Goal: Task Accomplishment & Management: Manage account settings

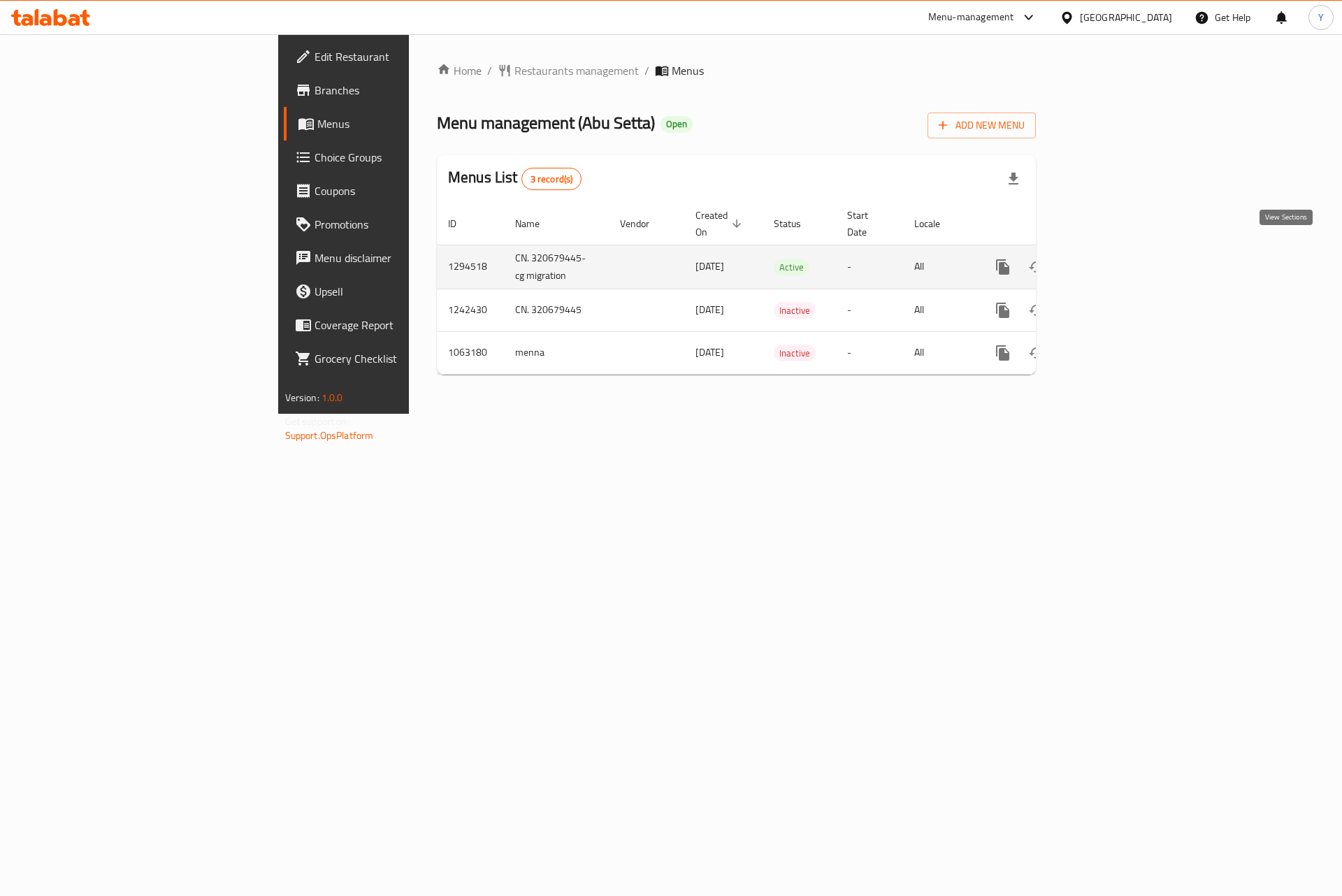
click at [1112, 258] on icon "enhanced table" at bounding box center [1104, 266] width 16 height 16
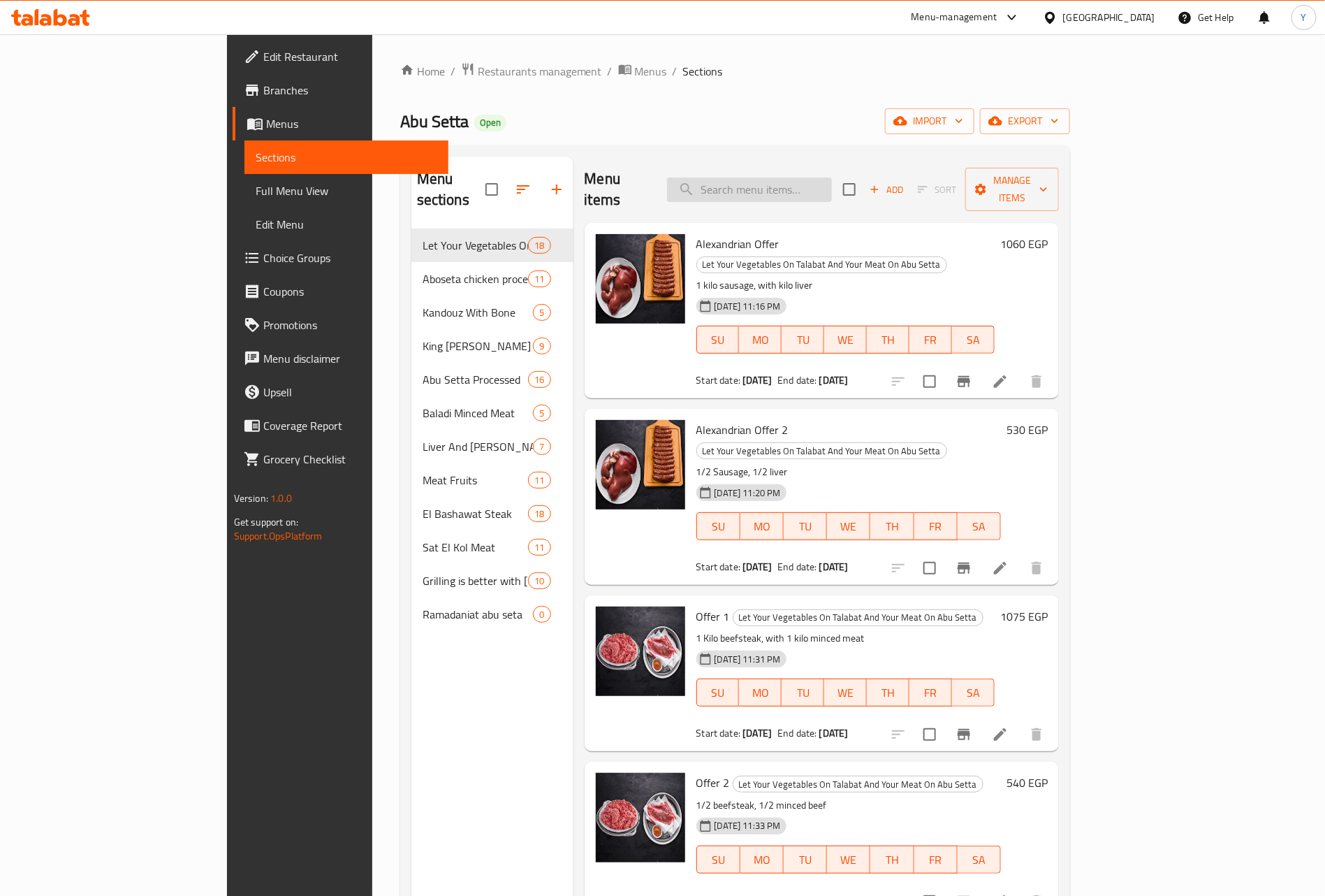
click at [832, 178] on input "search" at bounding box center [750, 190] width 165 height 25
paste input "صدور"
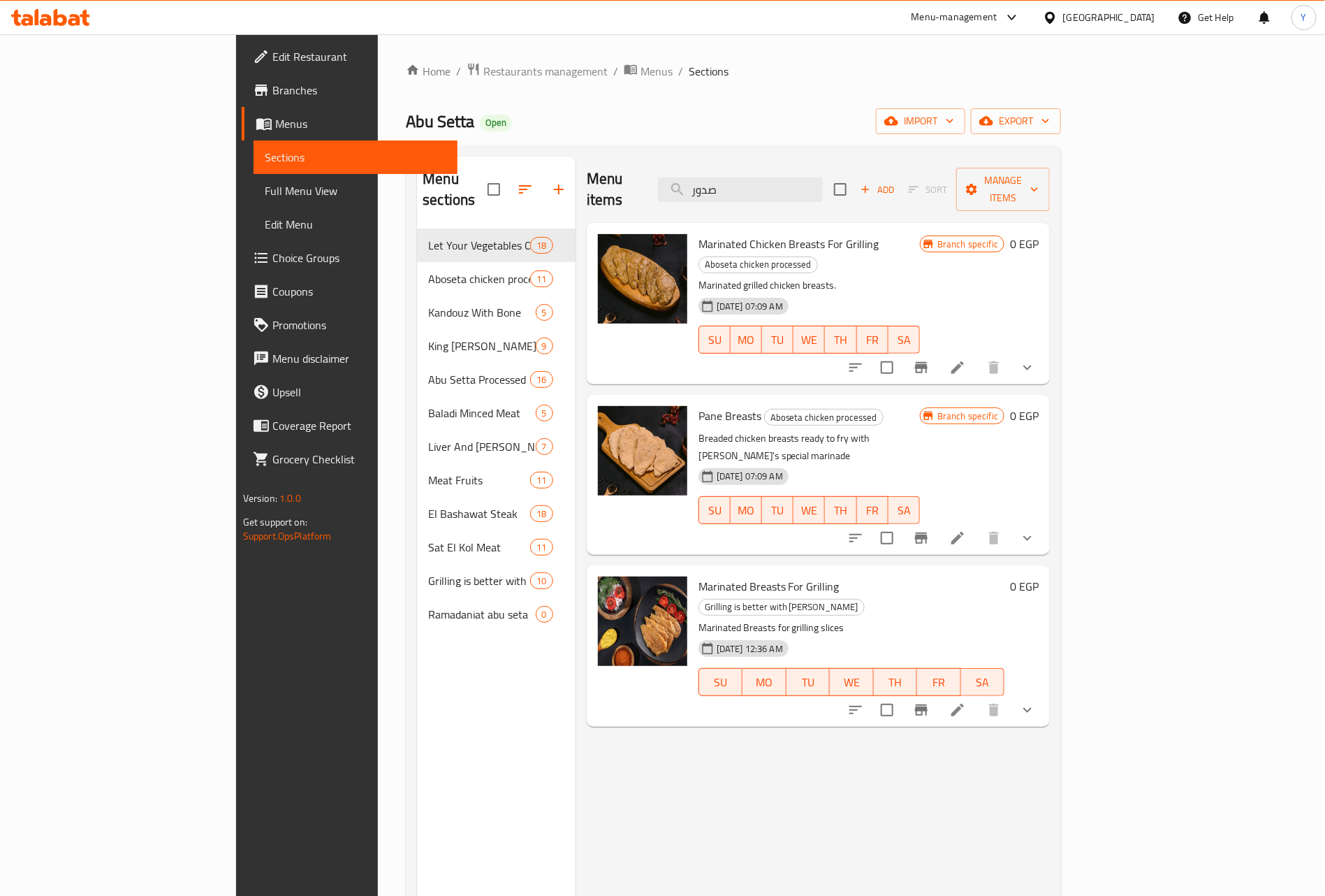
paste input "ناجتس"
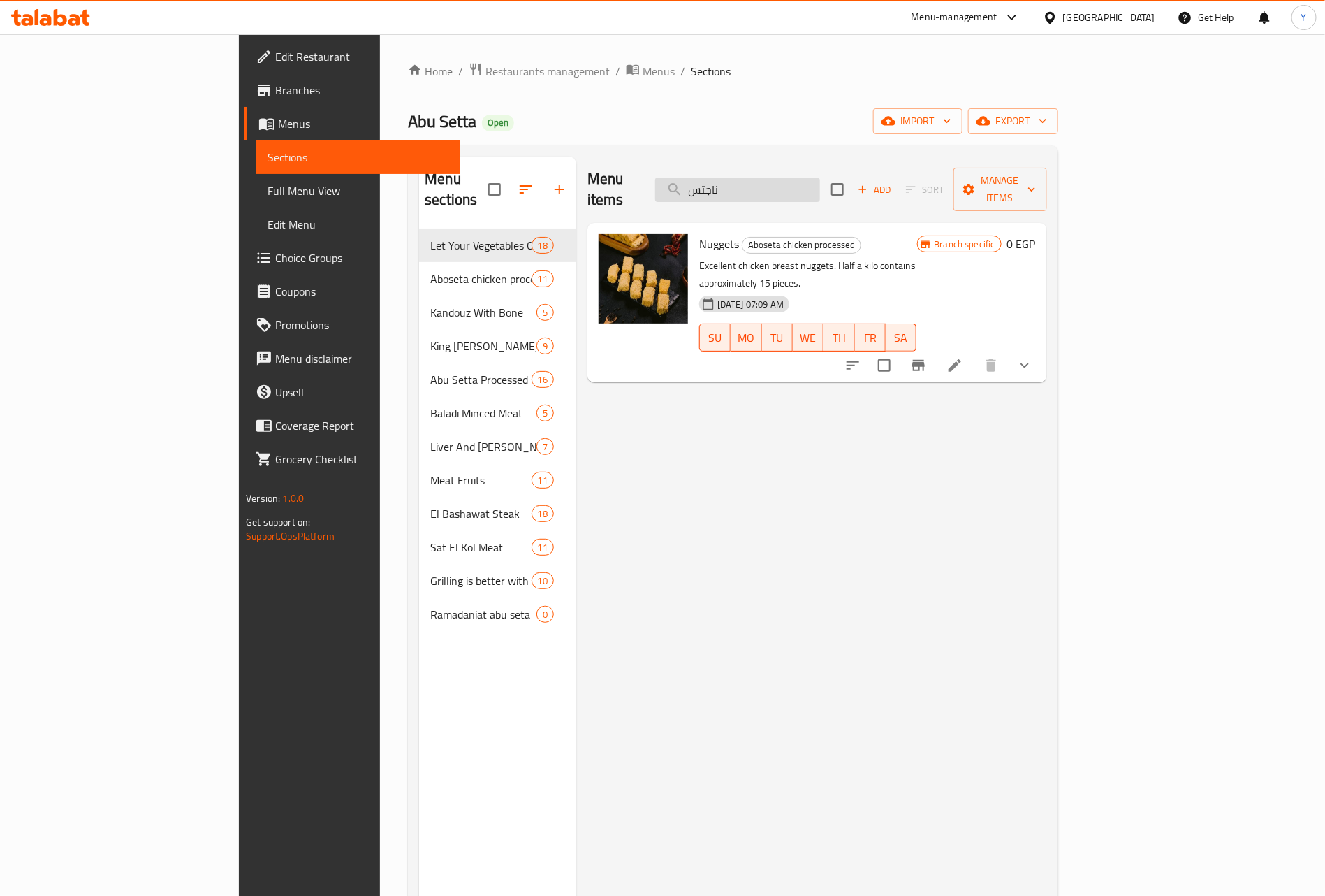
paste input "ستربس"
paste input "search"
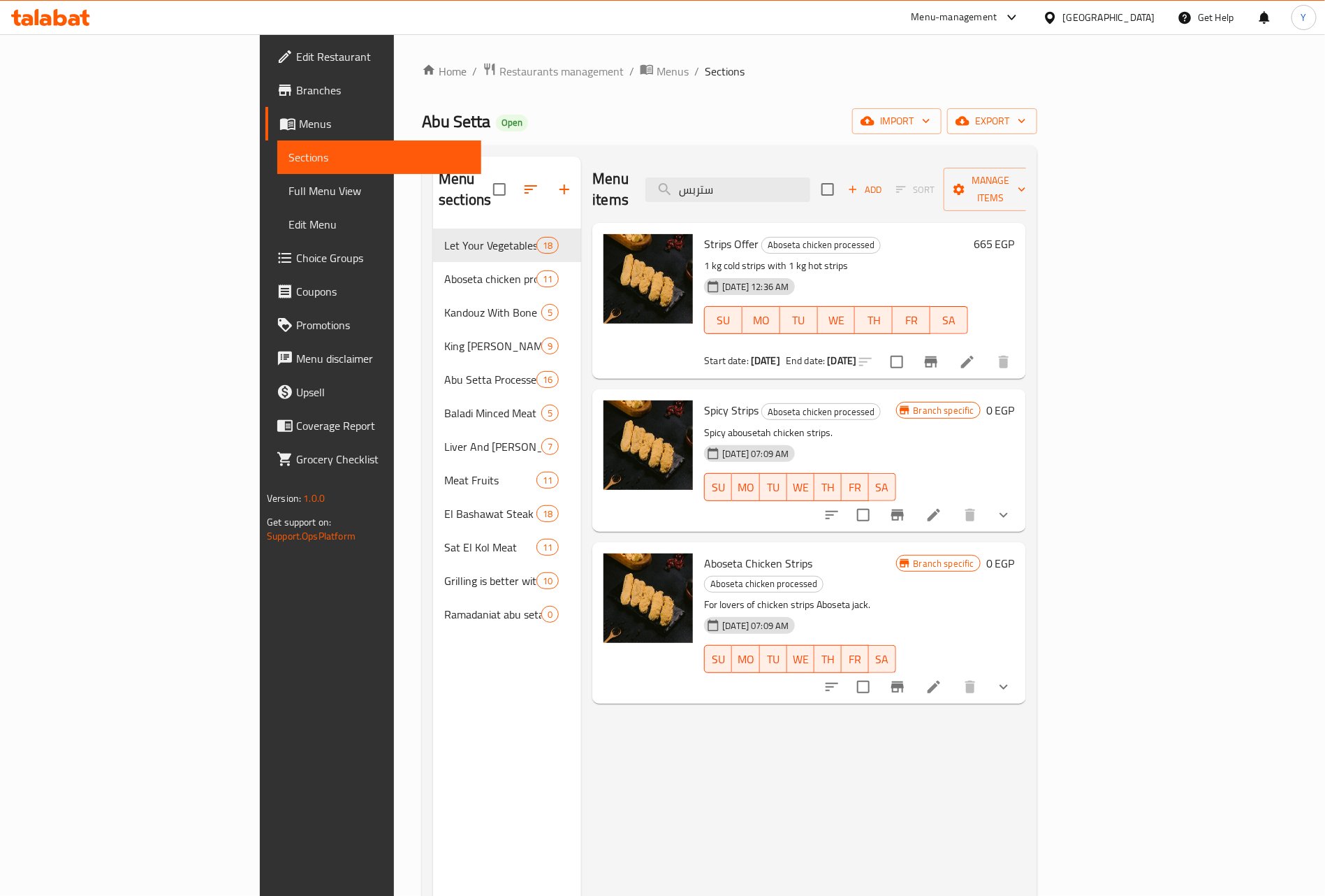
type input "ستربس"
click at [704, 552] on span "Aboseta Chicken Strips" at bounding box center [759, 562] width 108 height 21
click at [943, 678] on icon at bounding box center [934, 686] width 16 height 16
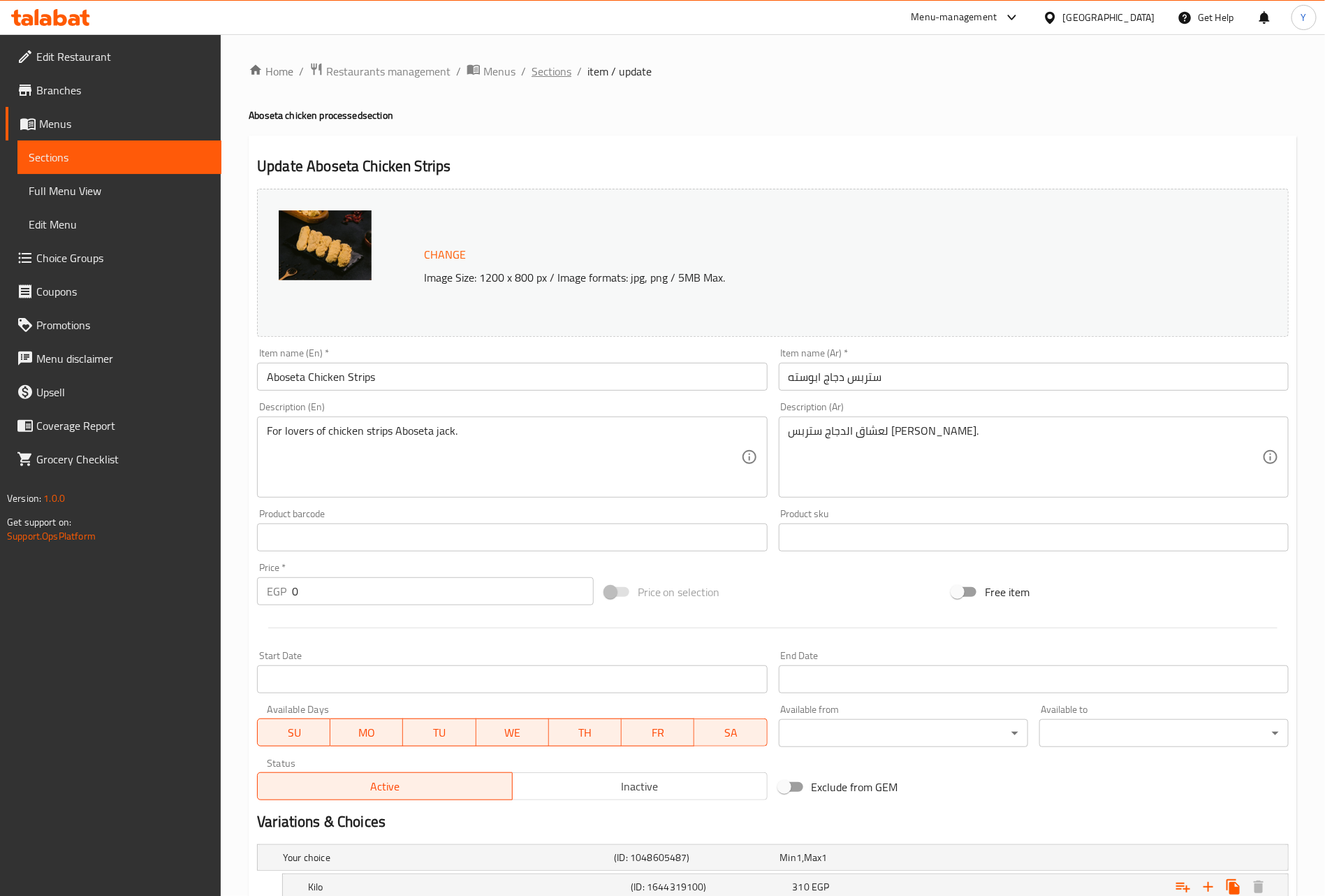
click at [550, 72] on span "Sections" at bounding box center [552, 71] width 39 height 16
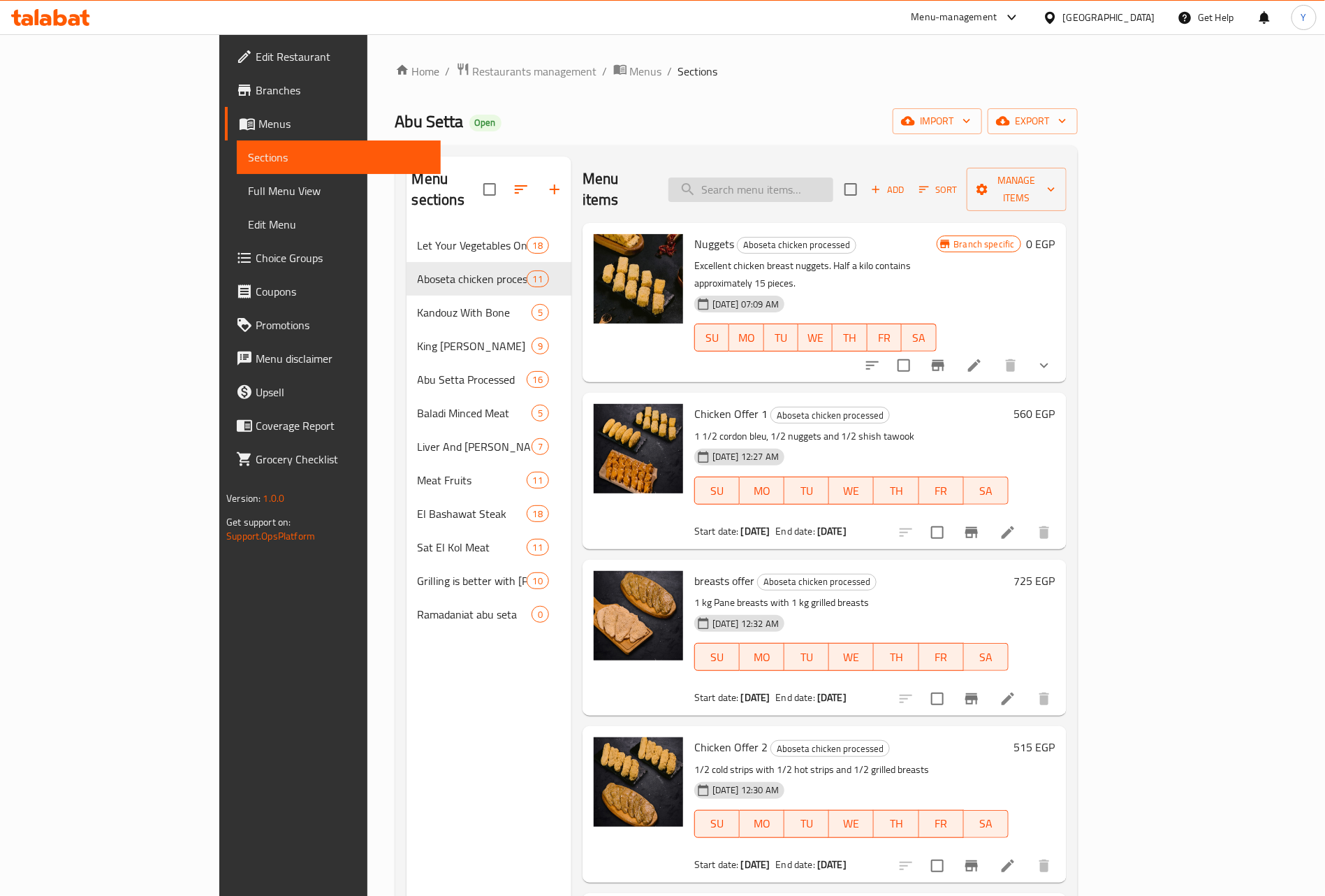
click at [801, 189] on input "search" at bounding box center [750, 190] width 165 height 25
paste input "ستربس"
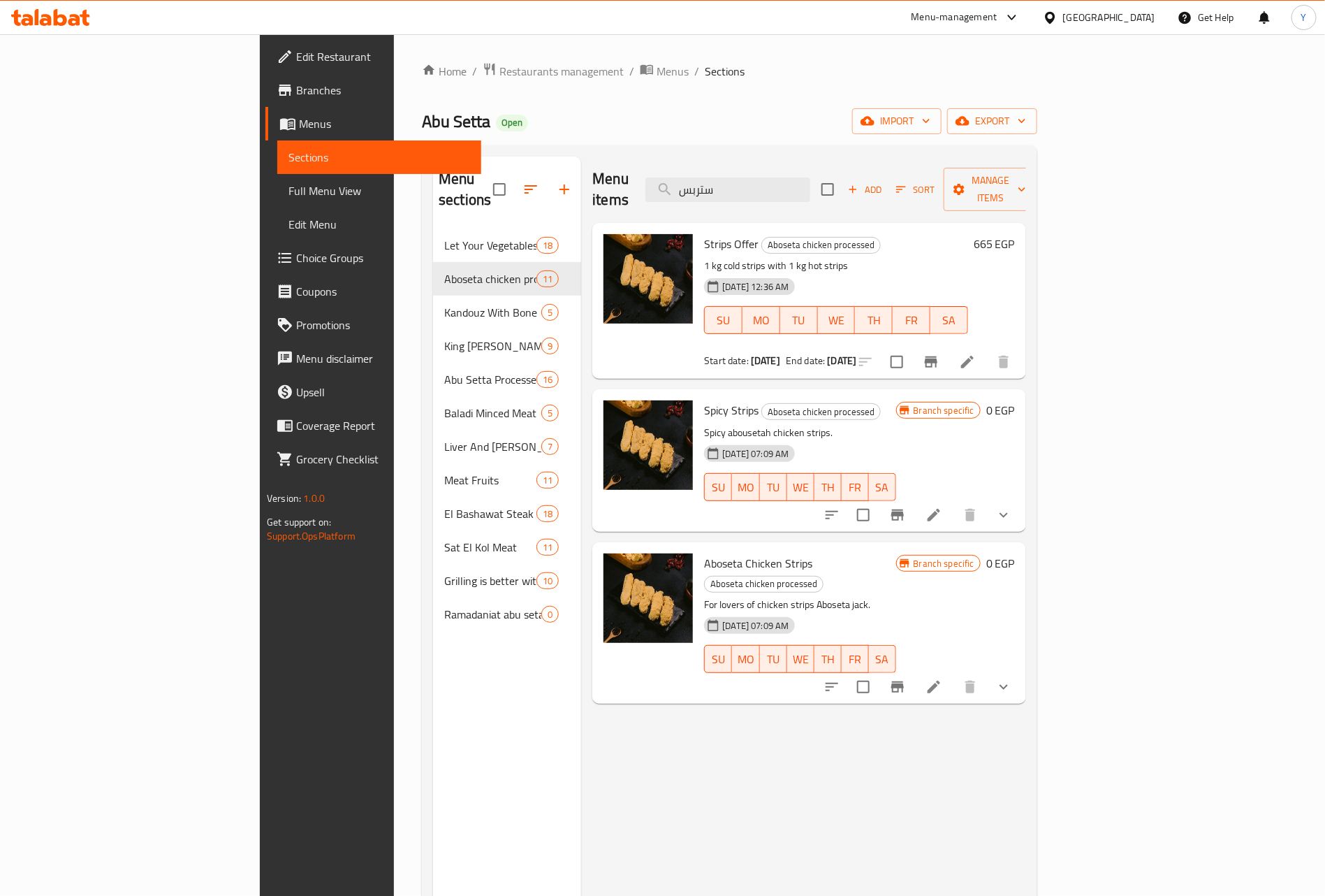
type input "ستربس"
click at [704, 552] on span "Aboseta Chicken Strips" at bounding box center [759, 562] width 108 height 21
drag, startPoint x: 650, startPoint y: 545, endPoint x: 729, endPoint y: 542, distance: 79.1
click at [729, 552] on span "Aboseta Chicken Strips" at bounding box center [759, 562] width 108 height 21
click at [1021, 670] on div at bounding box center [918, 686] width 205 height 34
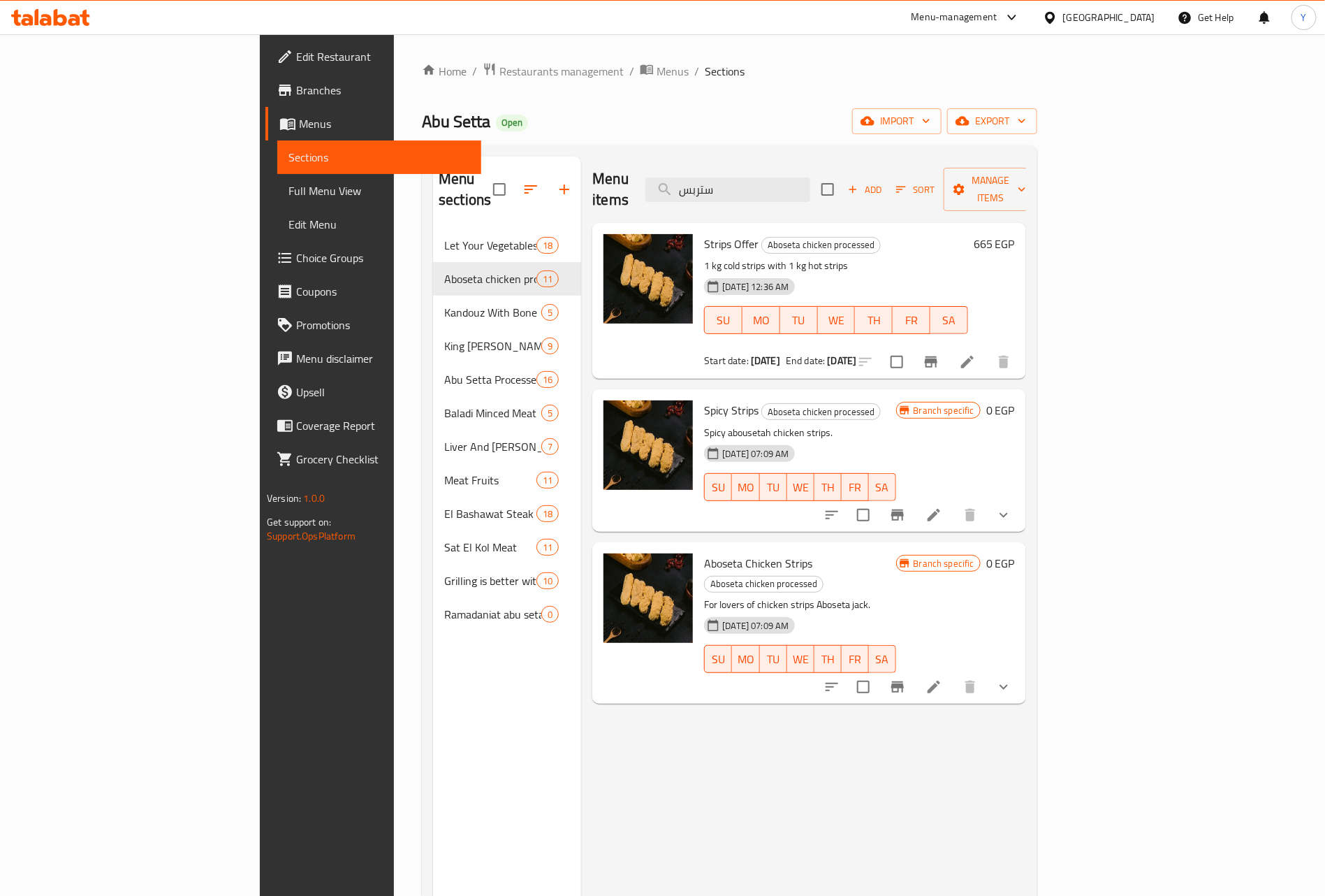
click at [943, 678] on icon at bounding box center [934, 686] width 16 height 16
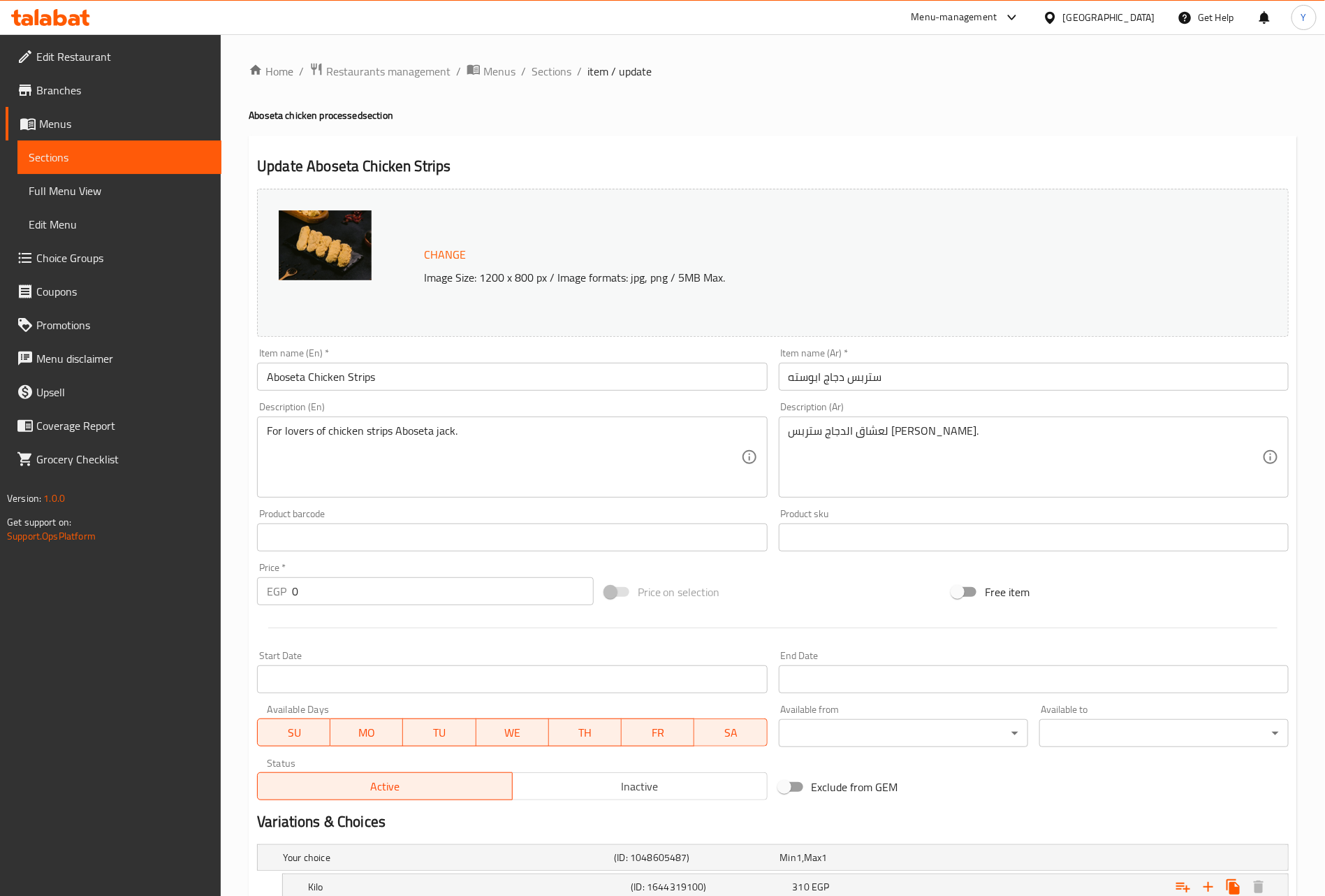
click at [904, 398] on div "Description (Ar) لعشاق الدجاج ستربس [PERSON_NAME]. Description (Ar)" at bounding box center [1034, 450] width 521 height 107
click at [904, 381] on input "ستربس دجاج ابوسته" at bounding box center [1034, 376] width 510 height 28
click at [224, 866] on div "Home / Restaurants management / Menus / Sections / item / update Aboseta chicke…" at bounding box center [773, 557] width 1105 height 1046
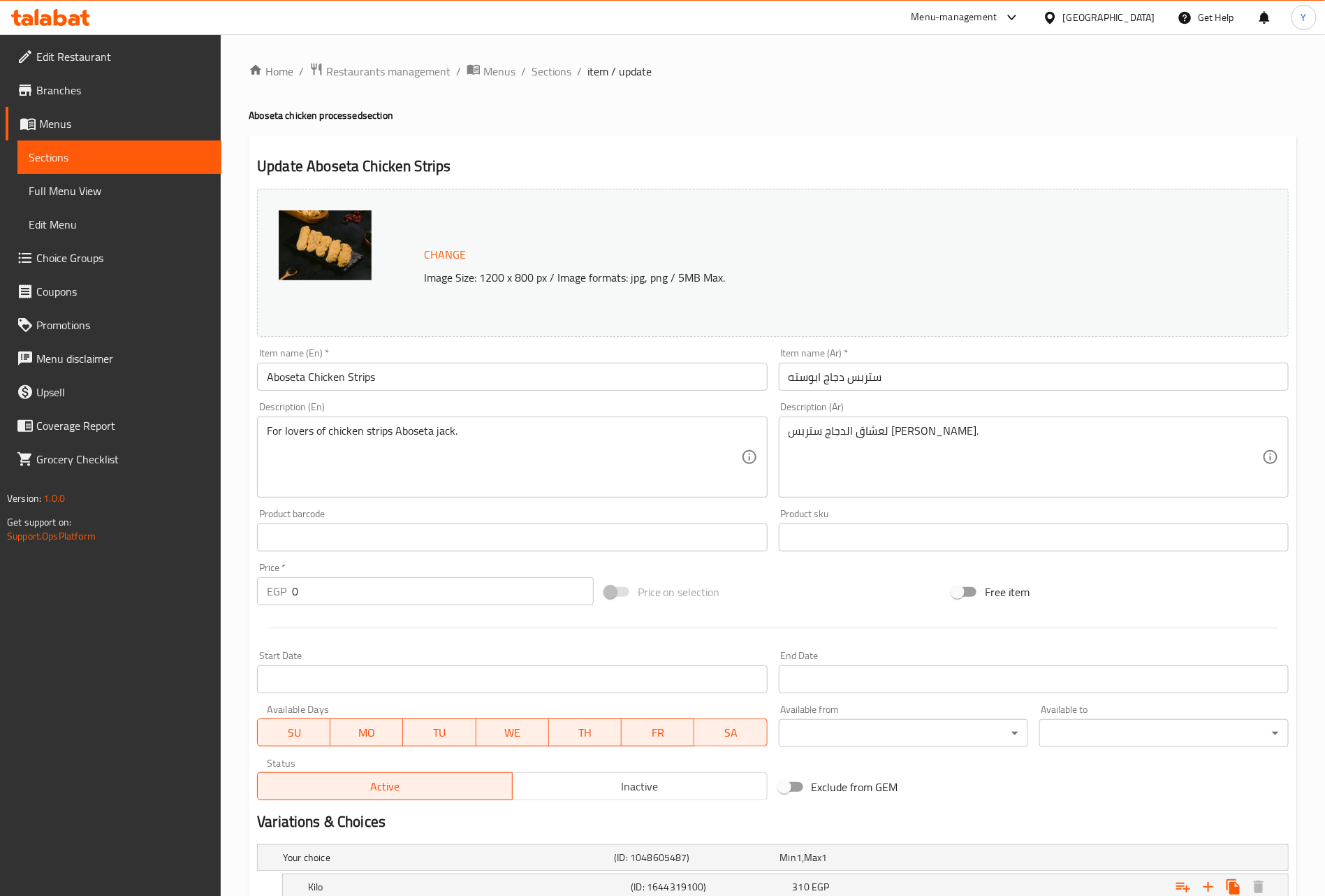
click at [319, 377] on input "Aboseta Chicken Strips" at bounding box center [512, 376] width 510 height 28
drag, startPoint x: 556, startPoint y: 74, endPoint x: 556, endPoint y: 84, distance: 10.0
click at [556, 74] on span "Sections" at bounding box center [552, 71] width 39 height 16
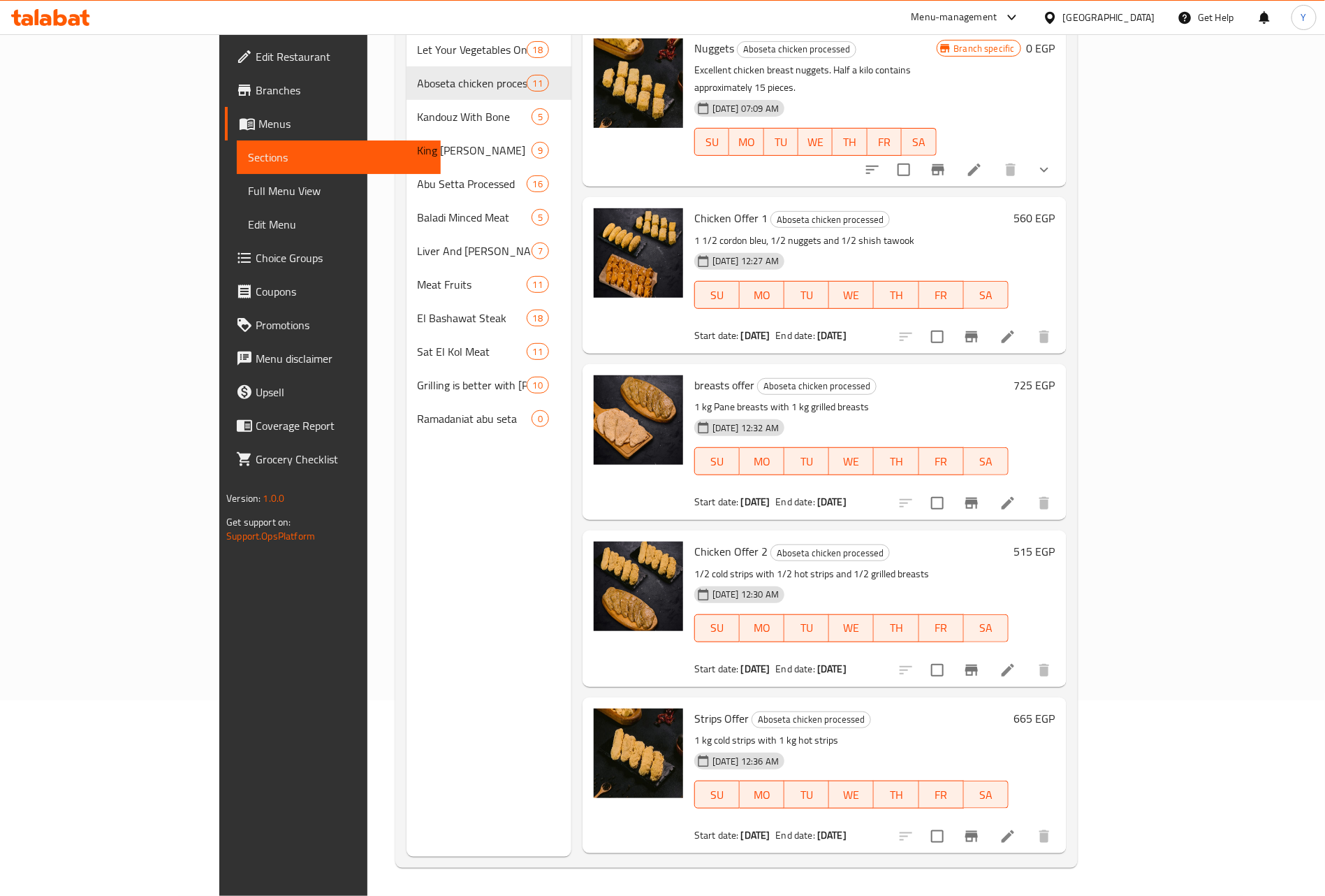
scroll to position [524, 0]
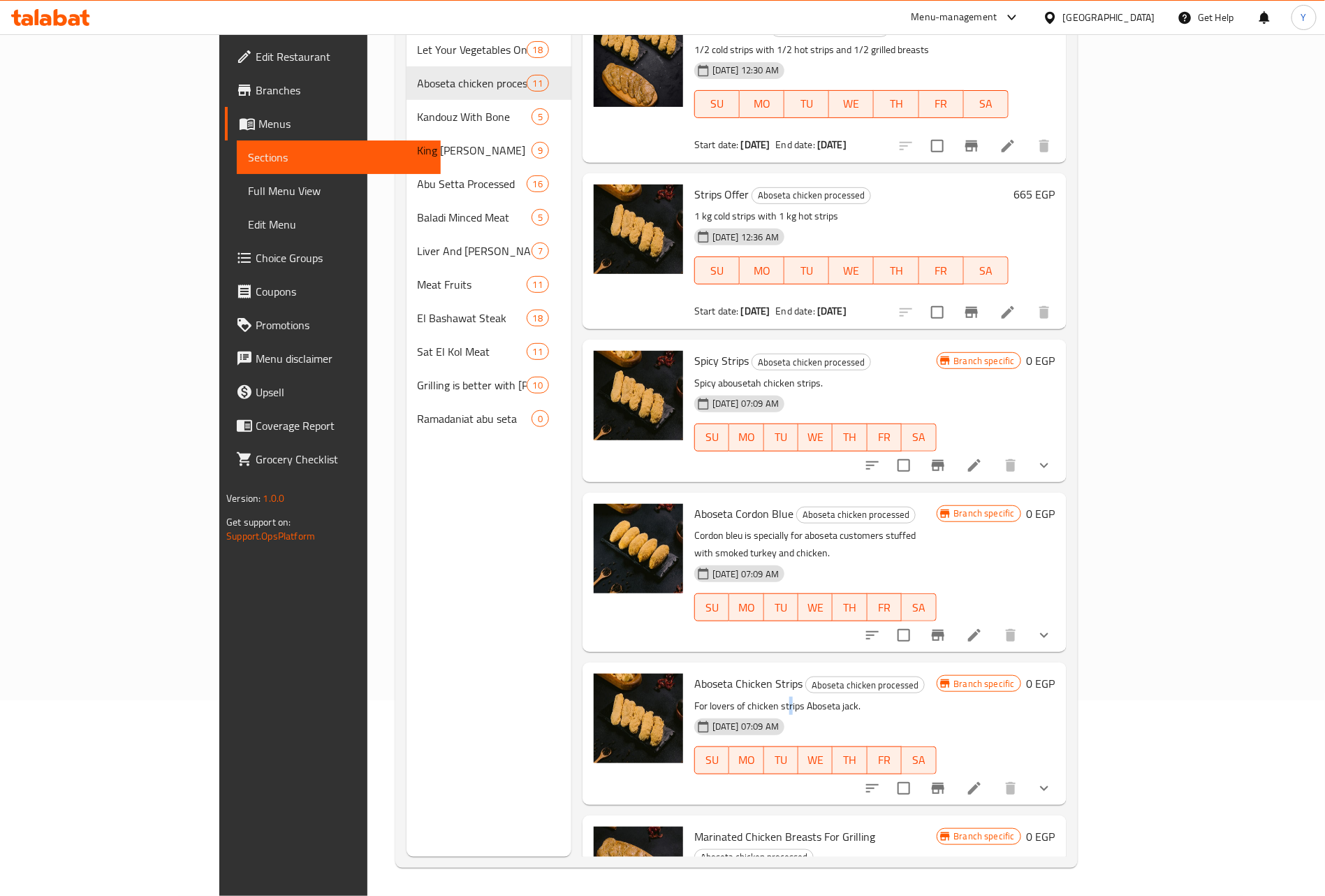
click at [736, 697] on p "For lovers of chicken strips Aboseta jack." at bounding box center [815, 705] width 242 height 17
click at [727, 621] on div at bounding box center [727, 621] width 0 height 0
click at [726, 673] on span "Aboseta Chicken Strips" at bounding box center [749, 683] width 108 height 21
copy h6 "Strips"
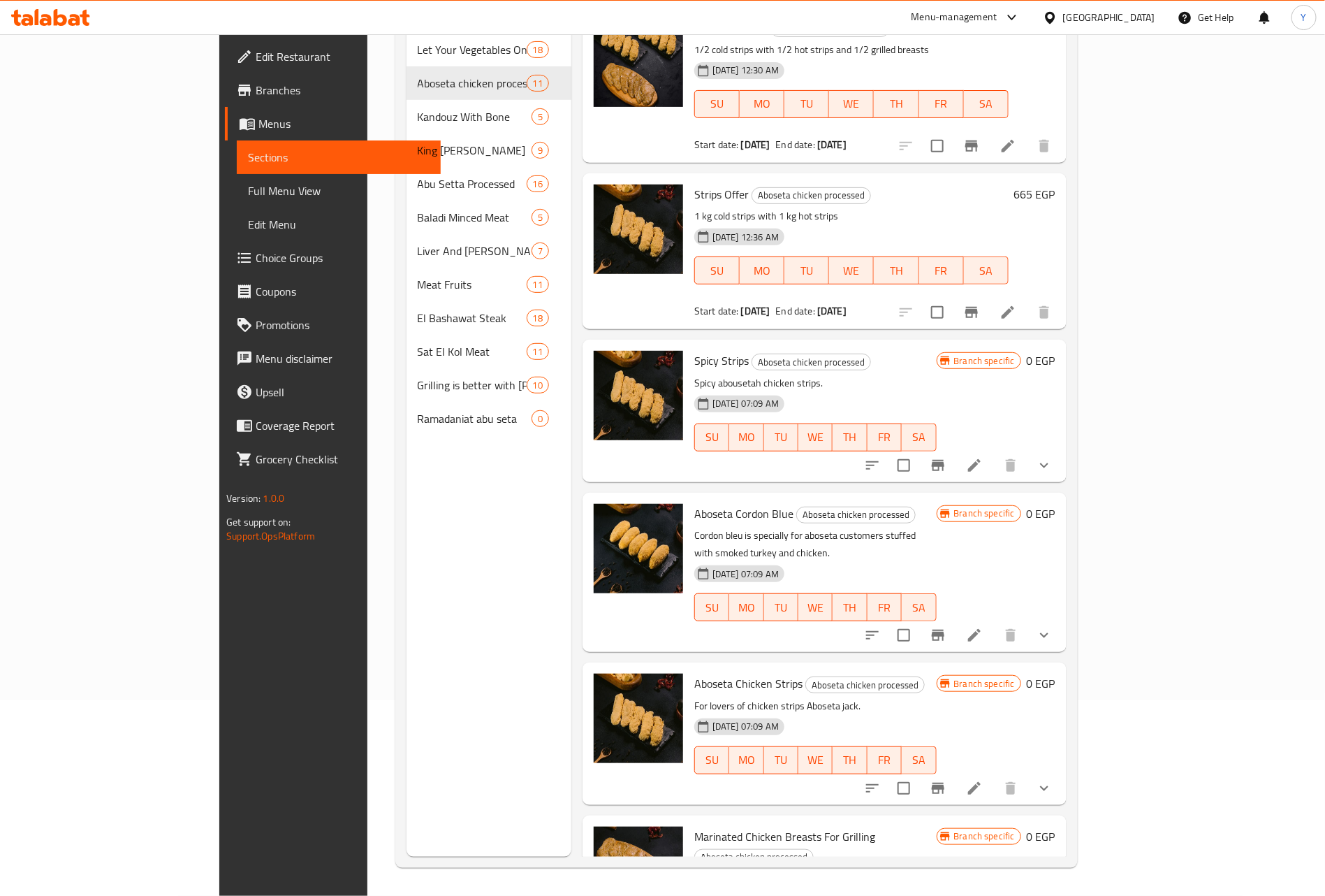
click at [899, 375] on p "Spicy abousetah chicken strips." at bounding box center [815, 383] width 242 height 17
click at [695, 350] on span "Spicy Strips" at bounding box center [722, 360] width 54 height 21
copy h6 "Spicy Strips"
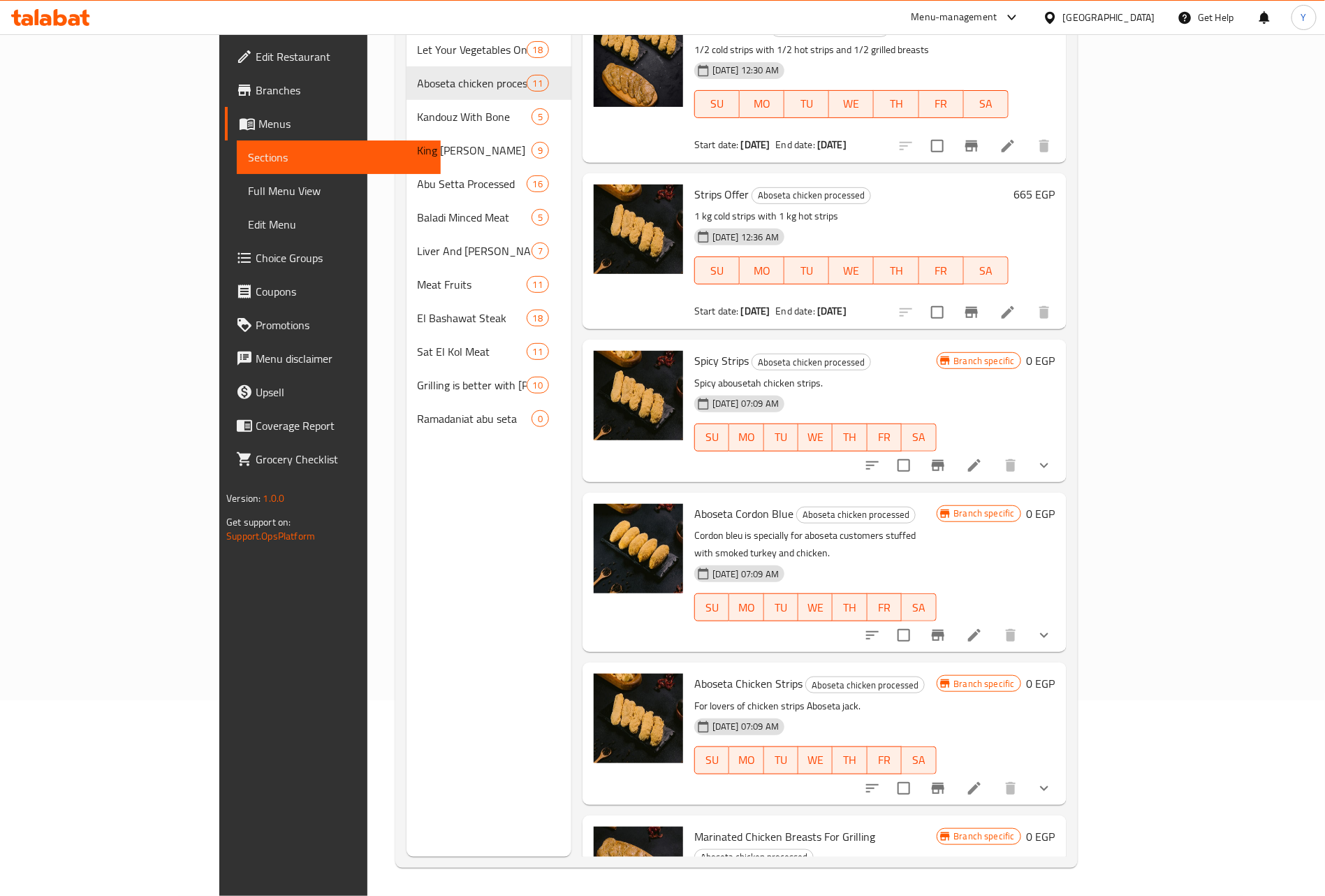
click at [367, 854] on div "Home / Restaurants management / Menus / Sections [PERSON_NAME] Open import expo…" at bounding box center [736, 367] width 738 height 1057
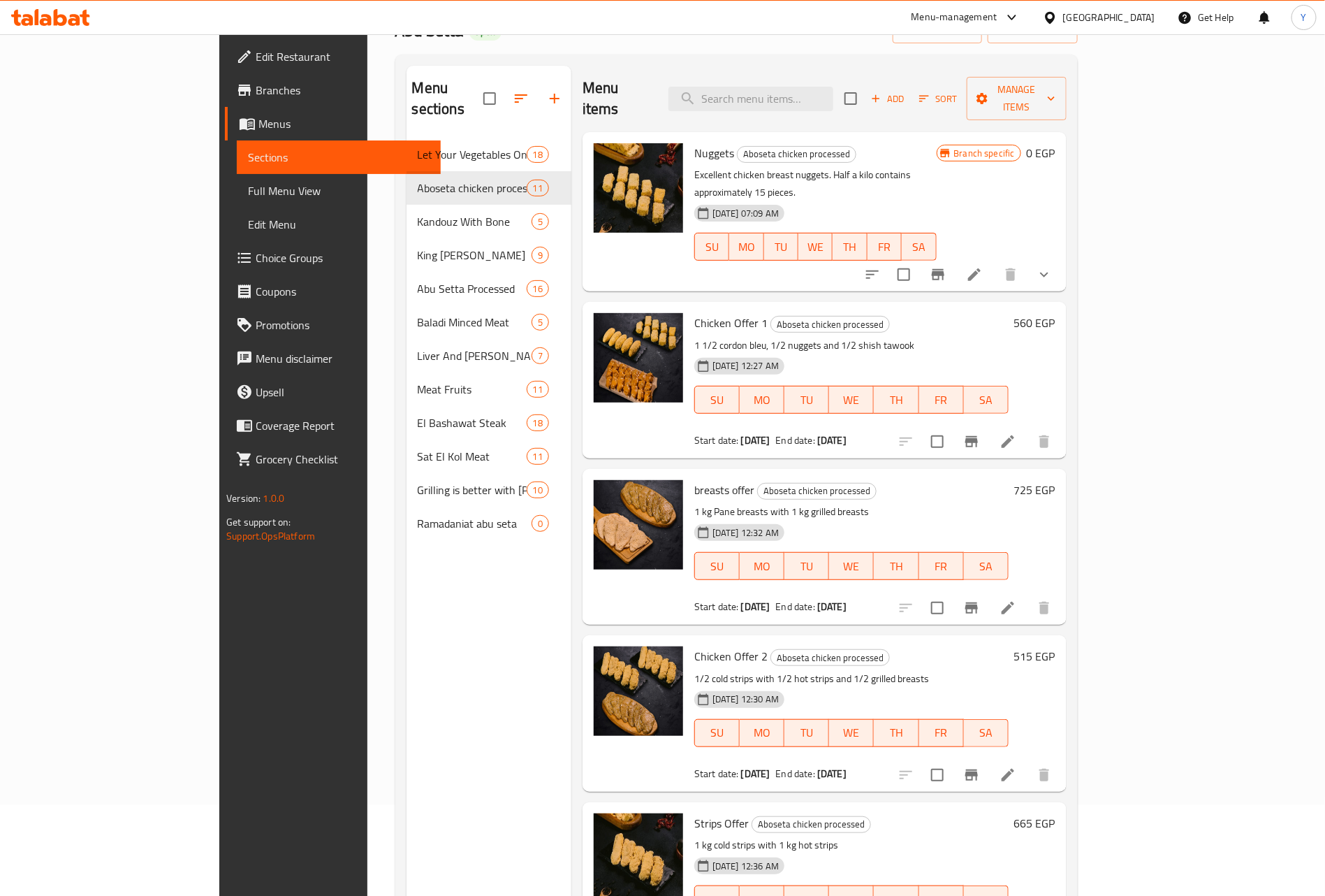
scroll to position [0, 0]
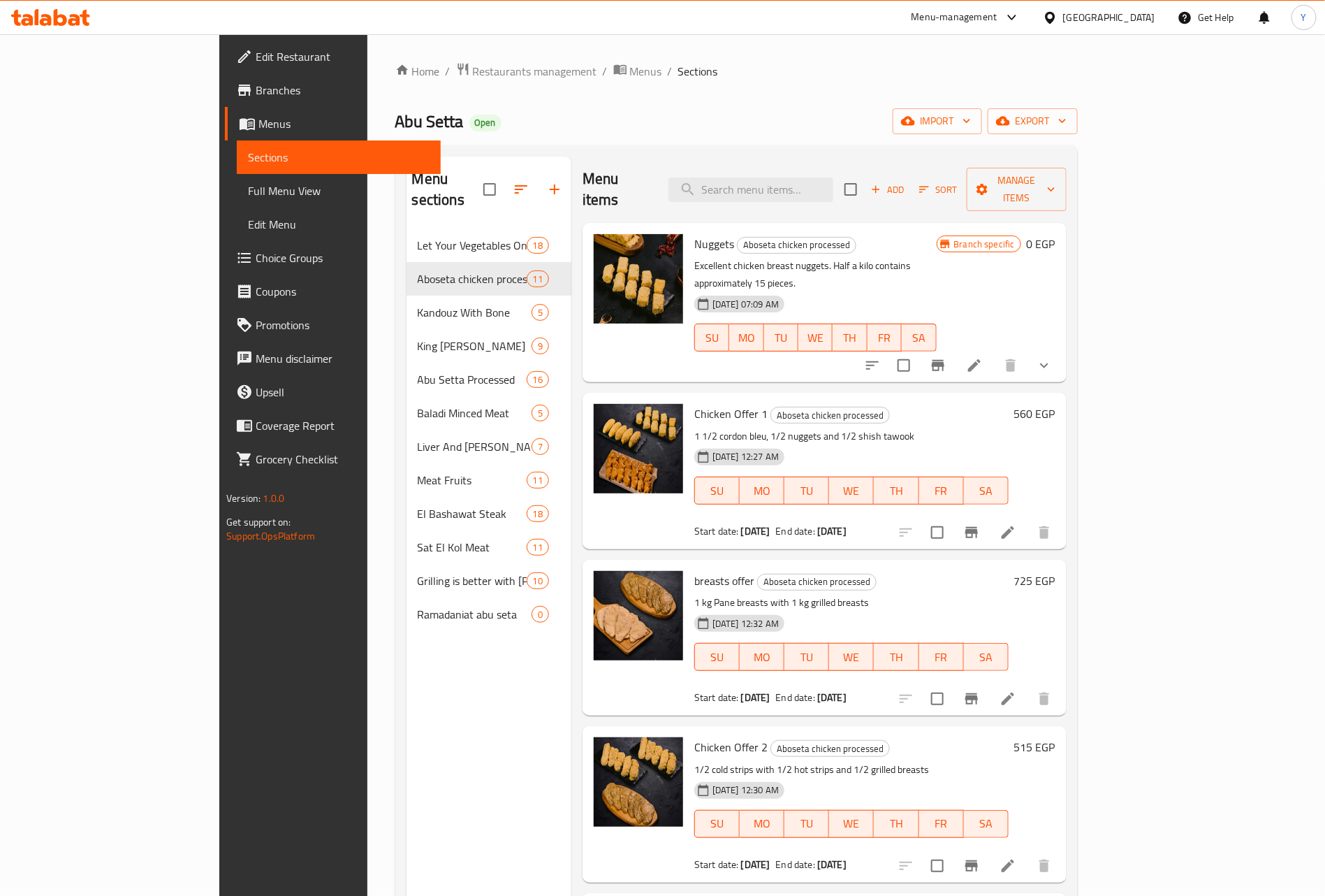
click at [861, 164] on div "Menu items Add Sort Manage items" at bounding box center [824, 189] width 484 height 67
click at [833, 178] on input "search" at bounding box center [750, 190] width 165 height 25
paste input "شيش طاووق"
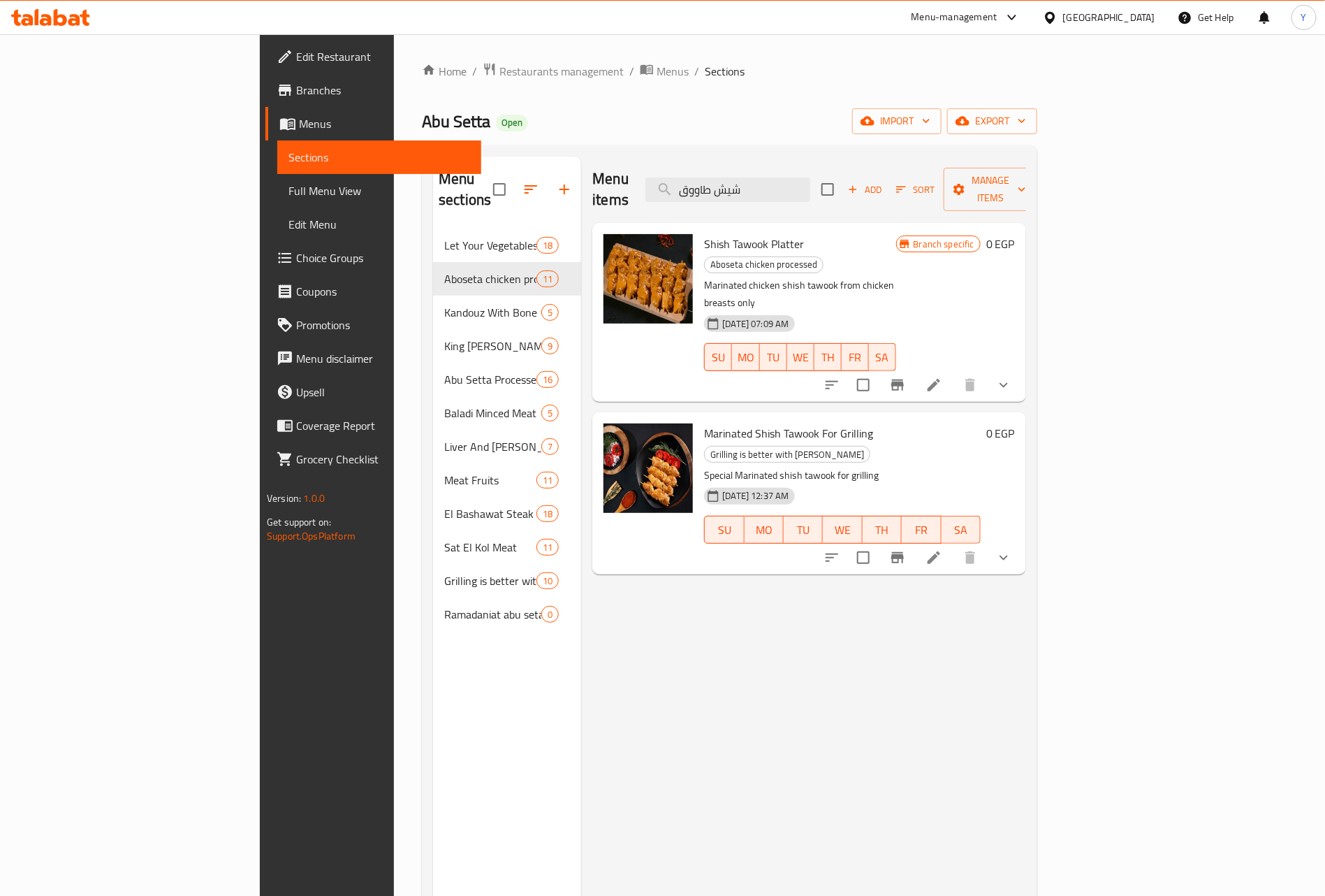
type input "شيش طاووق"
click at [1021, 368] on button "show more" at bounding box center [1004, 385] width 34 height 34
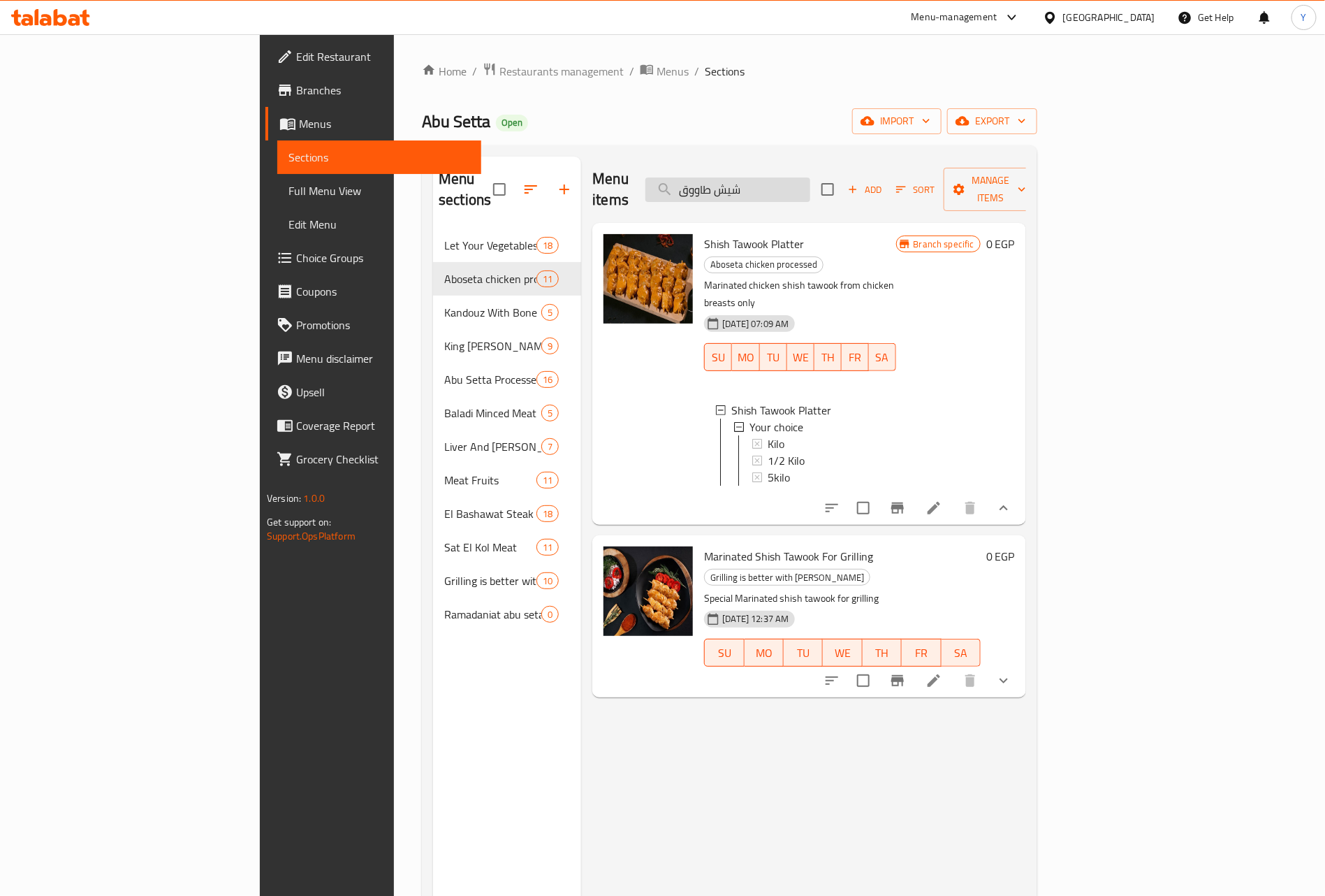
click at [810, 184] on input "شيش طاووق" at bounding box center [727, 190] width 165 height 25
paste input "ناجتس"
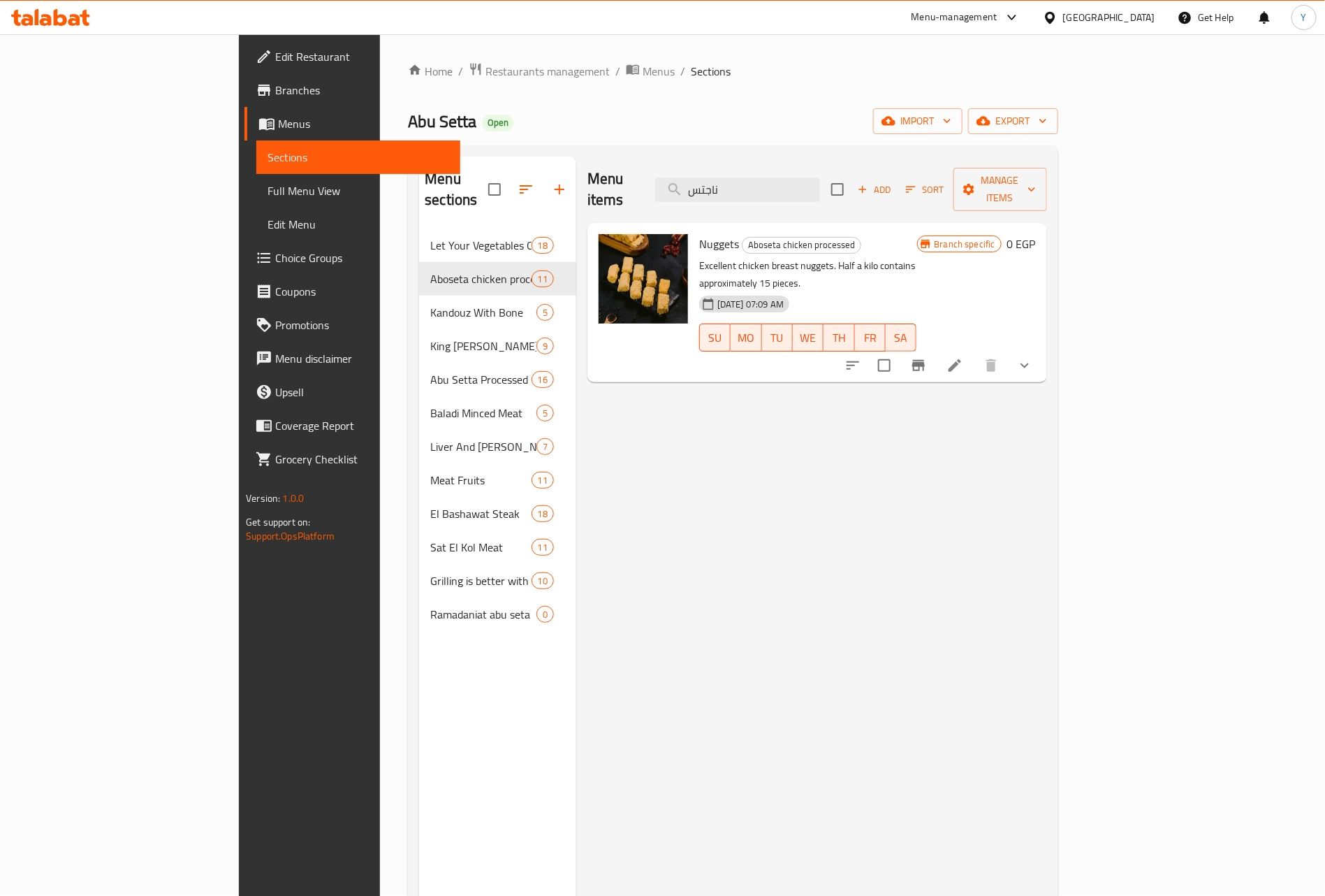
paste input "كوردن بلو"
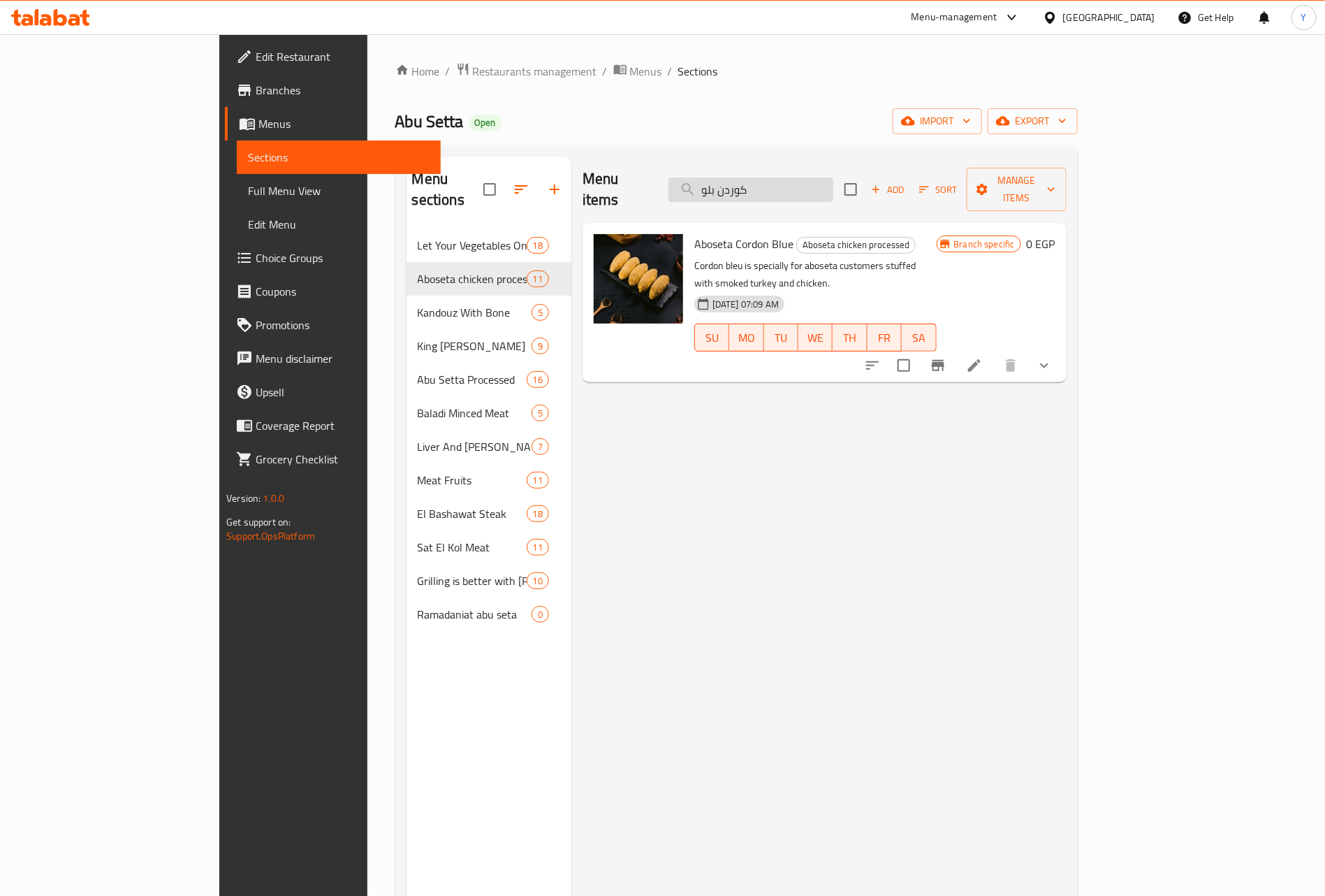
click at [818, 178] on input "كوردن بلو" at bounding box center [750, 190] width 165 height 25
click at [701, 233] on span "Aboseta Cordon Blue" at bounding box center [744, 243] width 99 height 21
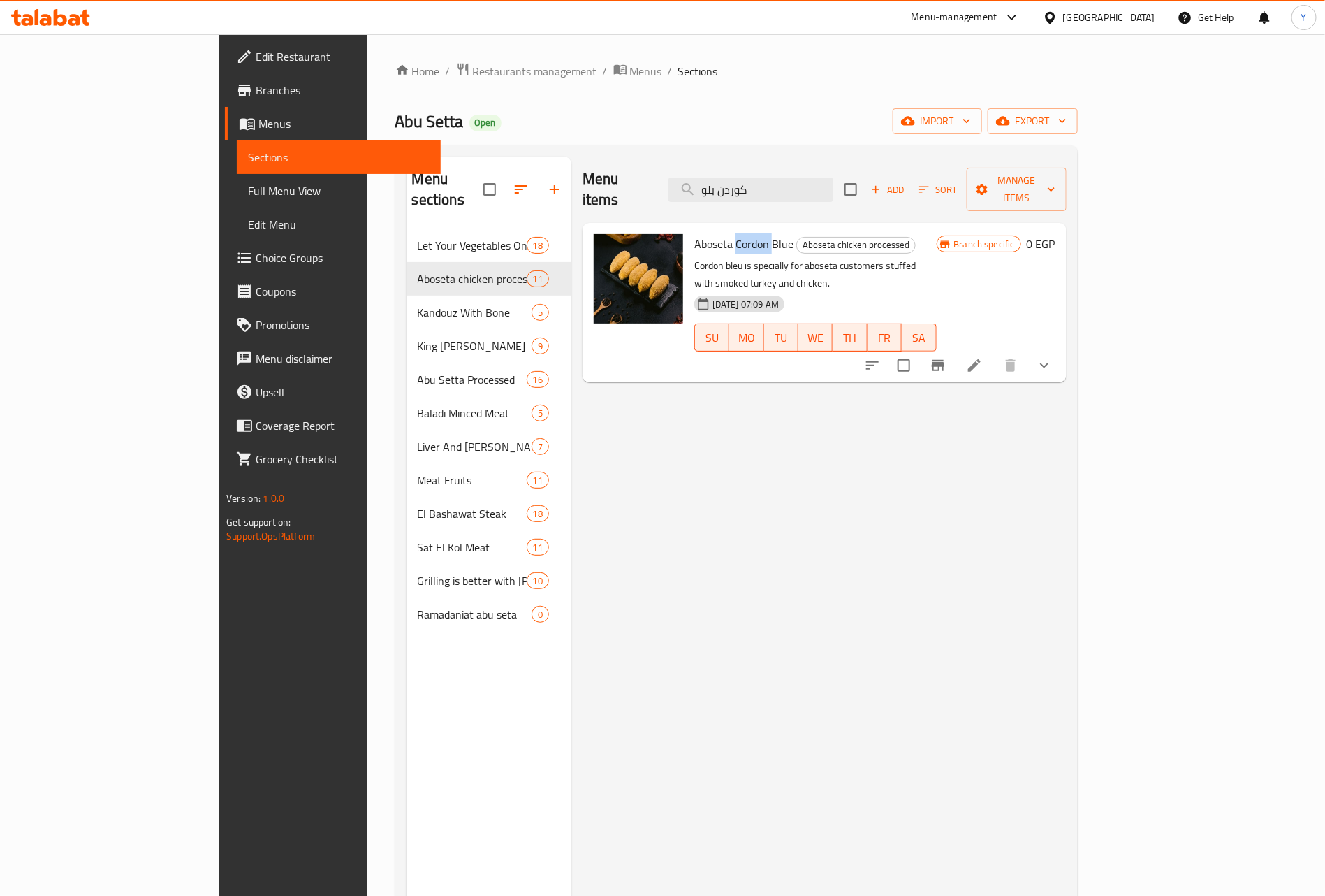
copy span "Cordon"
click at [864, 193] on div "Menu items كوردن بلو Add Sort Manage items" at bounding box center [824, 189] width 484 height 67
click at [833, 187] on input "كوردن بلو" at bounding box center [750, 190] width 165 height 25
paste input "Cordon"
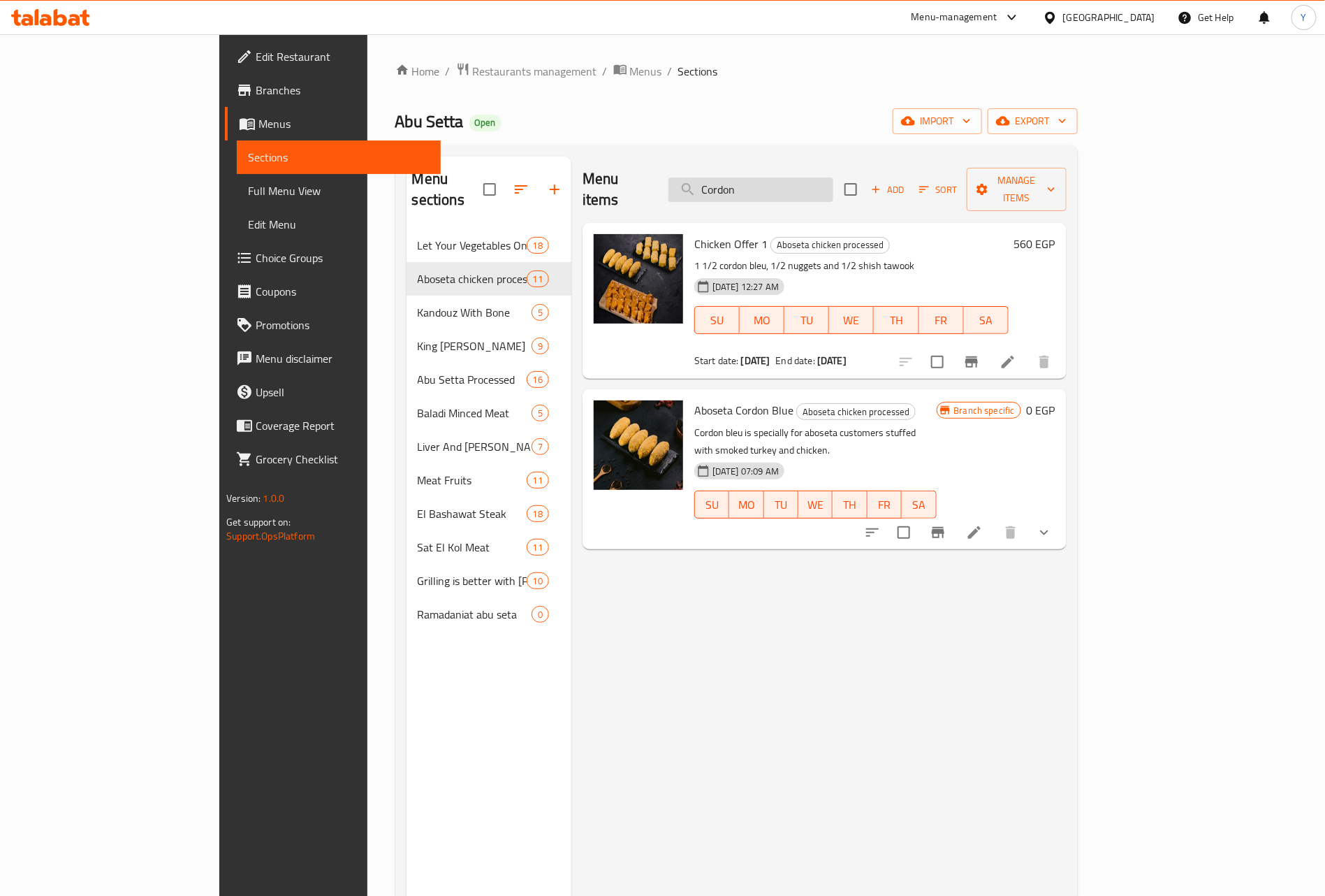
paste input "سجق"
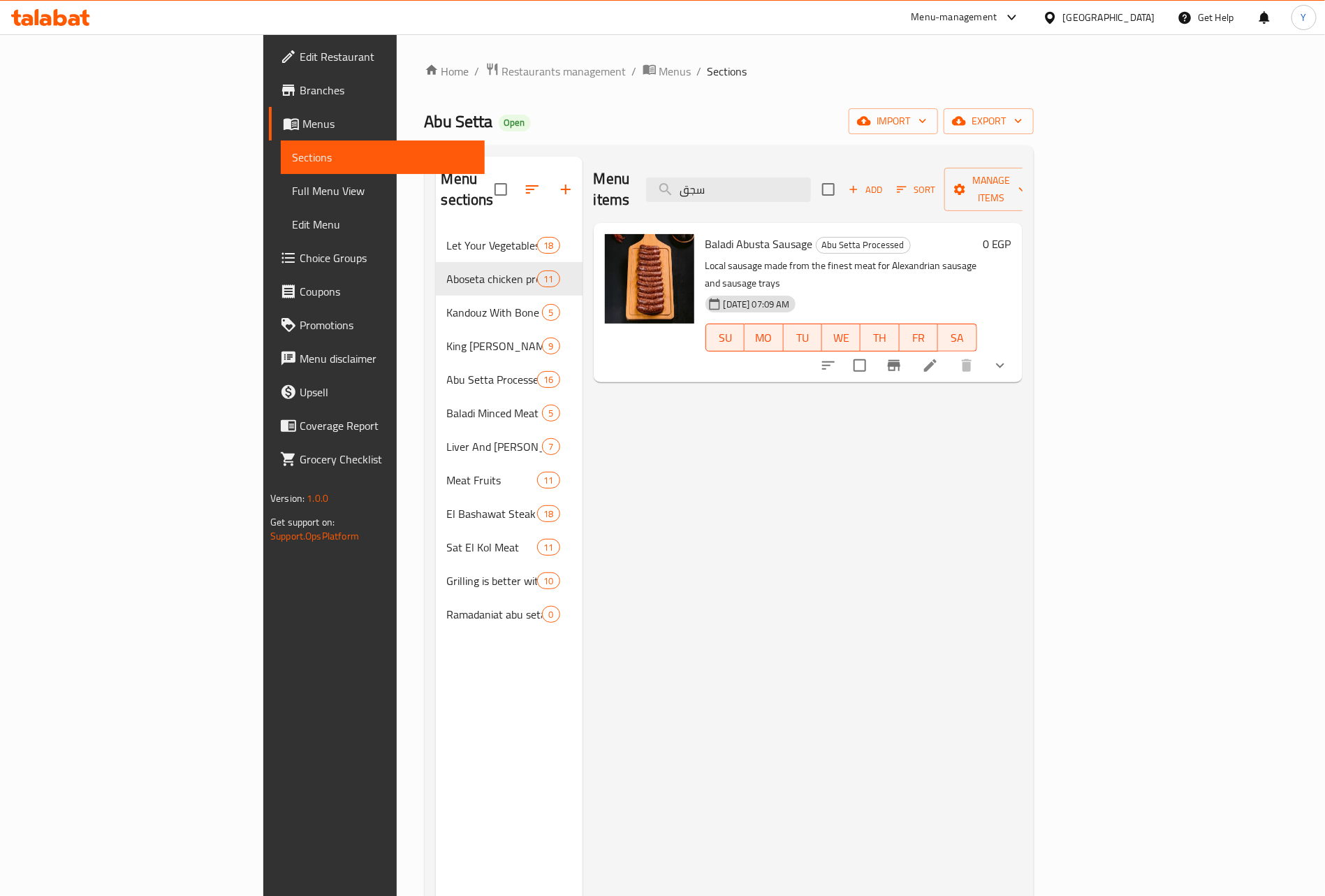
click at [705, 233] on span "Baladi Abusta Sausage" at bounding box center [759, 243] width 108 height 21
click at [803, 193] on div "Menu items سجق Add Sort Manage items" at bounding box center [808, 189] width 429 height 67
paste input "جر"
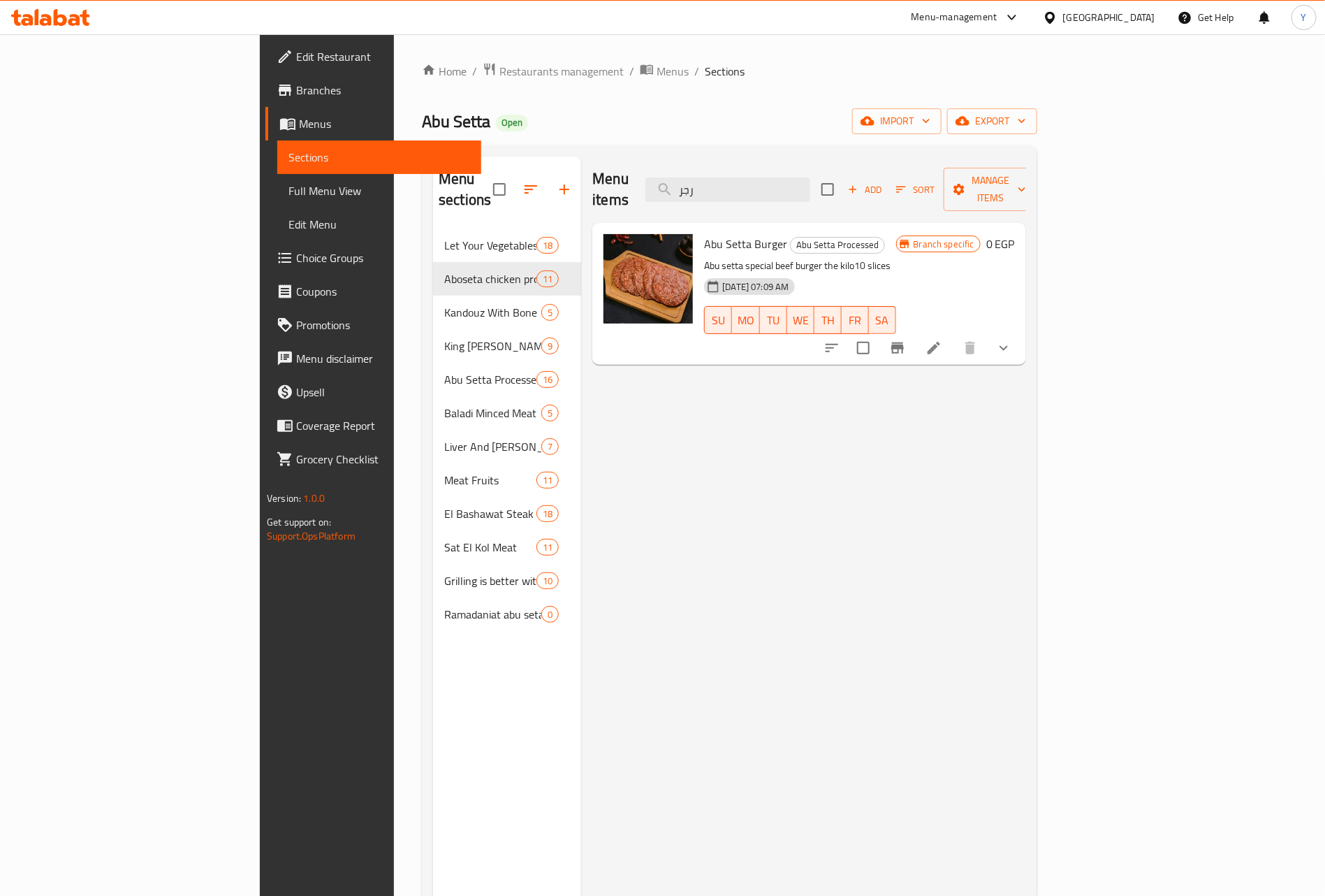
paste input "ليه"
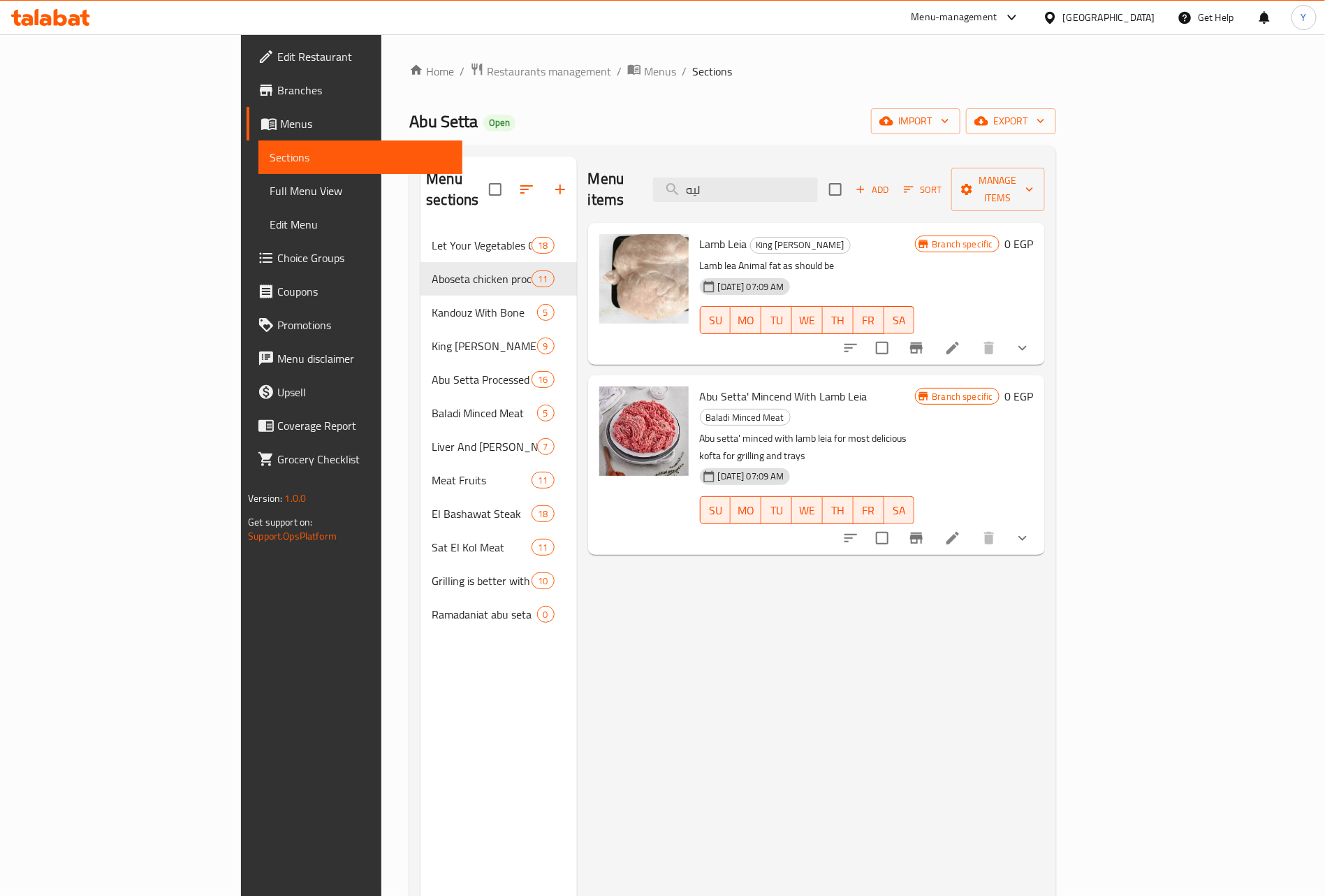
paste input "فروم"
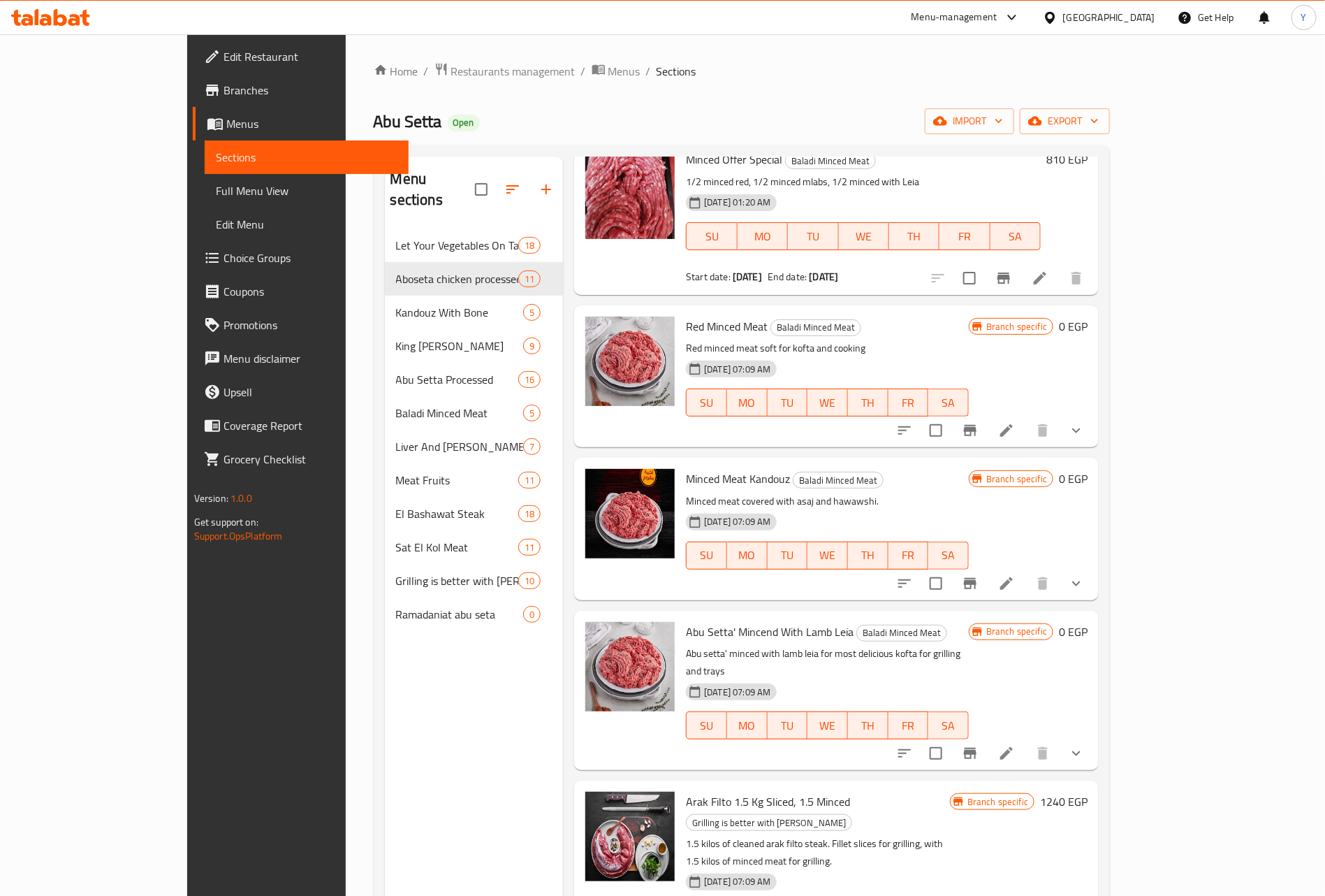
scroll to position [221, 0]
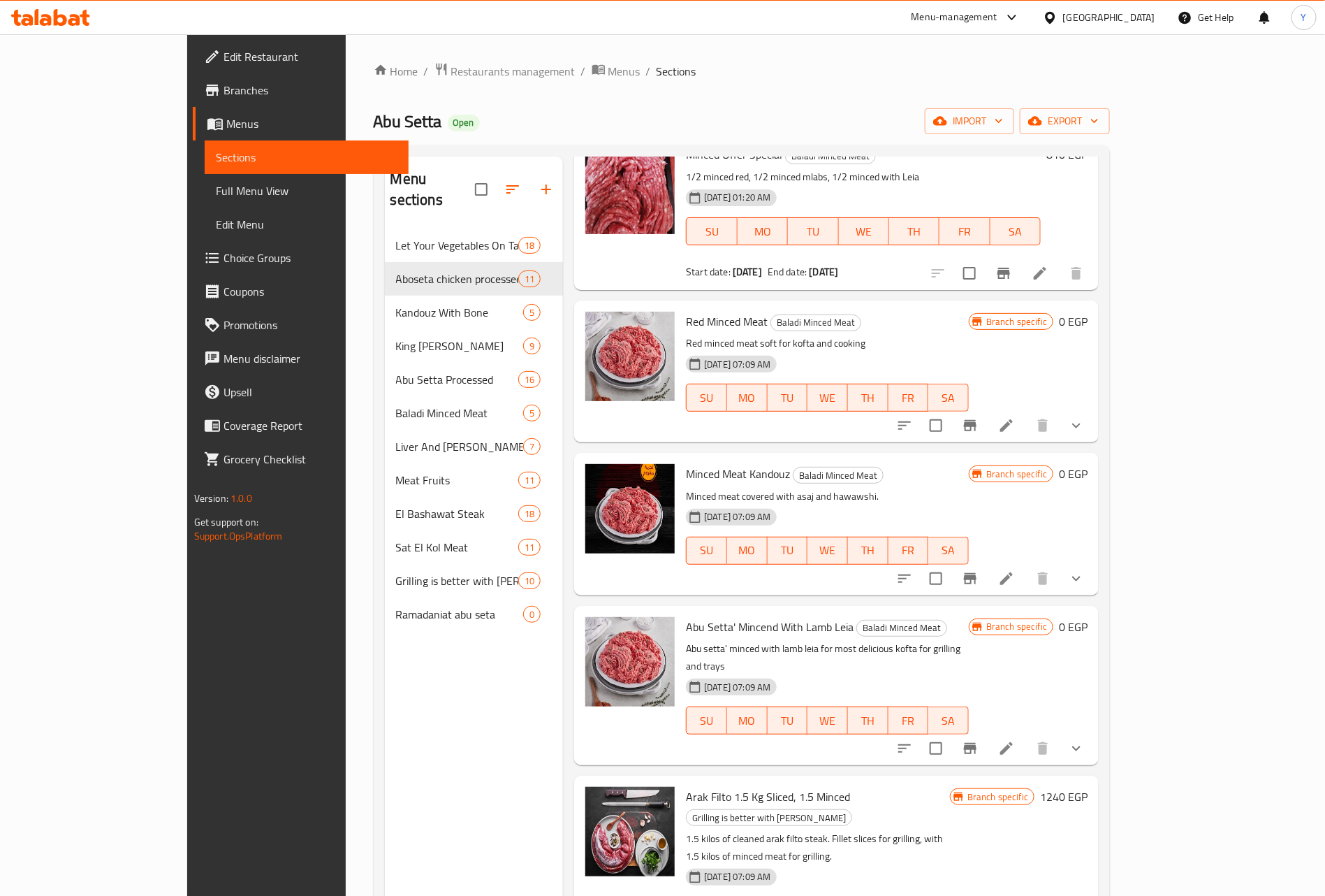
click at [688, 327] on span "Red Minced Meat" at bounding box center [727, 321] width 81 height 21
drag, startPoint x: 688, startPoint y: 327, endPoint x: 711, endPoint y: 324, distance: 23.2
click at [711, 324] on span "Red Minced Meat" at bounding box center [727, 321] width 81 height 21
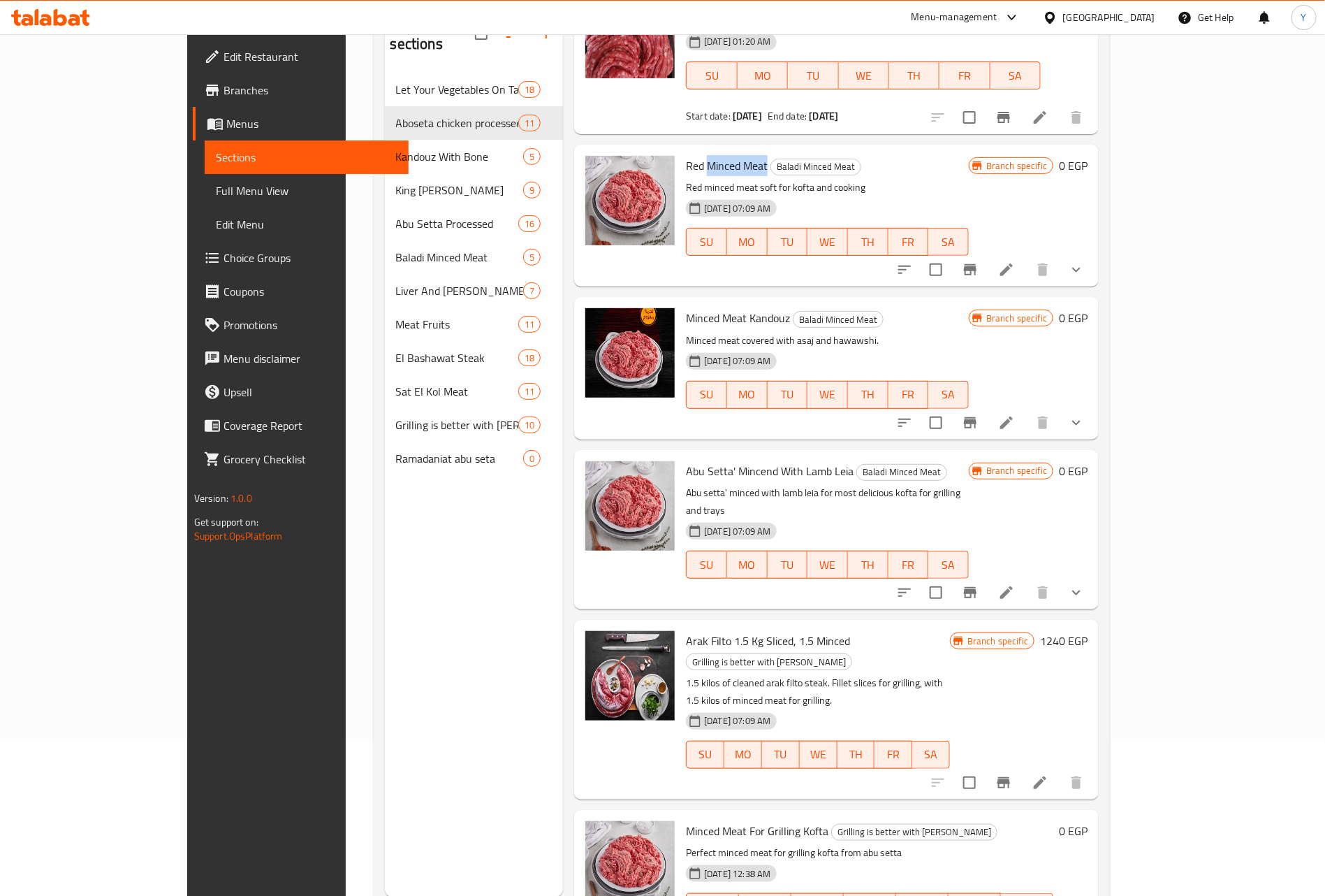
scroll to position [196, 0]
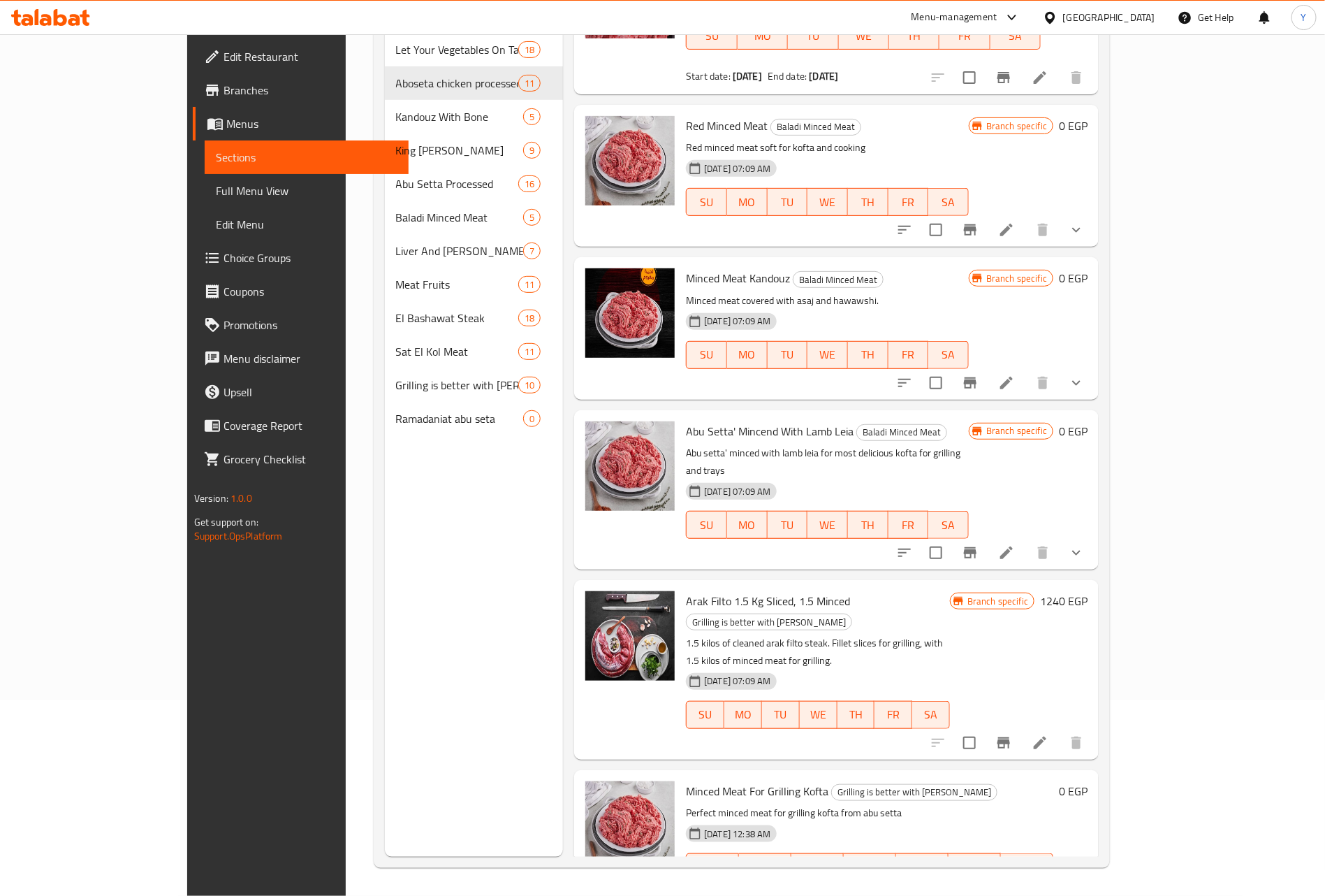
click at [515, 851] on div "Menu sections Let Your Vegetables On Talabat And Your Meat On [PERSON_NAME] 18 …" at bounding box center [474, 409] width 179 height 896
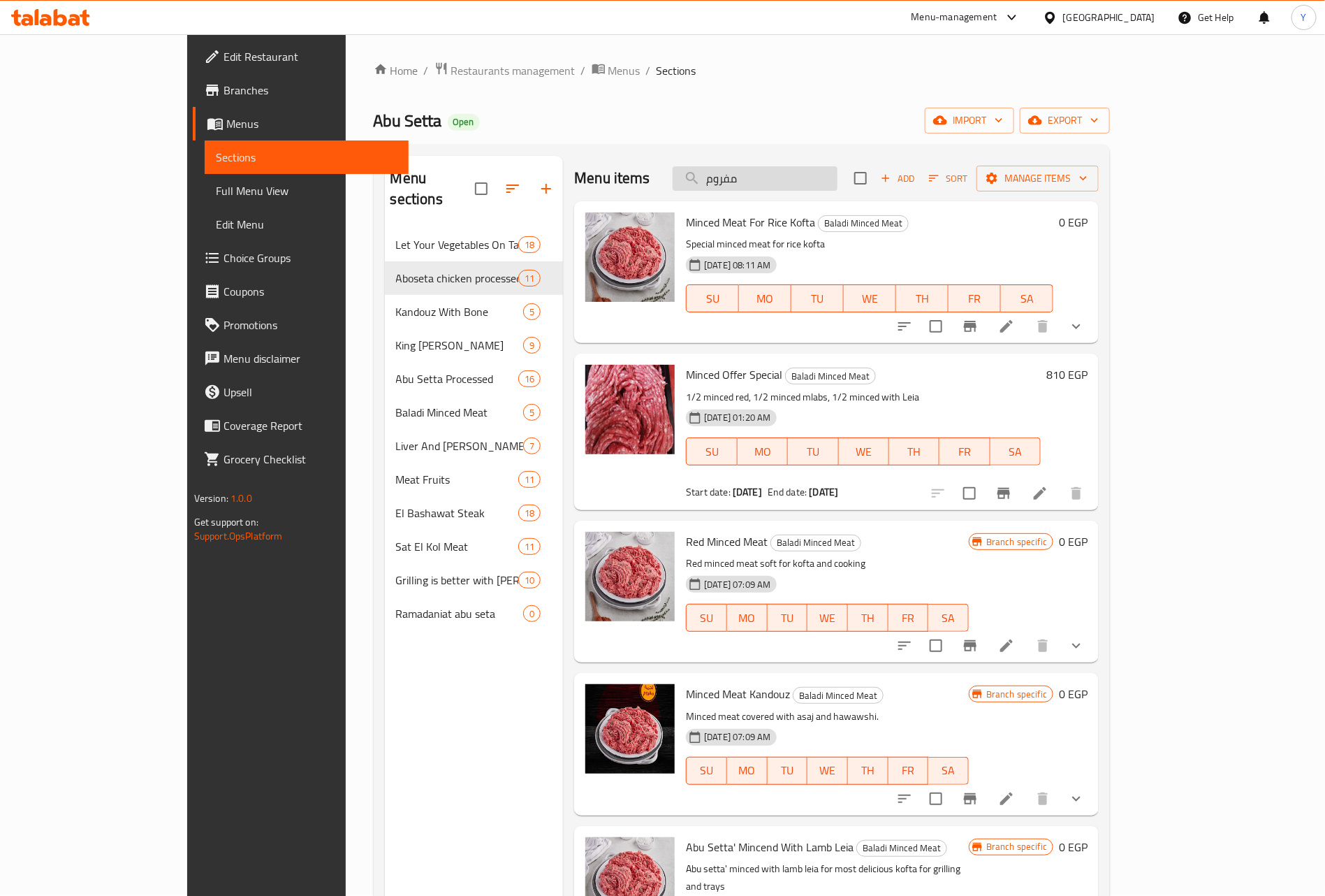
scroll to position [0, 0]
click at [833, 193] on div "Menu items مفروم Add Sort Manage items" at bounding box center [837, 178] width 524 height 45
click at [837, 164] on div "Menu items مفروم Add Sort Manage items" at bounding box center [837, 178] width 524 height 45
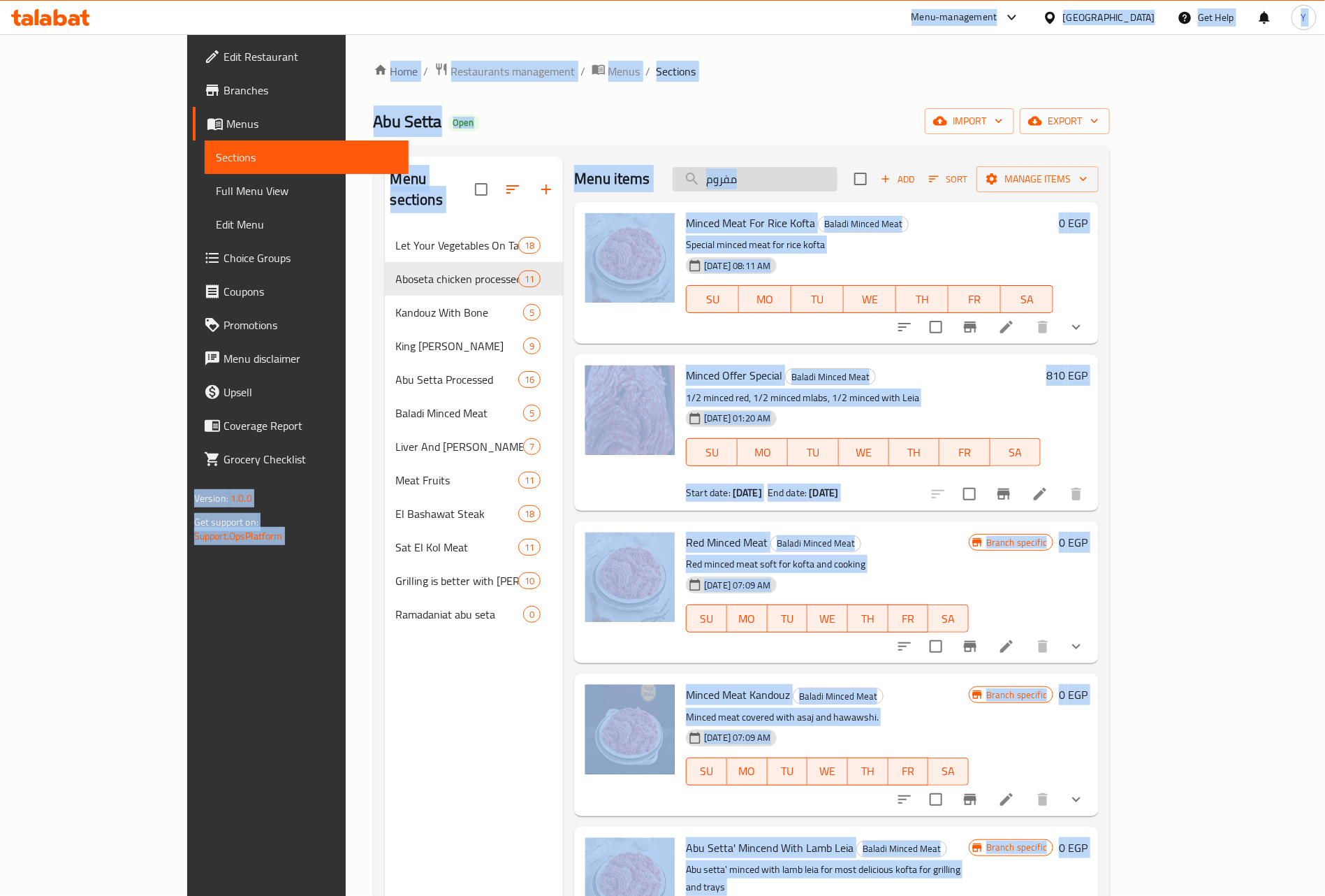
click at [828, 188] on input "مفروم" at bounding box center [755, 179] width 165 height 25
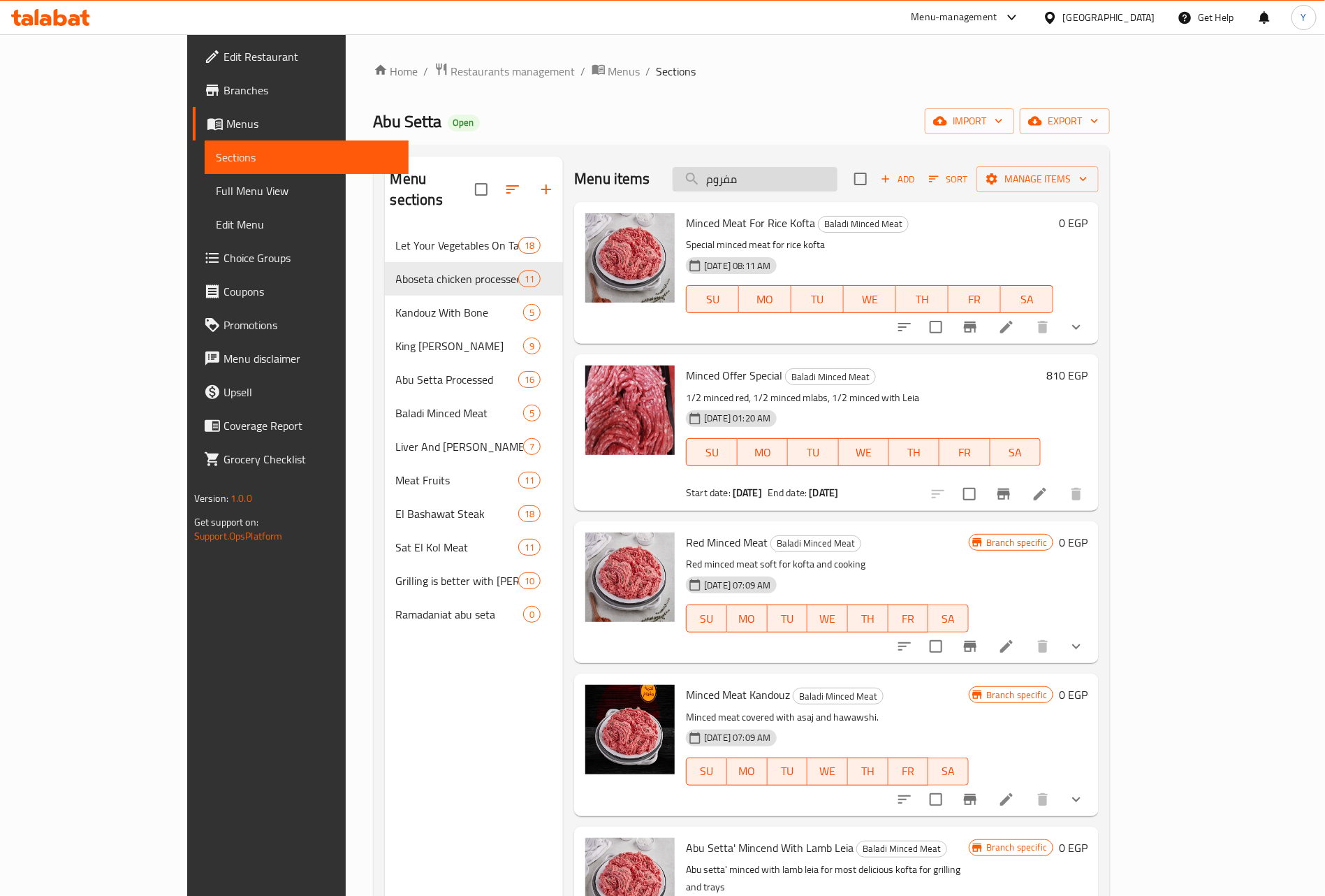
paste input "خضار"
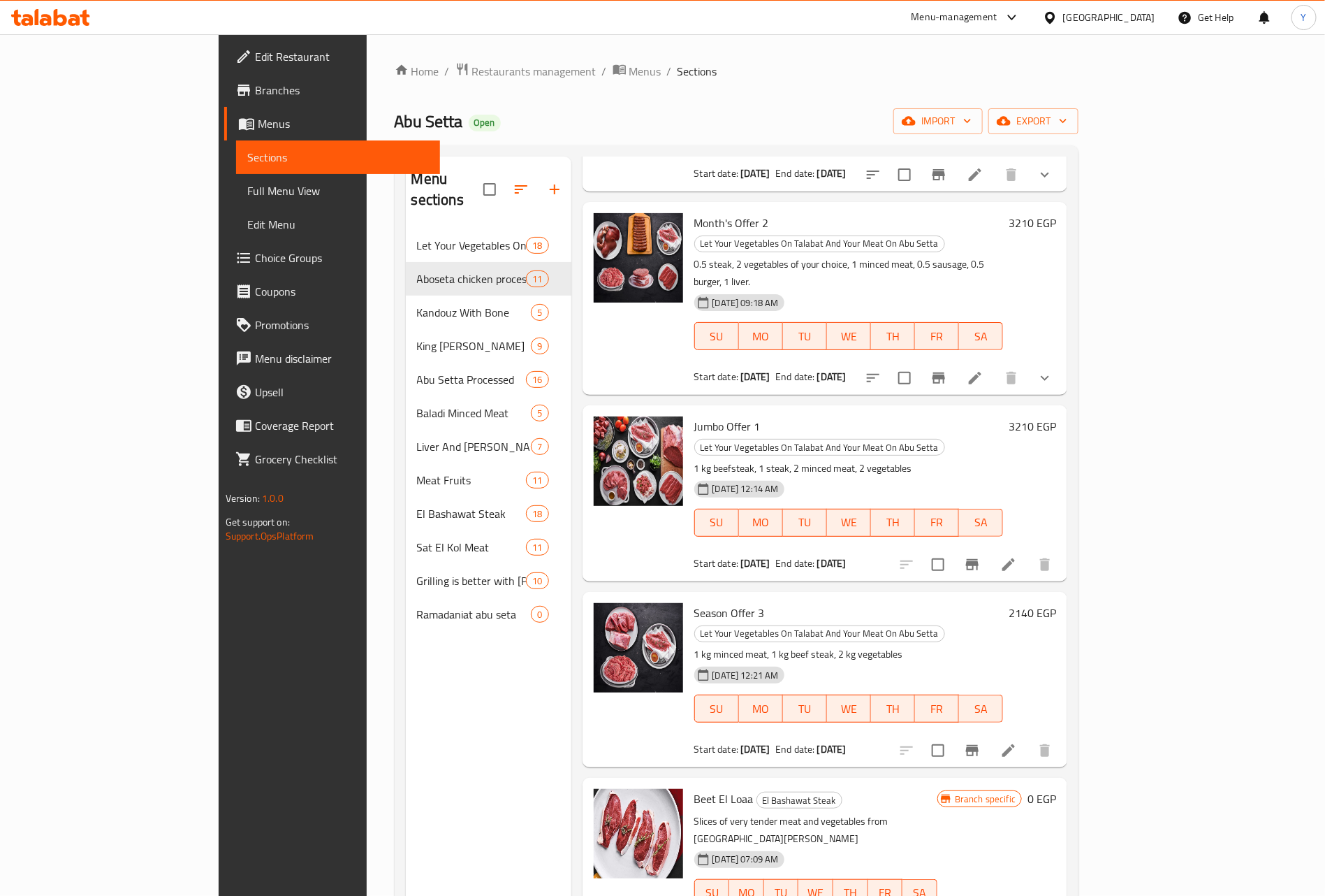
scroll to position [196, 0]
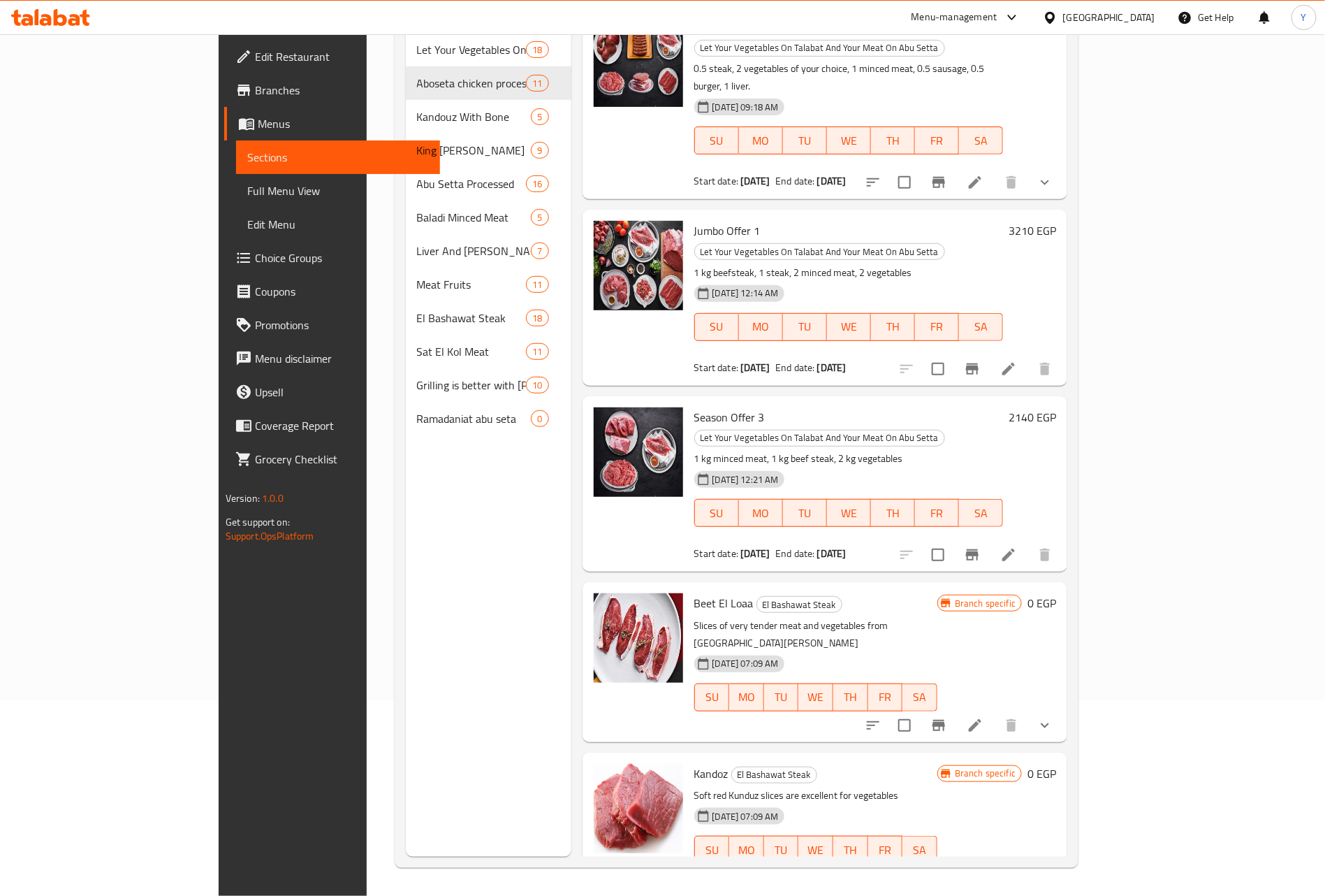
click at [219, 874] on div "Edit Restaurant Branches Menus Sections Full Menu View Edit Menu Choice Groups …" at bounding box center [329, 483] width 221 height 896
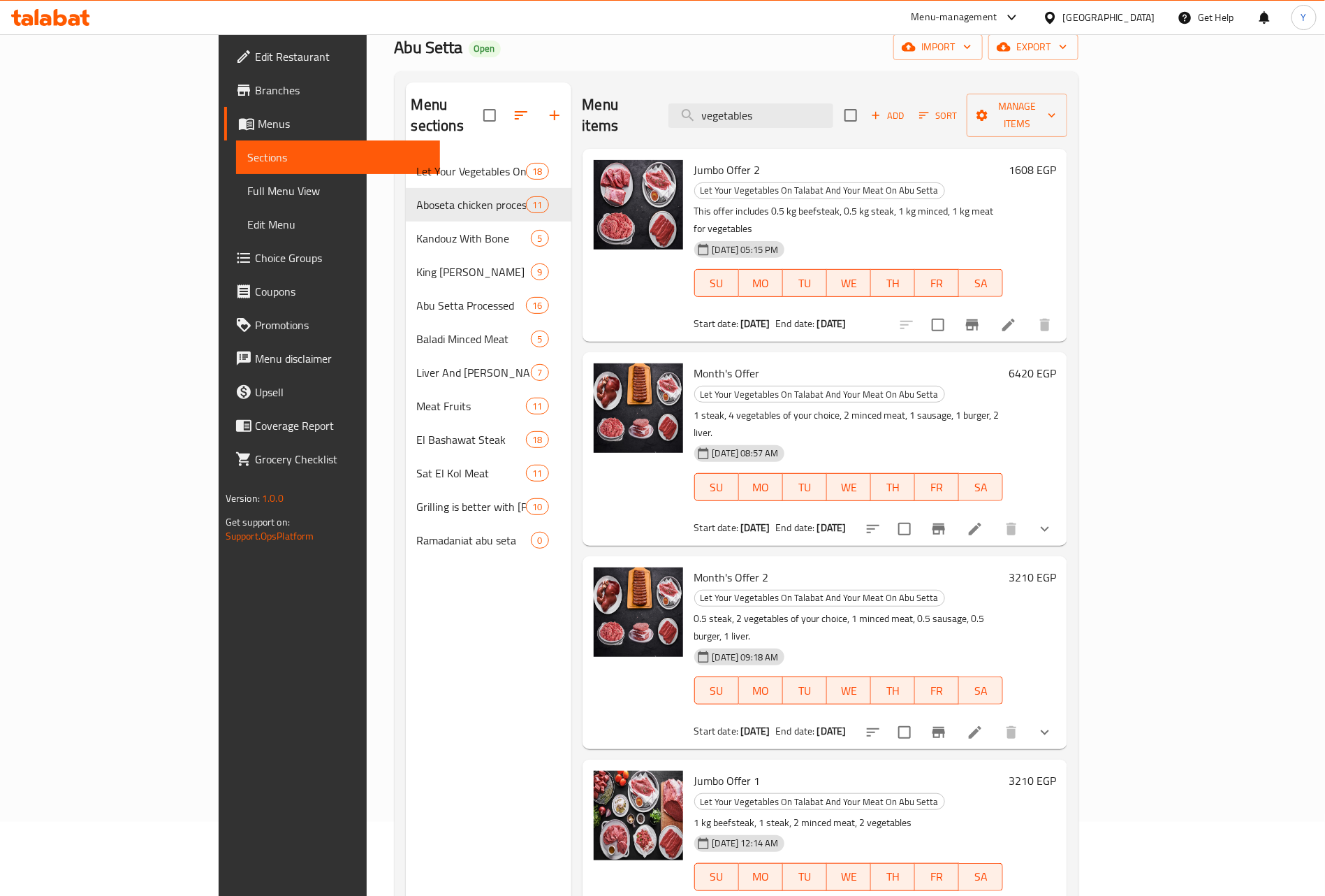
scroll to position [0, 0]
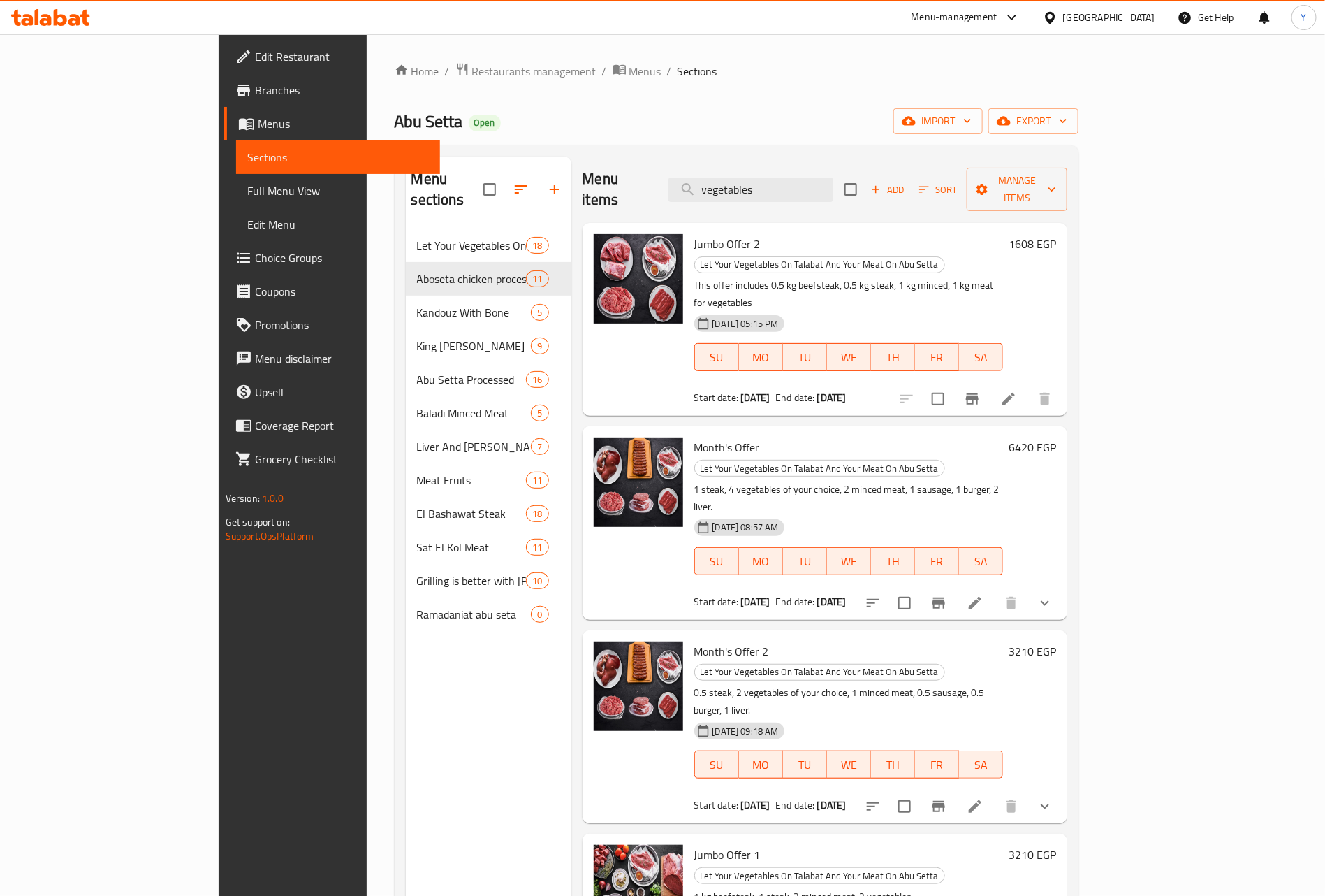
click at [829, 200] on div "Menu items vegetables Add Sort Manage items" at bounding box center [825, 189] width 486 height 67
click at [833, 178] on input "vegetables" at bounding box center [750, 190] width 165 height 25
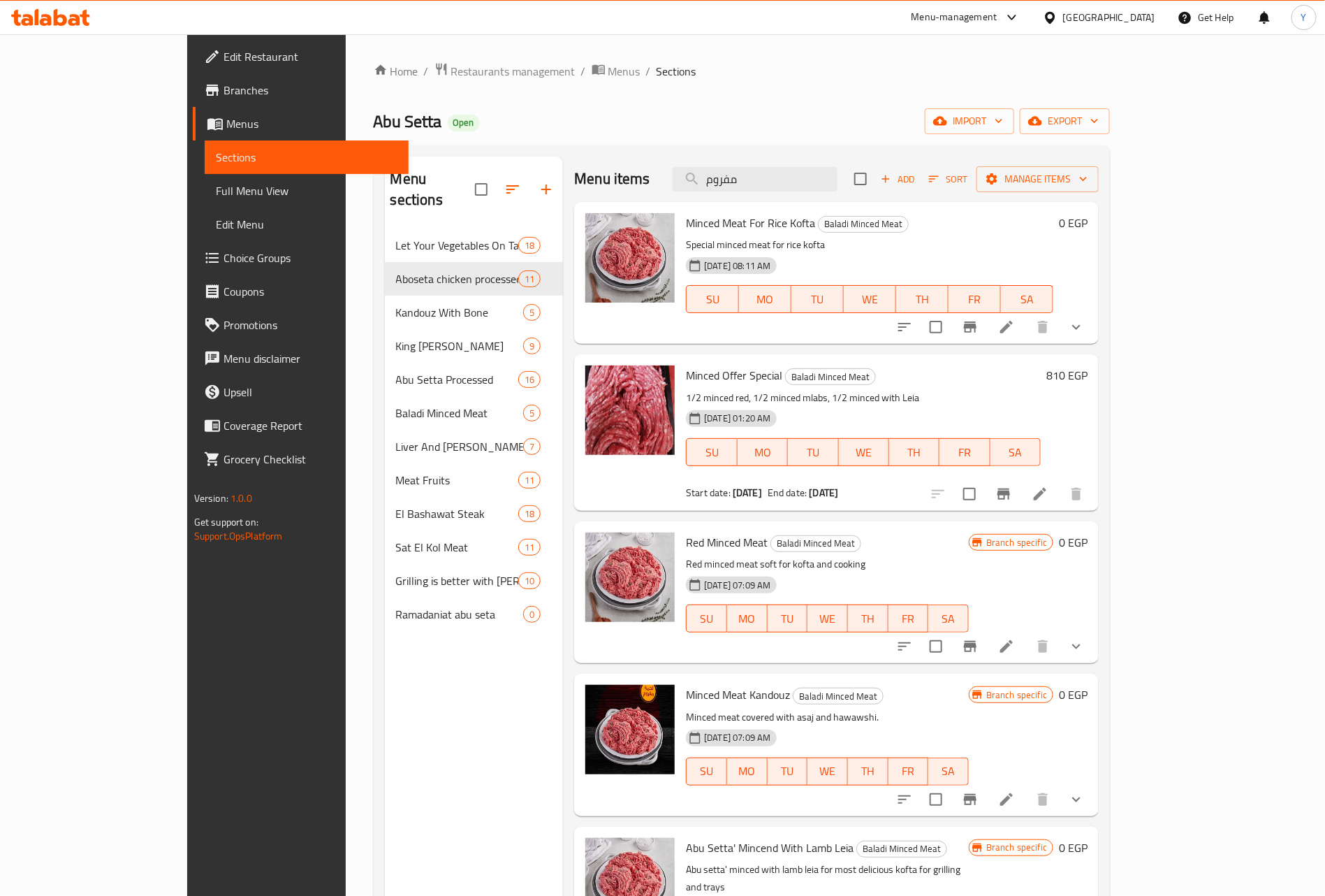
click at [686, 535] on span "Red Minced Meat" at bounding box center [727, 542] width 81 height 21
click at [850, 199] on div "Menu items مفروم Add Sort Manage items" at bounding box center [837, 178] width 524 height 45
click at [838, 180] on input "مفروم" at bounding box center [755, 179] width 165 height 25
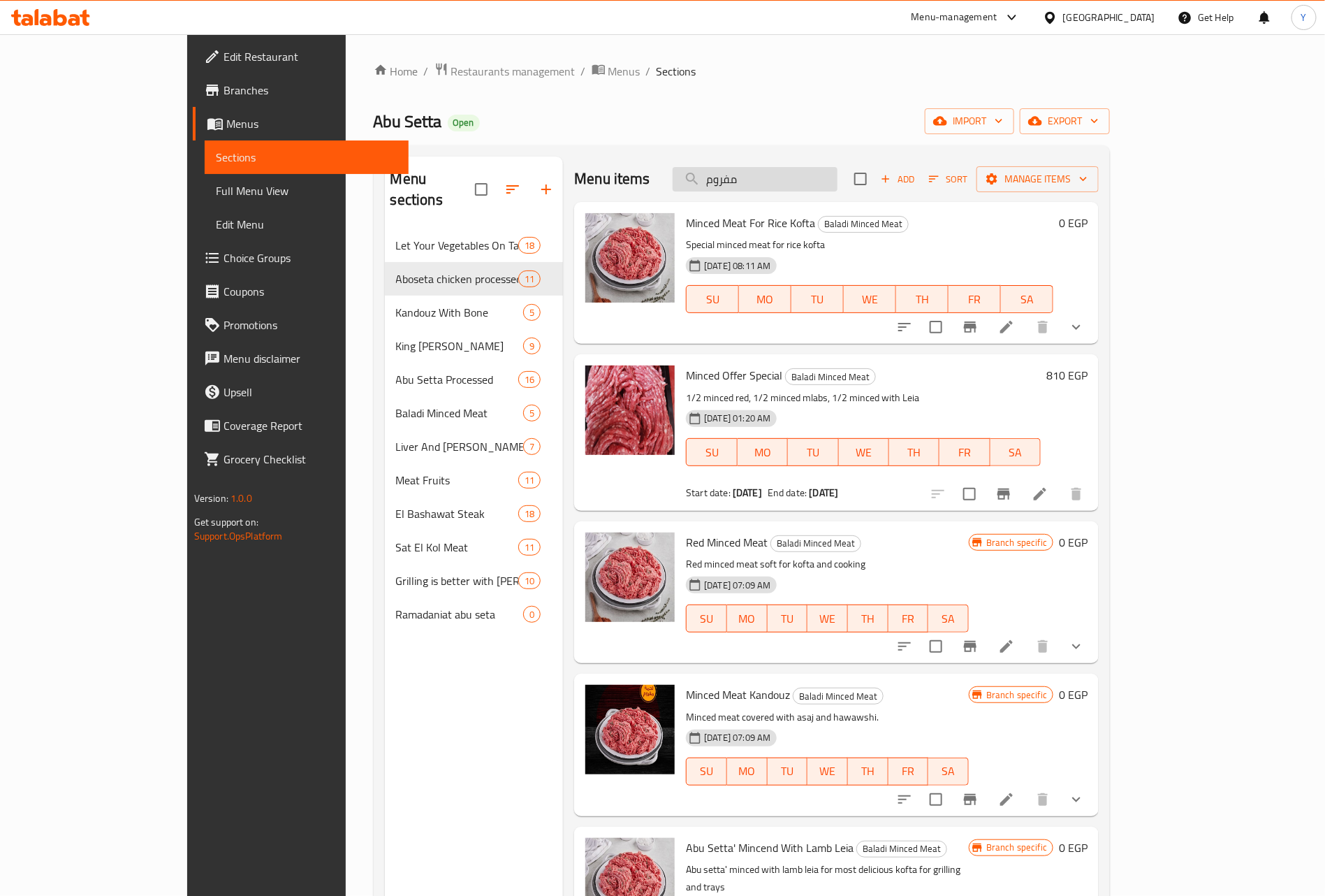
click at [838, 180] on input "مفروم" at bounding box center [755, 179] width 165 height 25
click at [838, 168] on input "مفروم" at bounding box center [755, 179] width 165 height 25
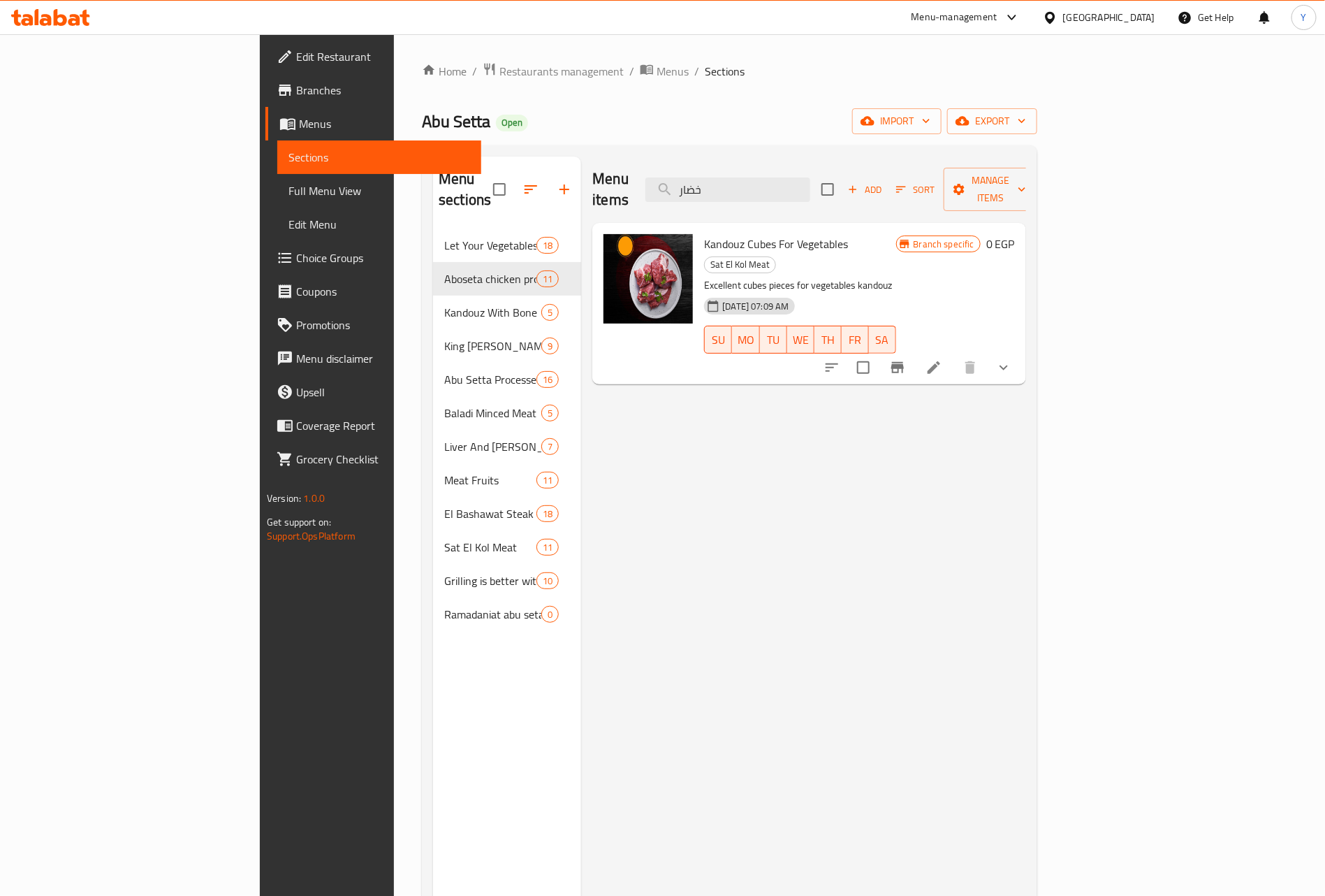
type input "خضار"
click at [953, 355] on li at bounding box center [935, 367] width 39 height 25
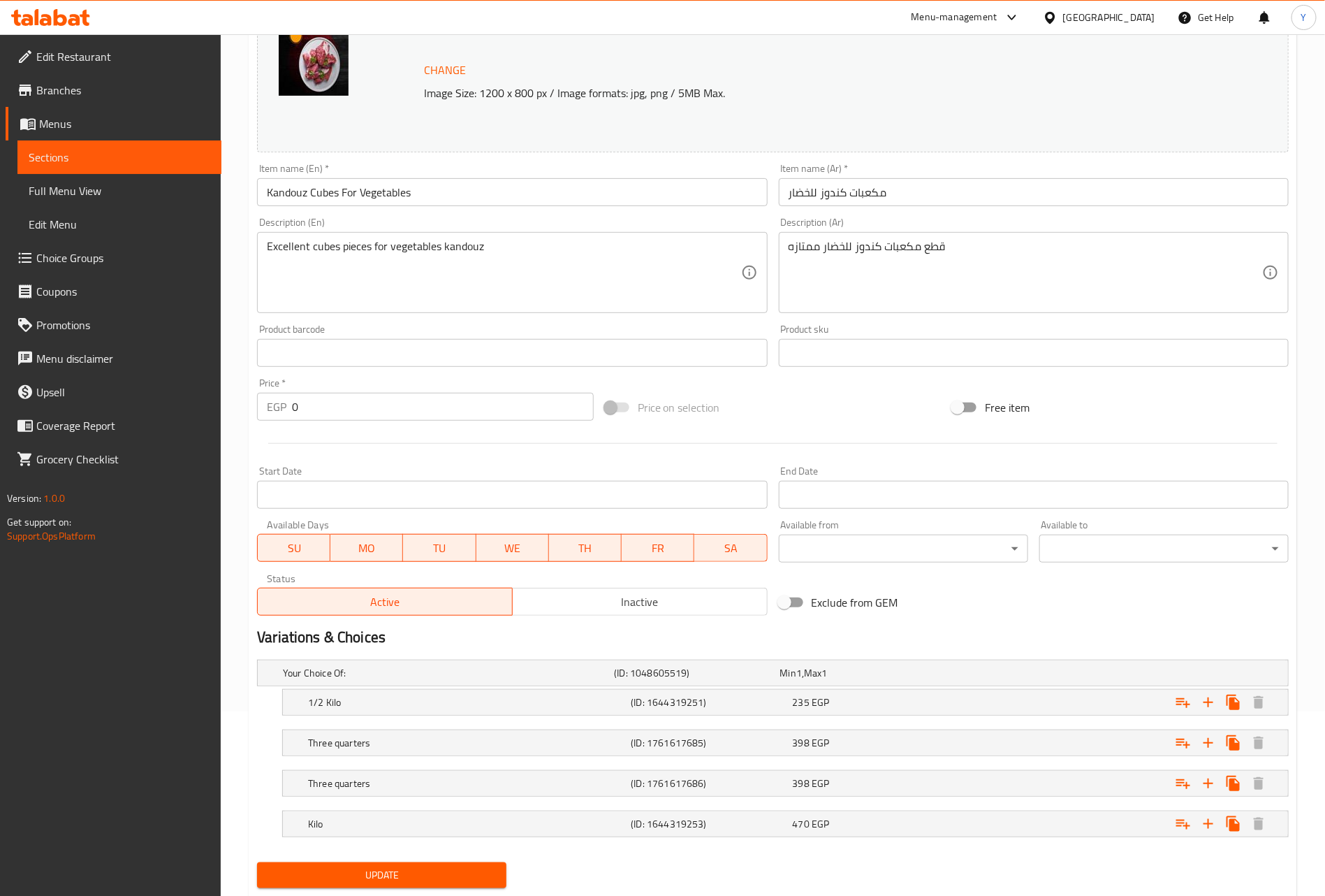
scroll to position [227, 0]
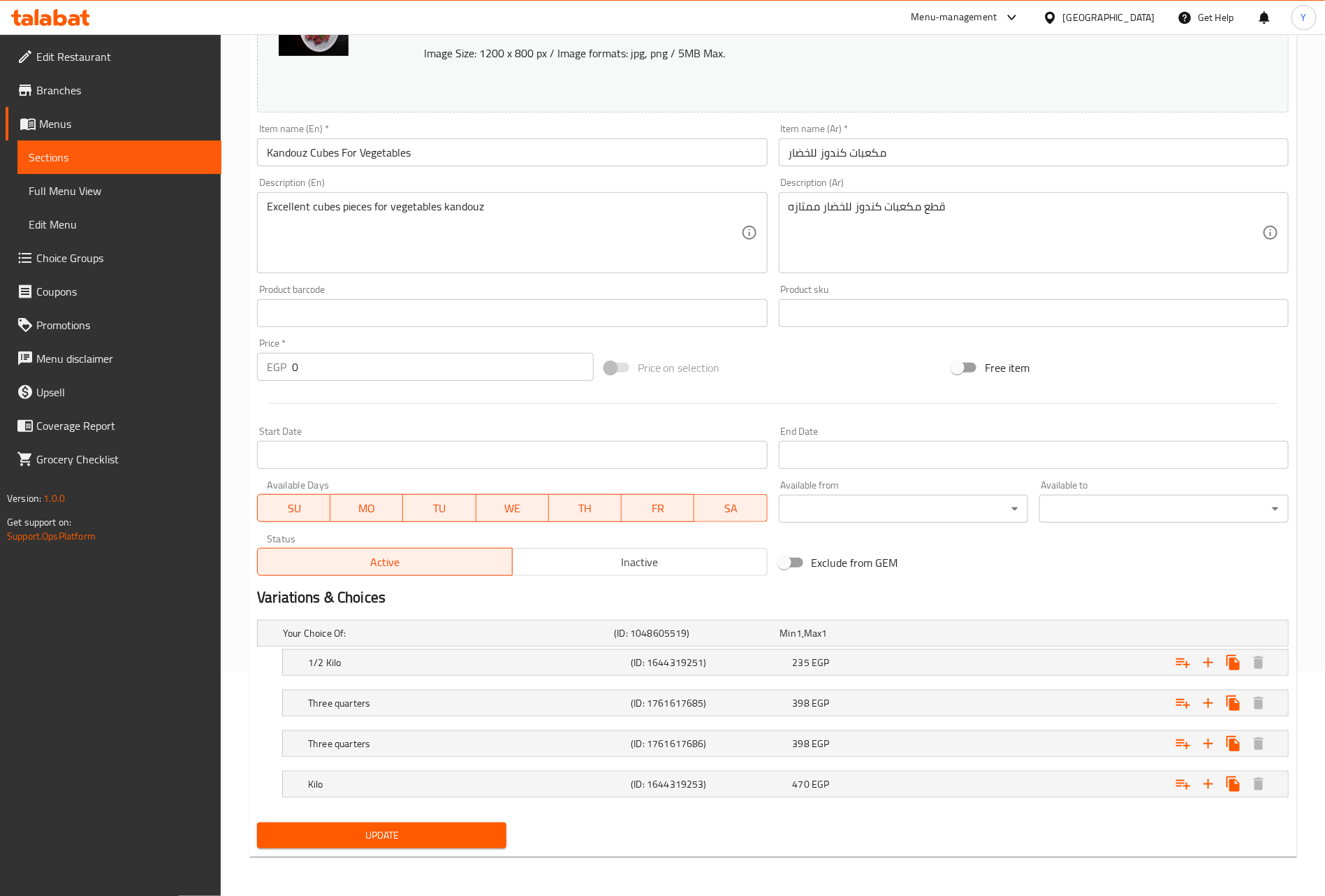
click at [394, 158] on input "Kandouz Cubes For Vegetables" at bounding box center [512, 152] width 510 height 28
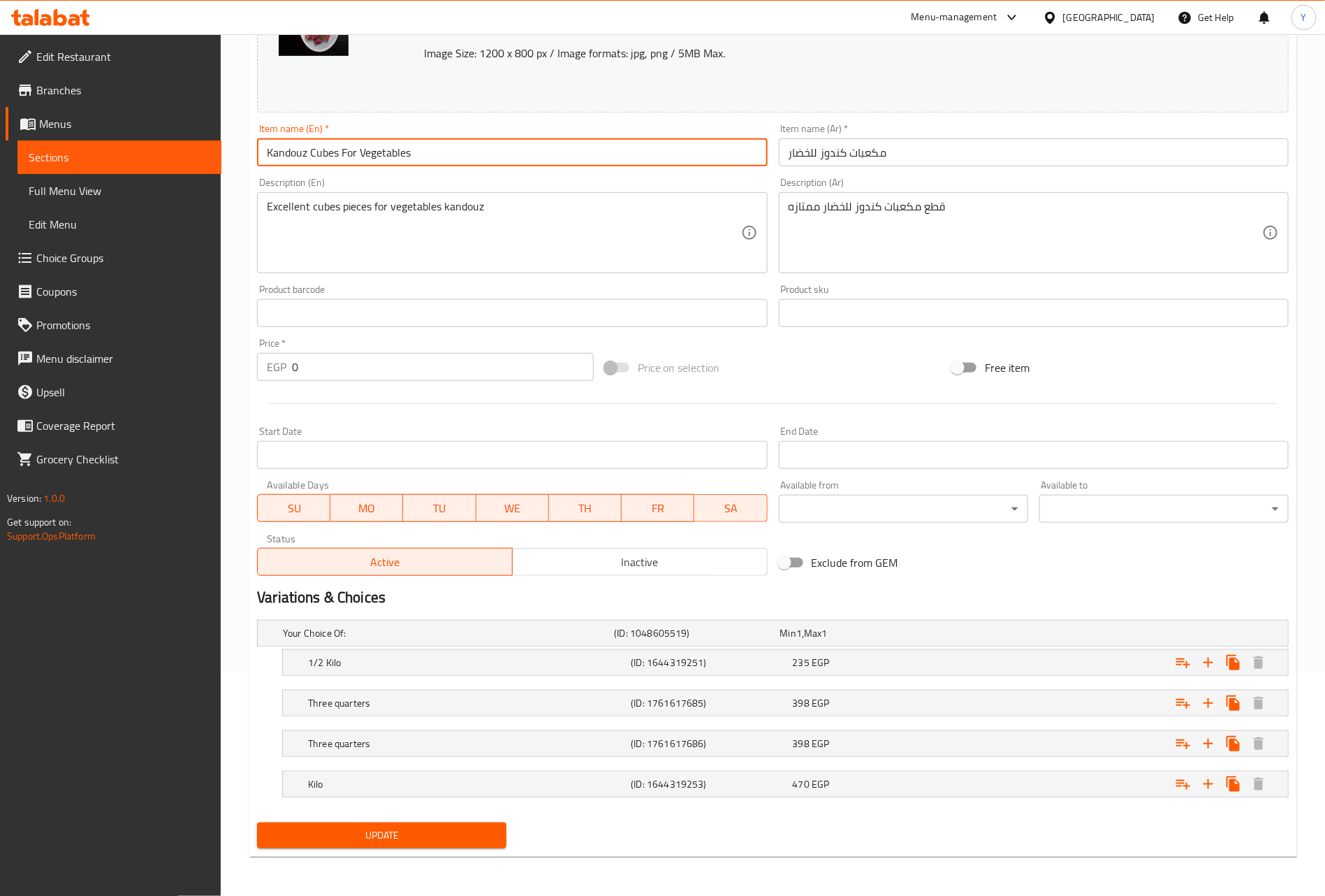
click at [394, 158] on input "Kandouz Cubes For Vegetables" at bounding box center [512, 152] width 510 height 28
click at [527, 153] on input "Kandouz Cubes For Vegetables" at bounding box center [512, 152] width 510 height 28
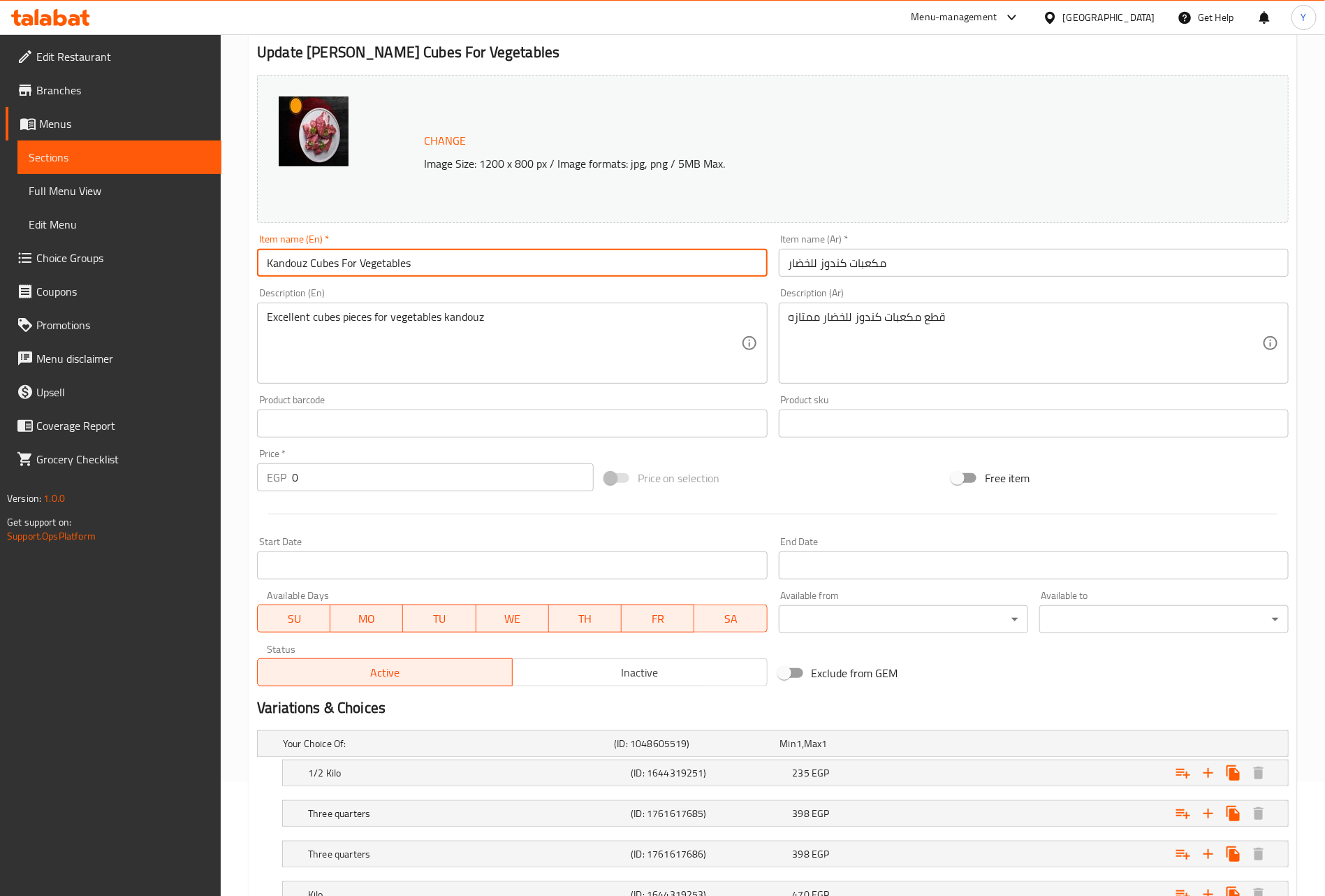
scroll to position [0, 0]
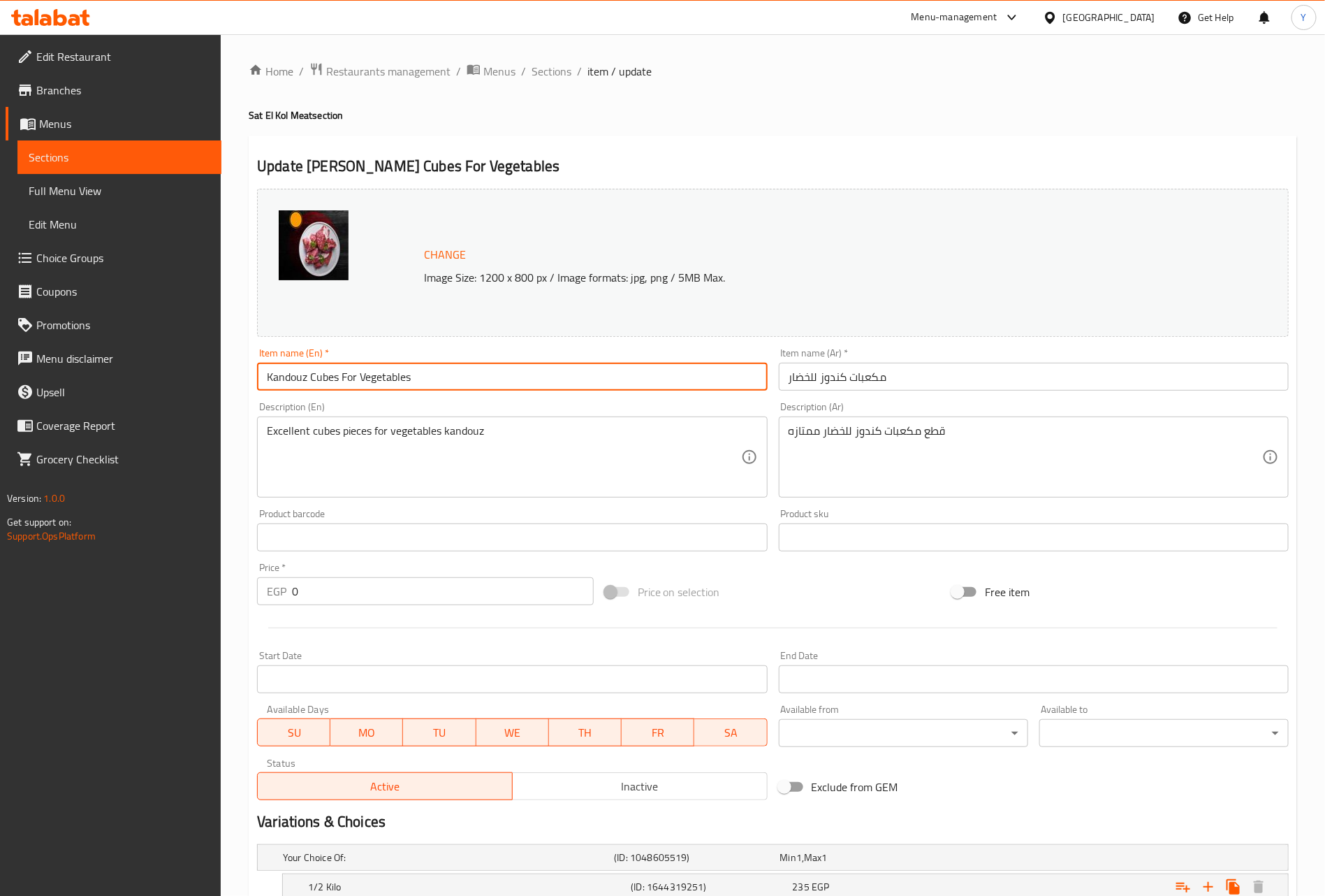
click at [388, 376] on input "Kandouz Cubes For Vegetables" at bounding box center [512, 376] width 510 height 28
click at [565, 76] on span "Sections" at bounding box center [552, 71] width 39 height 16
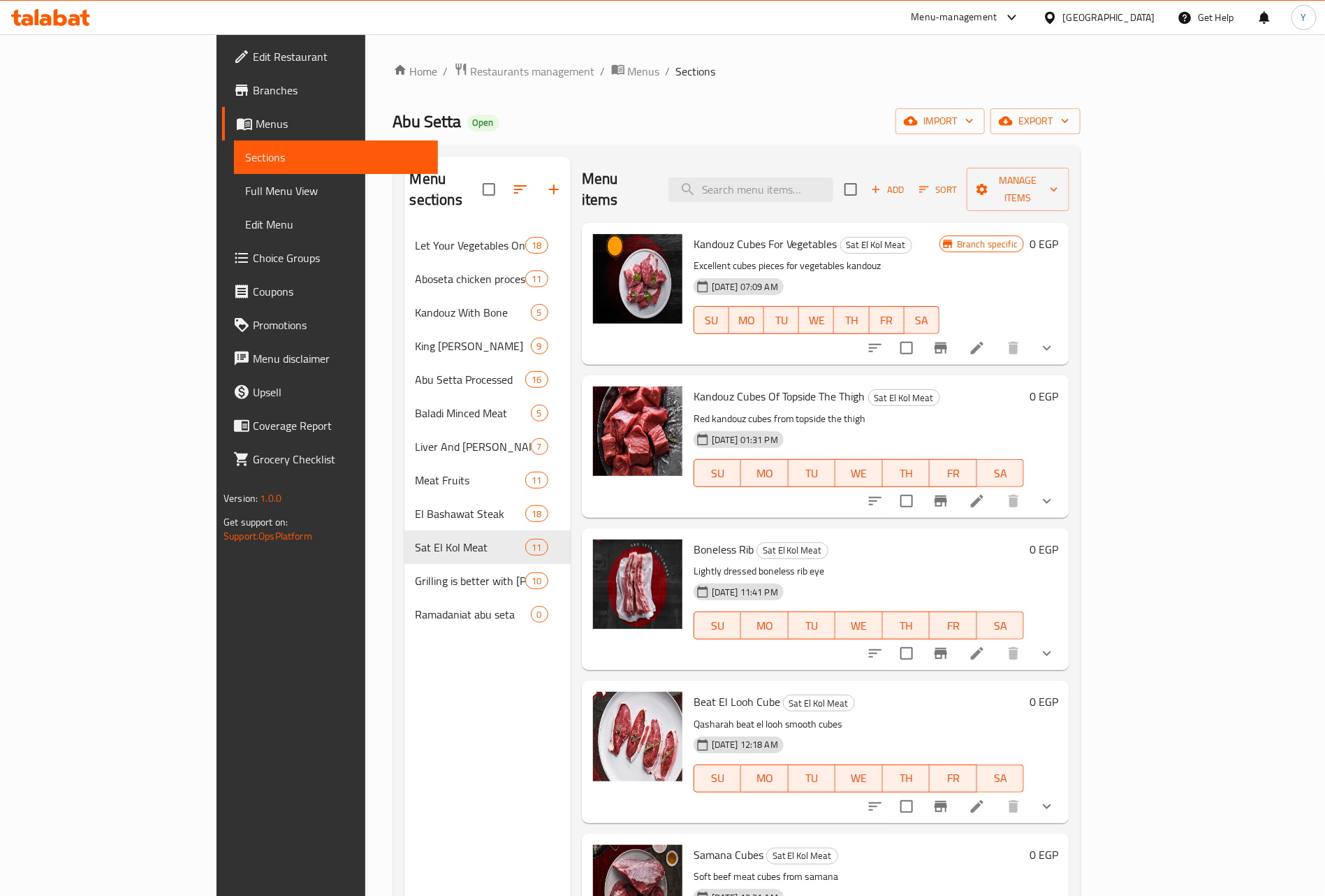
click at [900, 187] on div "Menu items Add Sort Manage items" at bounding box center [825, 189] width 487 height 67
click at [880, 161] on div "Menu items Add Sort Manage items" at bounding box center [825, 189] width 487 height 67
click at [833, 183] on input "search" at bounding box center [750, 190] width 165 height 25
paste input "Vegetables"
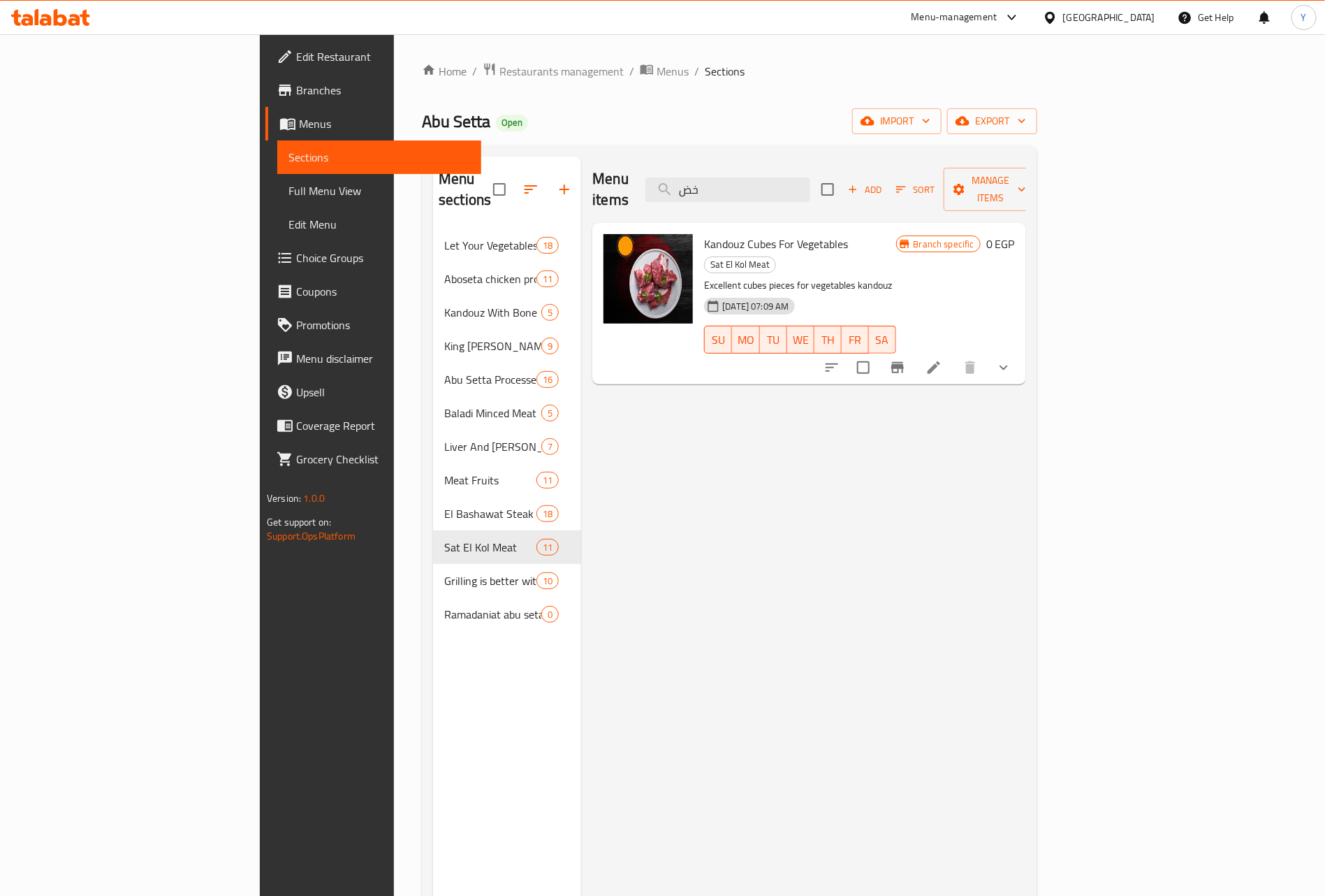
type input "خ"
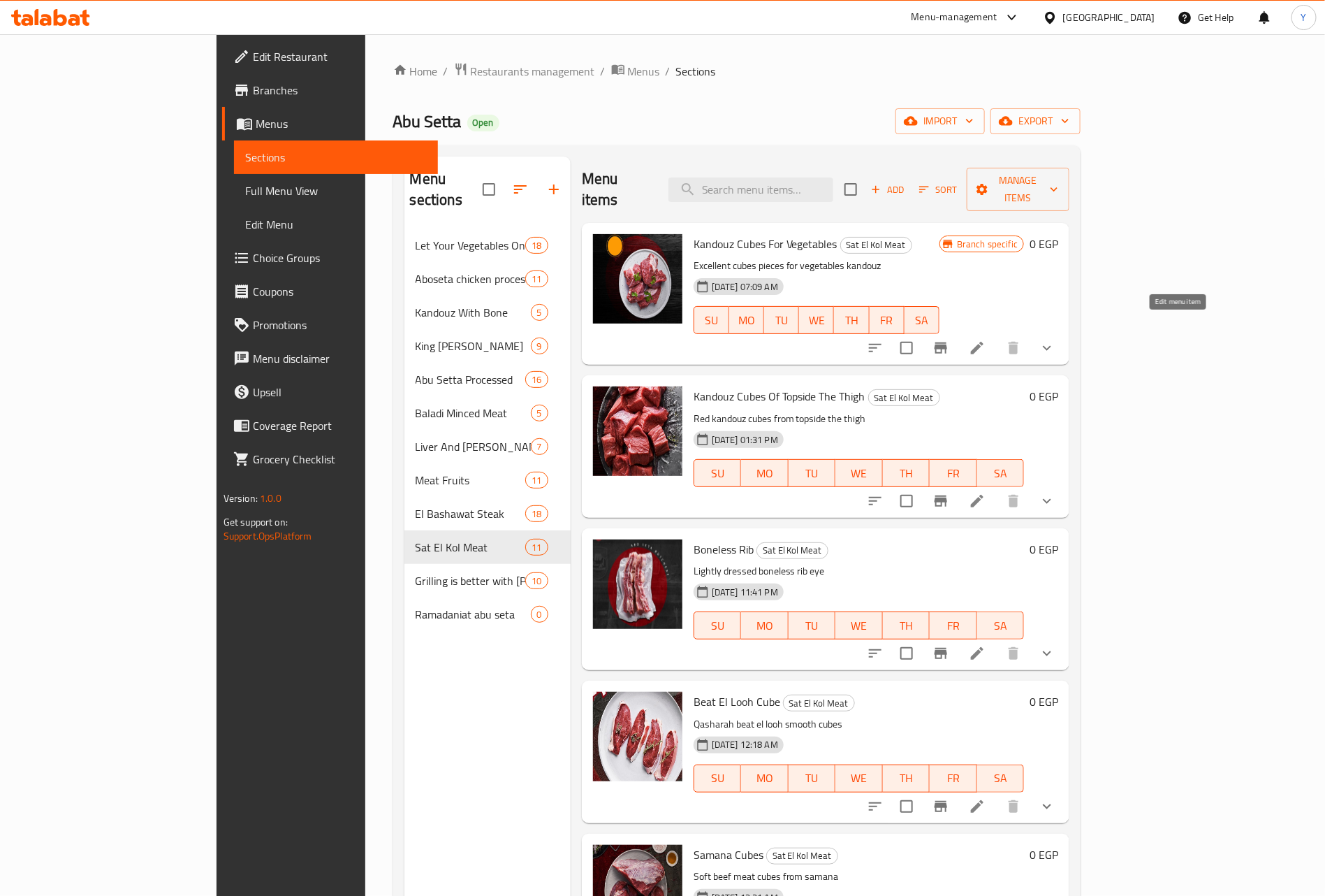
click at [986, 339] on icon at bounding box center [977, 348] width 16 height 16
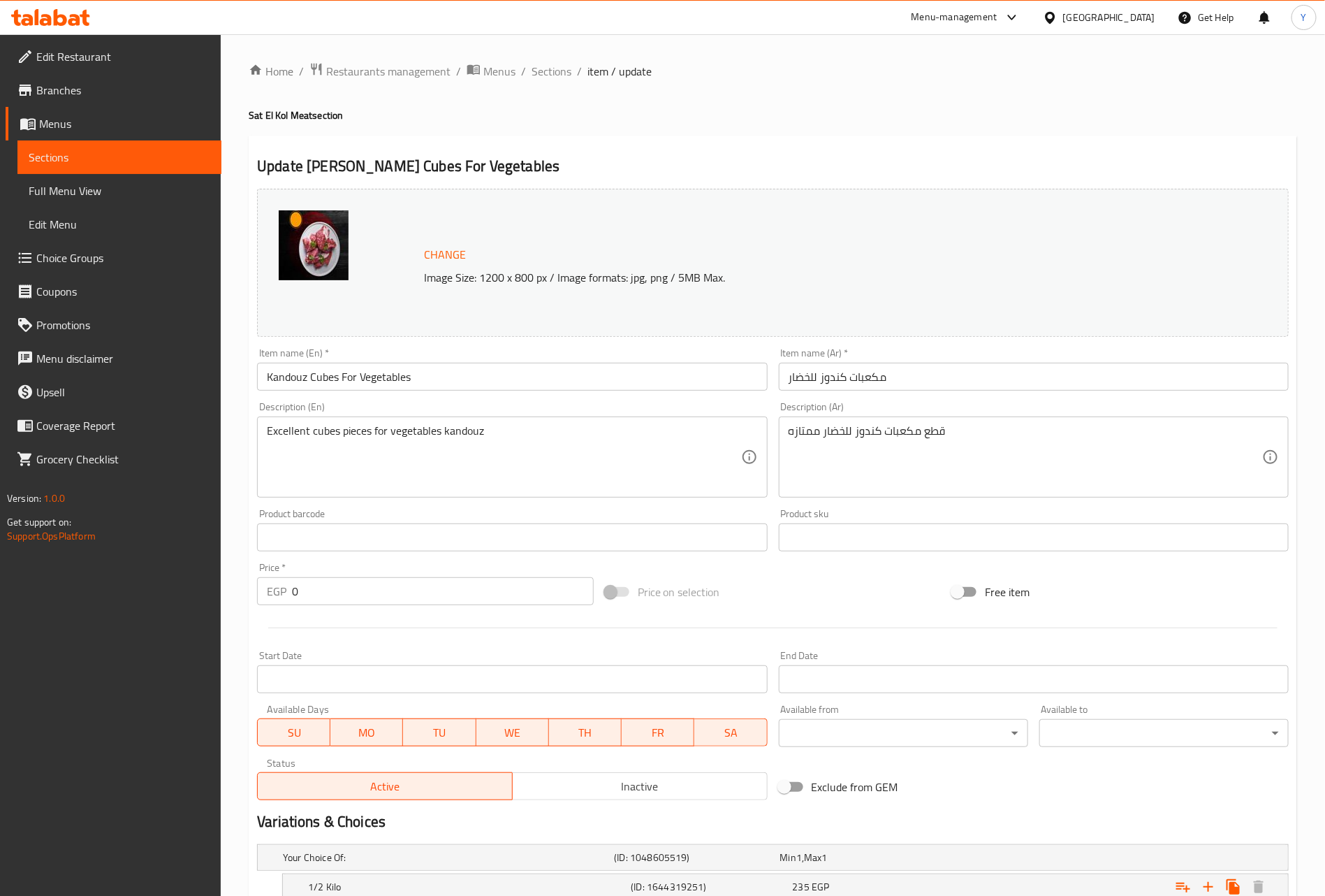
click at [514, 384] on input "Kandouz Cubes For Vegetables" at bounding box center [512, 376] width 510 height 28
click at [176, 848] on div "Edit Restaurant Branches Menus Sections Full Menu View Edit Menu Choice Groups …" at bounding box center [110, 483] width 221 height 896
click at [538, 66] on span "Sections" at bounding box center [552, 71] width 39 height 16
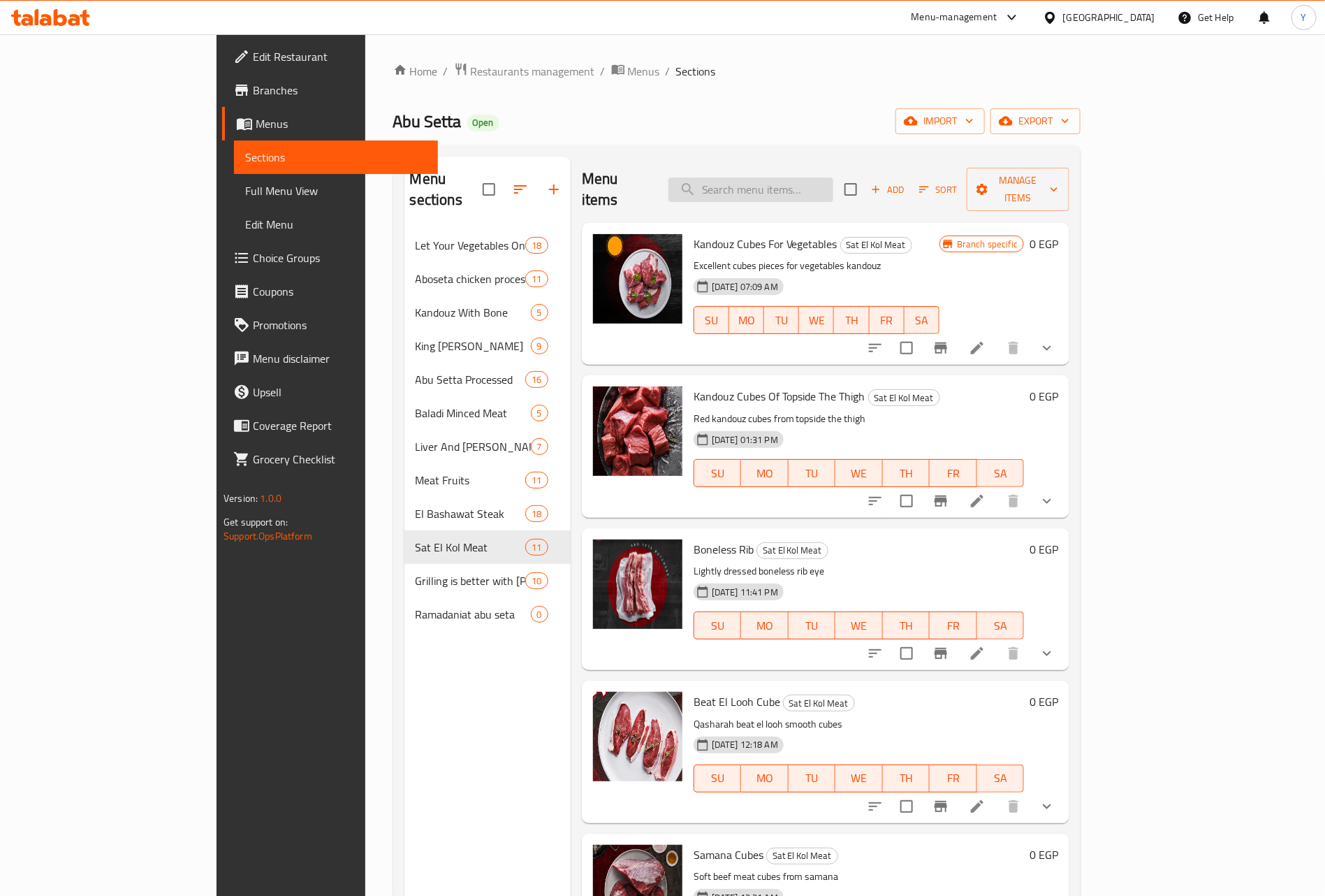
click at [806, 181] on input "search" at bounding box center [750, 190] width 165 height 25
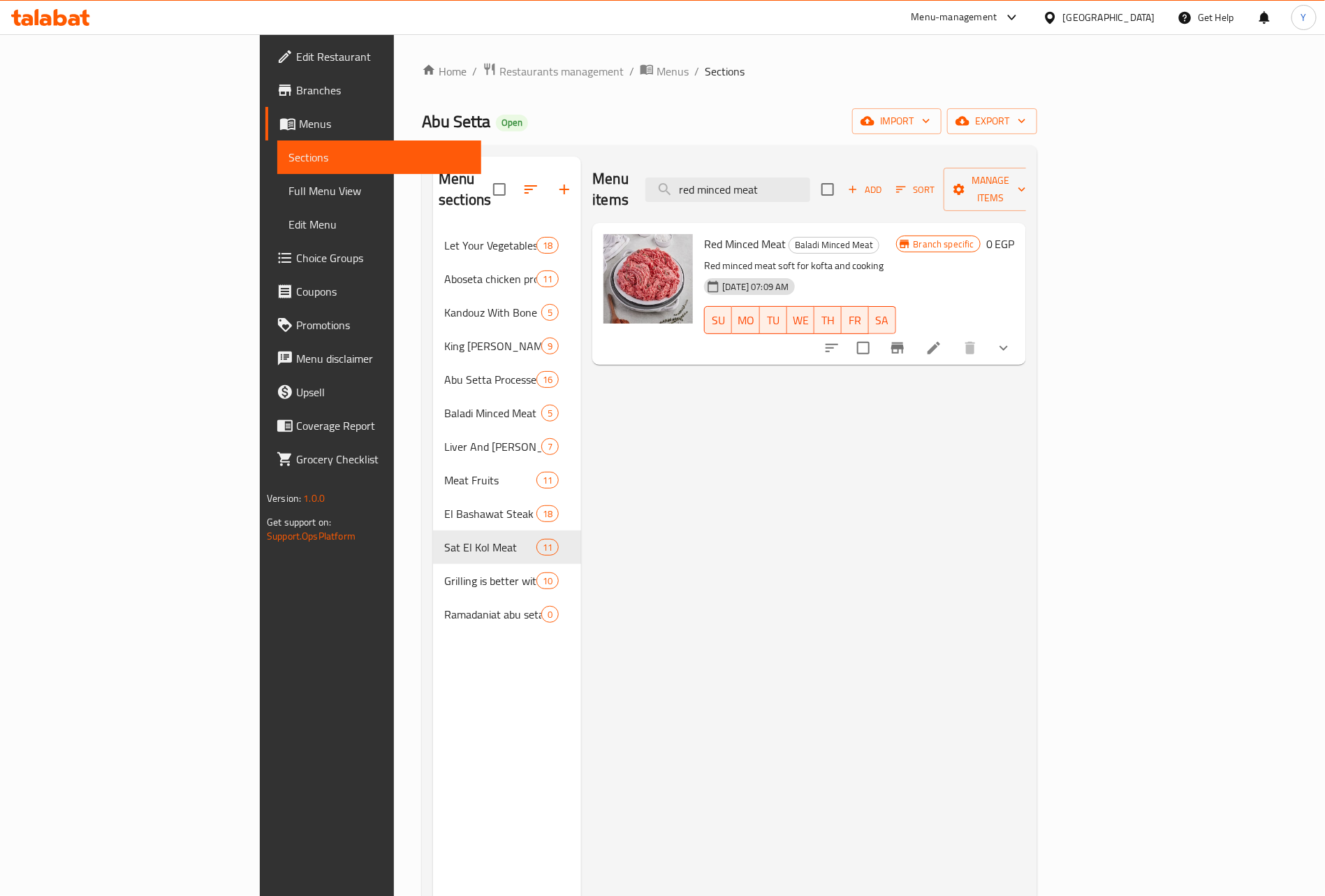
click at [704, 233] on span "Red Minced Meat" at bounding box center [745, 243] width 81 height 21
copy h6 "Red Minced Meat"
click at [581, 852] on div "Menu items red minced meat Add Sort Manage items Red Minced Meat Baladi Minced …" at bounding box center [803, 604] width 445 height 896
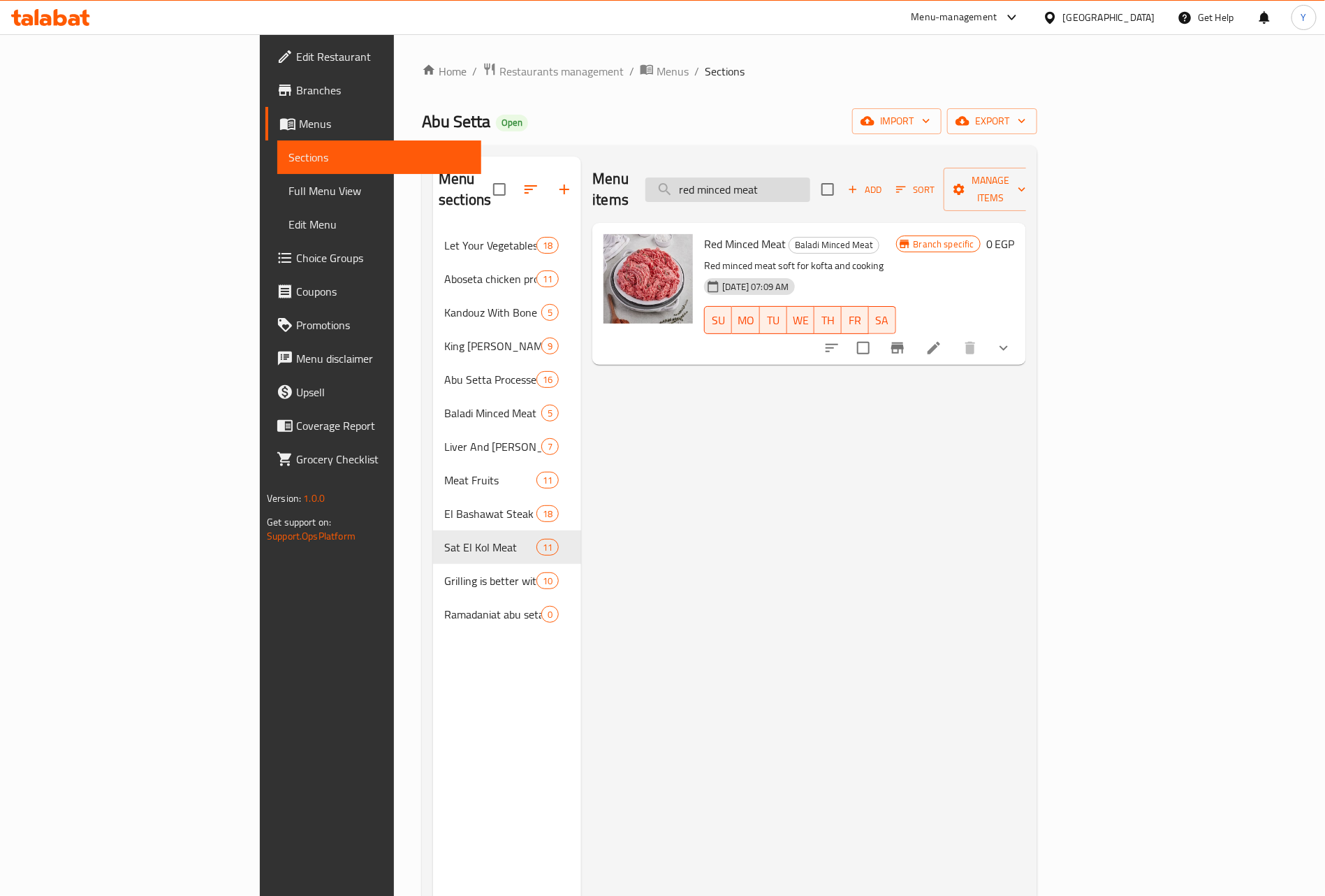
click at [799, 178] on input "red minced meat" at bounding box center [727, 190] width 165 height 25
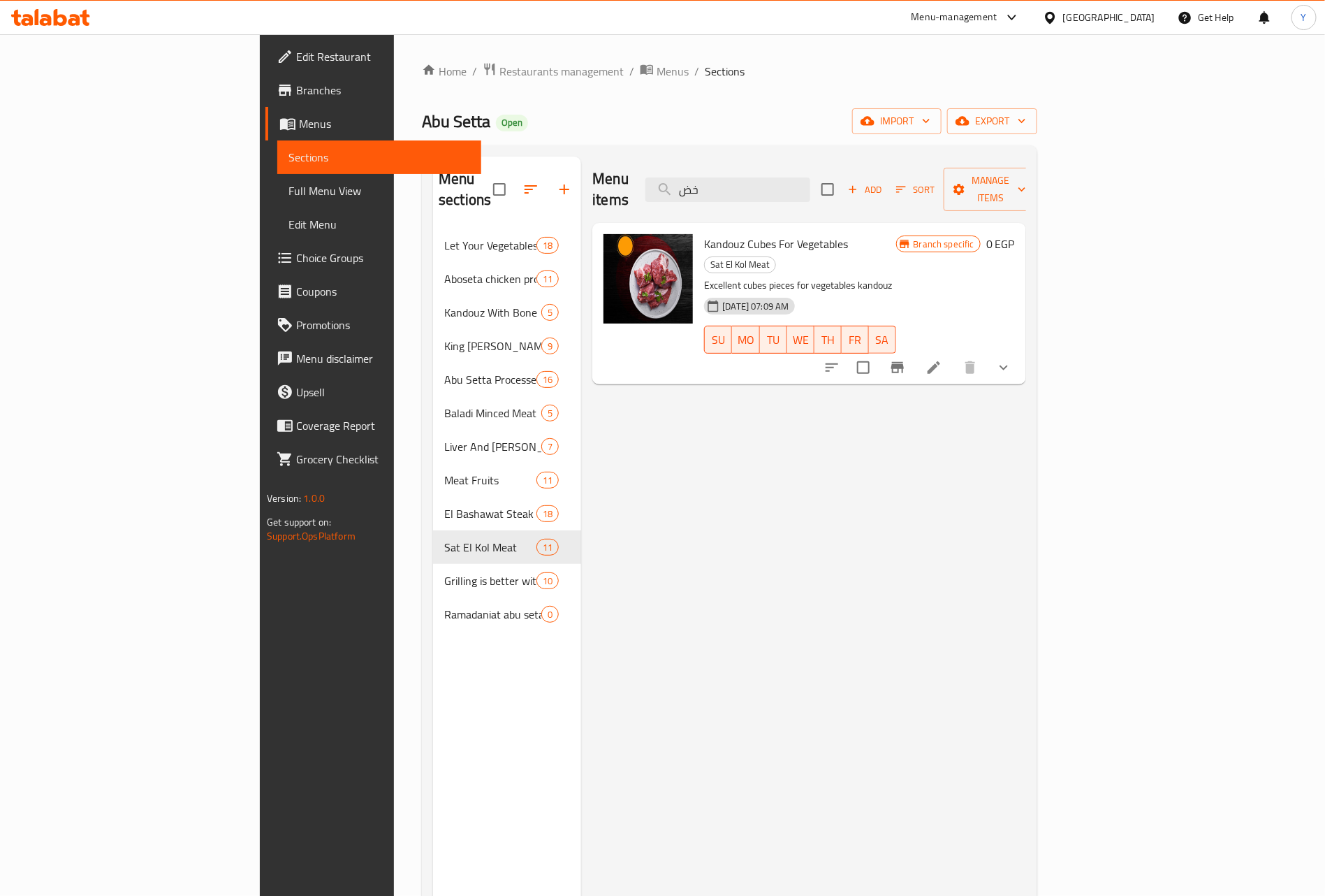
type input "خض"
click at [728, 233] on span "Kandouz Cubes For Vegetables" at bounding box center [776, 243] width 144 height 21
copy h6 "Kandouz Cubes For Vegetables"
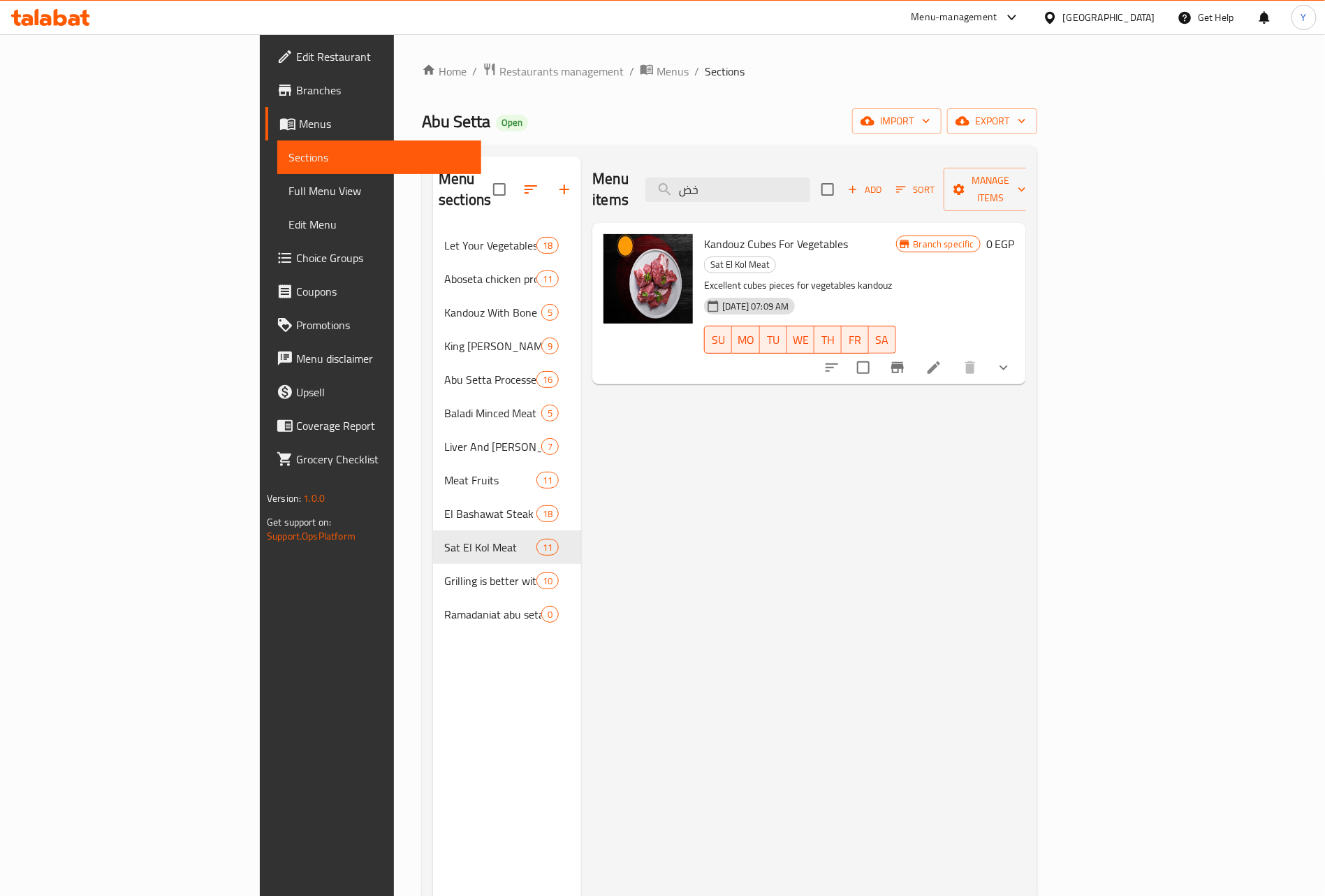
click at [433, 852] on div "Menu sections Let Your Vegetables On Talabat And Your Meat On [PERSON_NAME] 18 …" at bounding box center [507, 604] width 148 height 896
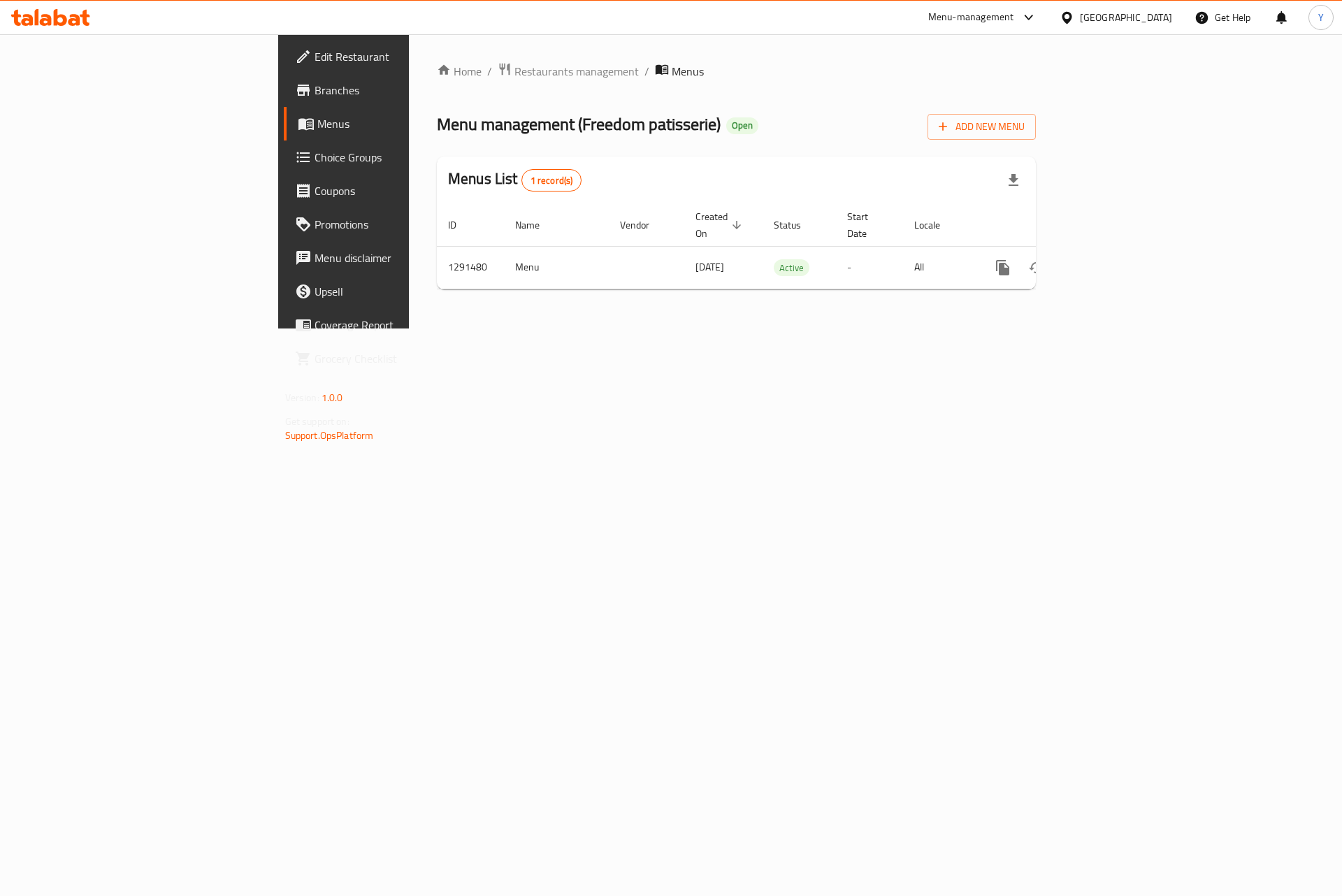
click at [314, 92] on span "Branches" at bounding box center [402, 90] width 177 height 16
click at [1121, 252] on link "enhanced table" at bounding box center [1104, 266] width 34 height 34
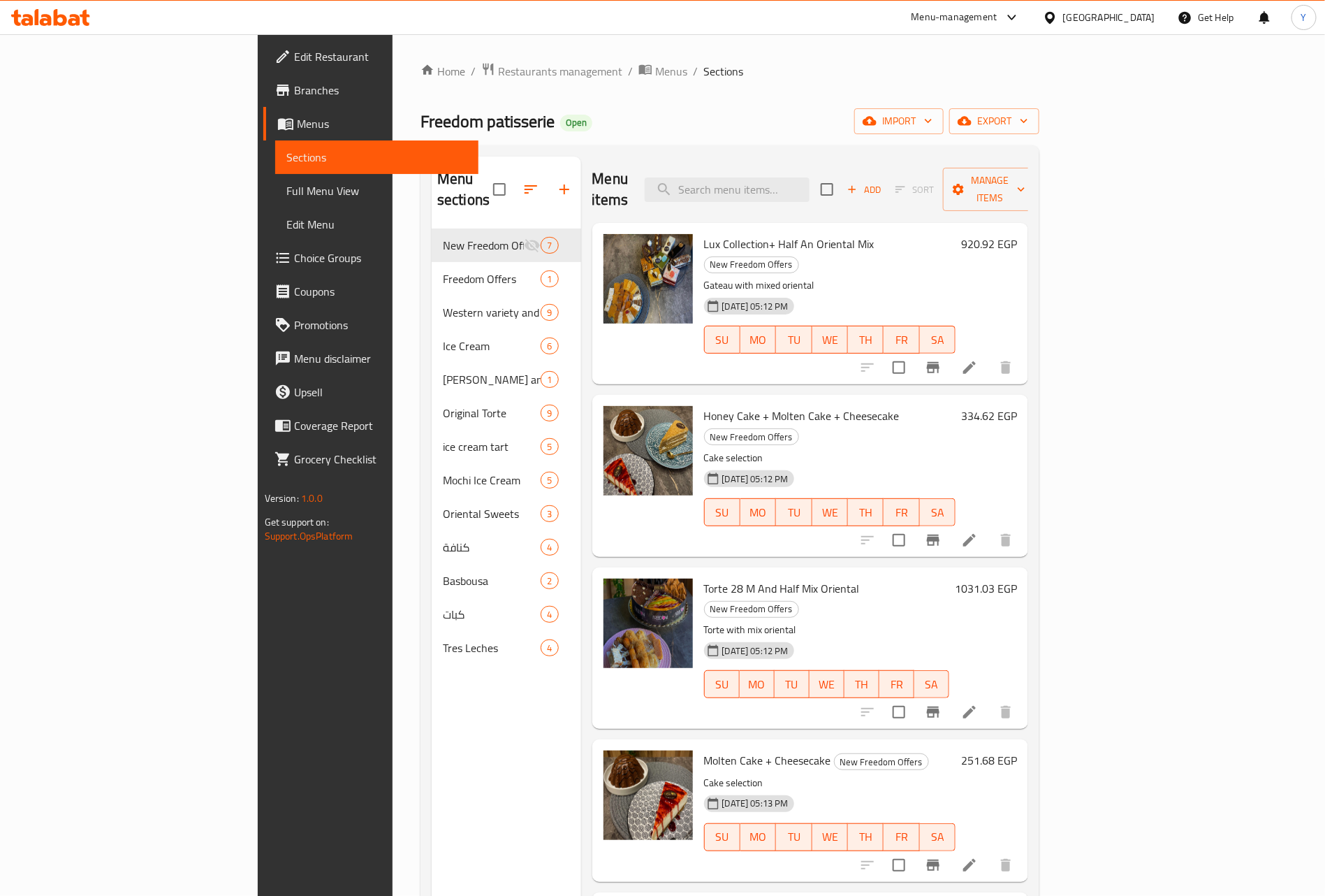
click at [755, 233] on span "Lux Collection+ Half An Oriental Mix" at bounding box center [789, 243] width 170 height 21
click at [796, 195] on div "Menu items Add Sort Manage items" at bounding box center [810, 189] width 436 height 67
click at [801, 179] on input "search" at bounding box center [727, 190] width 165 height 25
click at [810, 189] on input "search" at bounding box center [727, 190] width 165 height 25
paste input "Molten Cake + Cheesecake"
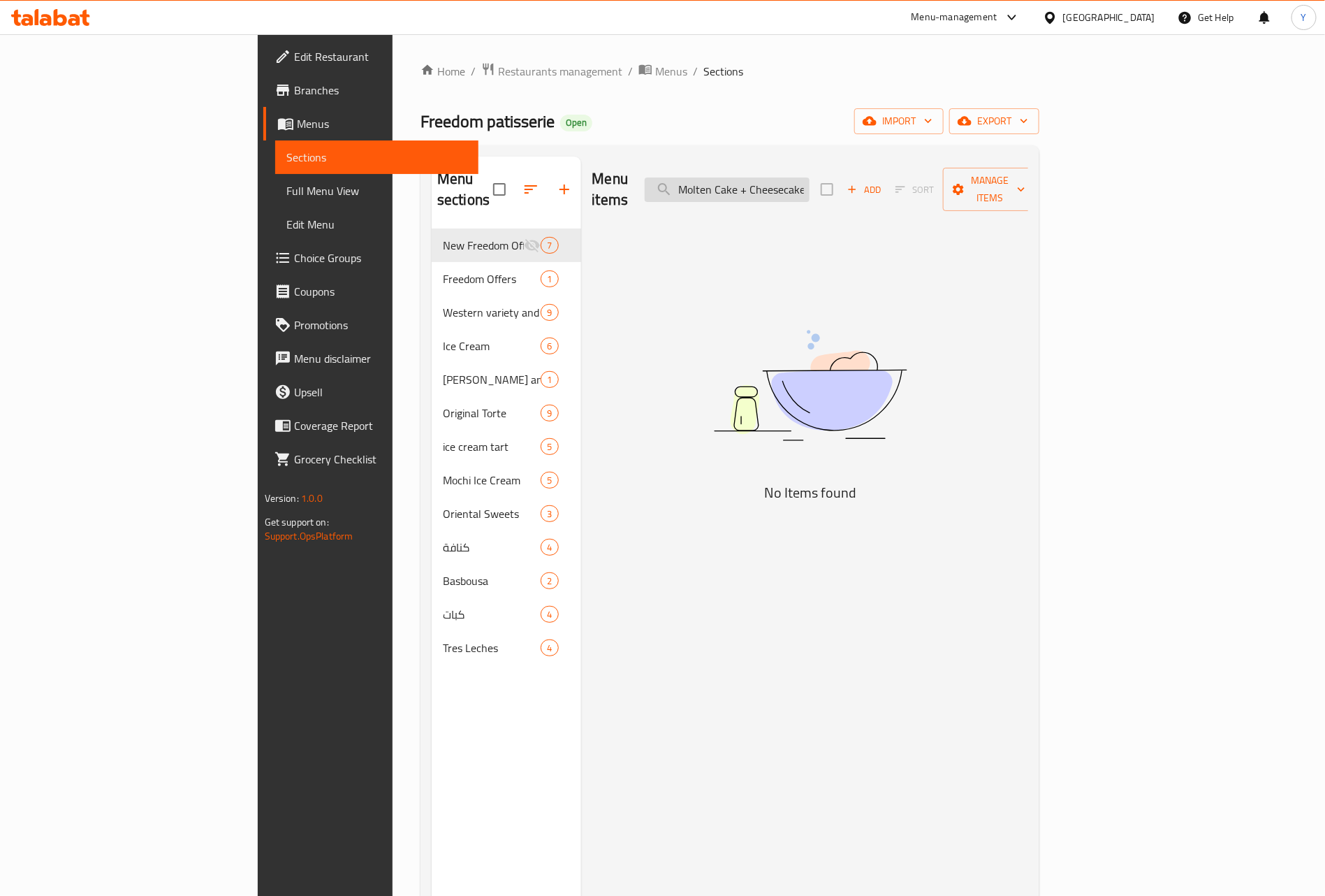
scroll to position [0, 2]
click at [810, 180] on input "Molten Cake + Cheesecake" at bounding box center [727, 190] width 165 height 25
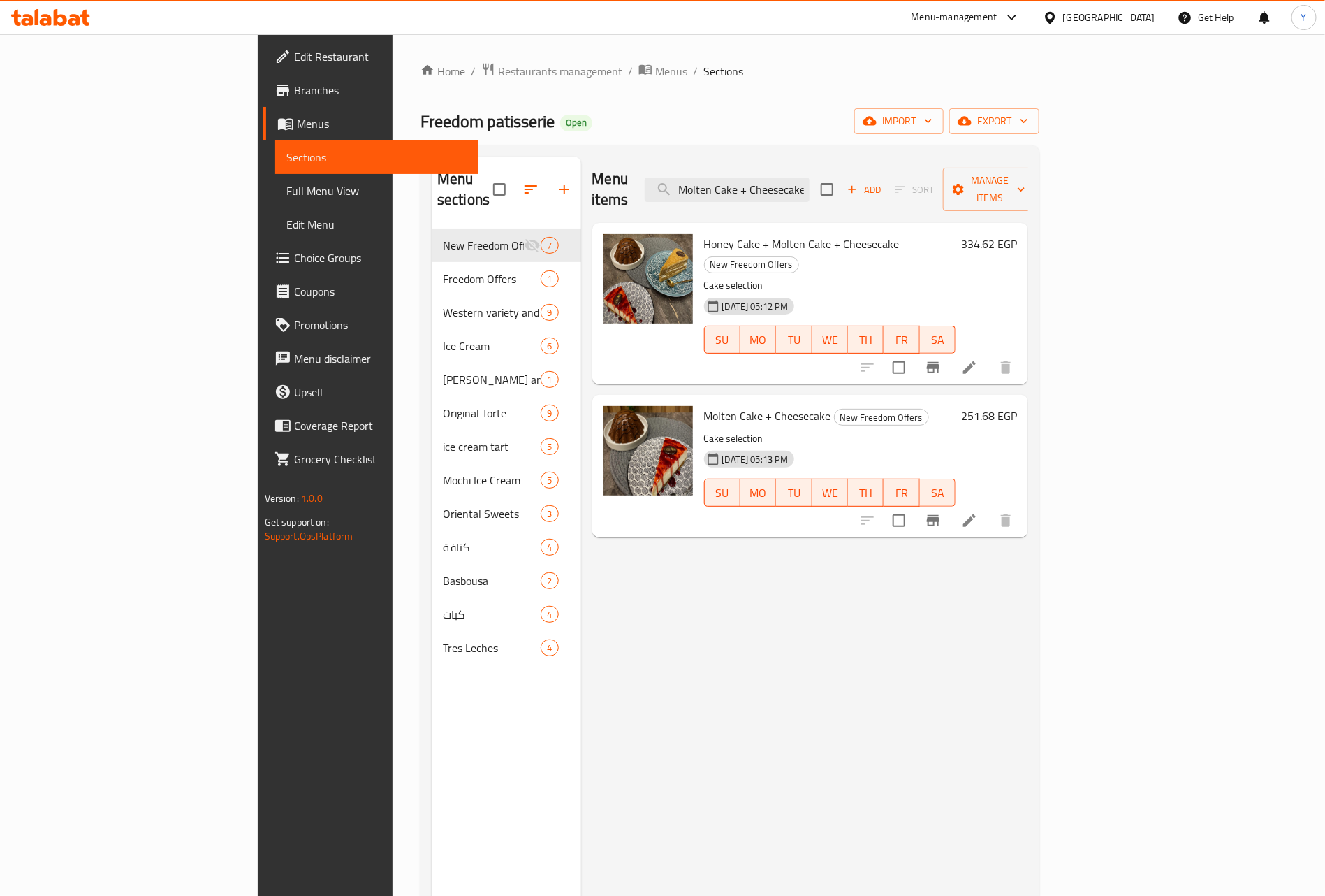
click at [808, 233] on span "Honey Cake + Molten Cake + Cheesecake" at bounding box center [802, 243] width 196 height 21
drag, startPoint x: 808, startPoint y: 223, endPoint x: 683, endPoint y: 218, distance: 125.1
click at [704, 233] on span "Honey Cake + Molten Cake + Cheesecake" at bounding box center [802, 243] width 196 height 21
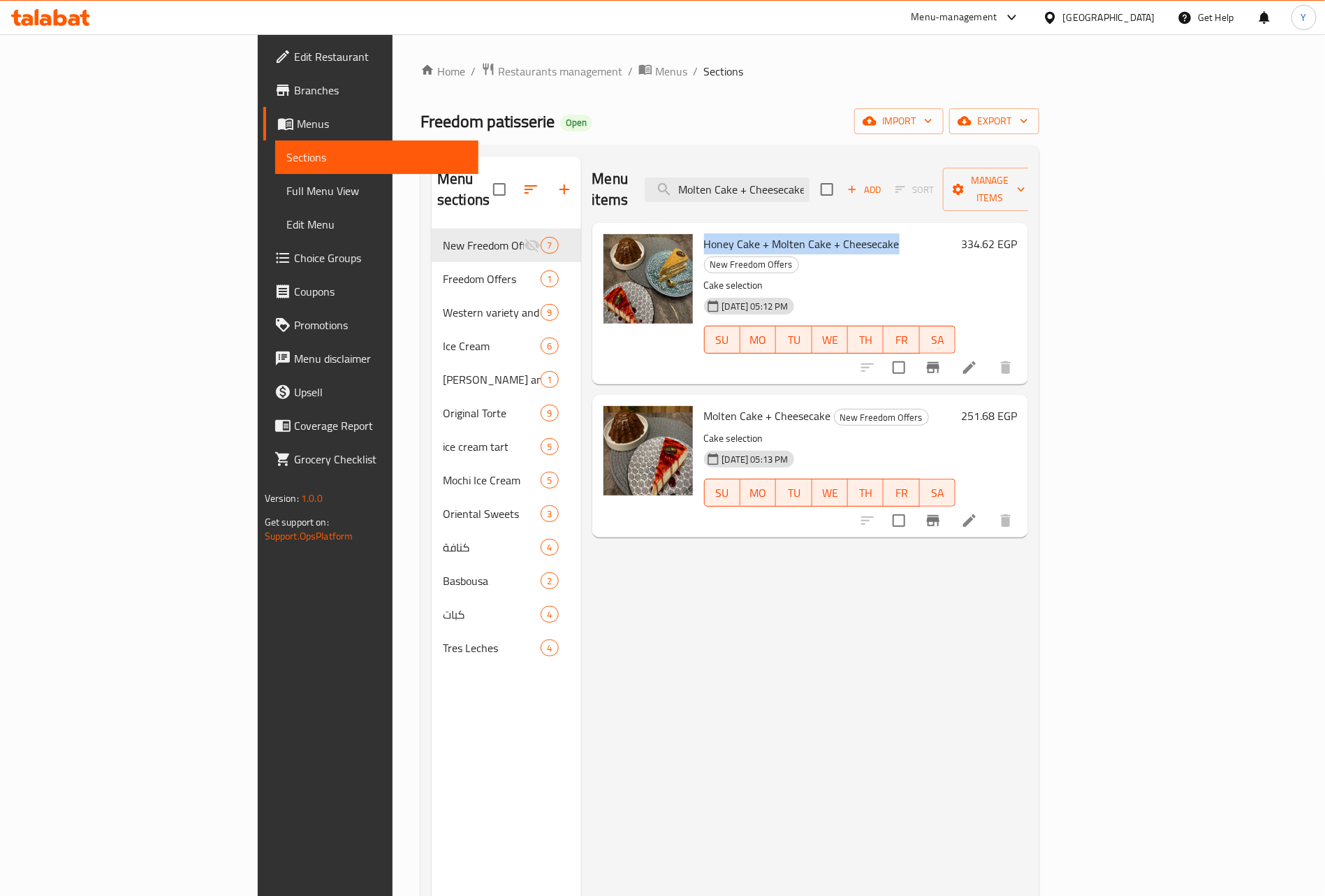
drag, startPoint x: 657, startPoint y: 219, endPoint x: 809, endPoint y: 221, distance: 152.0
click at [809, 233] on span "Honey Cake + Molten Cake + Cheesecake" at bounding box center [802, 243] width 196 height 21
copy span "Honey Cake + Molten Cake + Cheesecake"
click at [810, 184] on input "Molten Cake + Cheesecake" at bounding box center [727, 190] width 165 height 25
paste input "Honey Cake +"
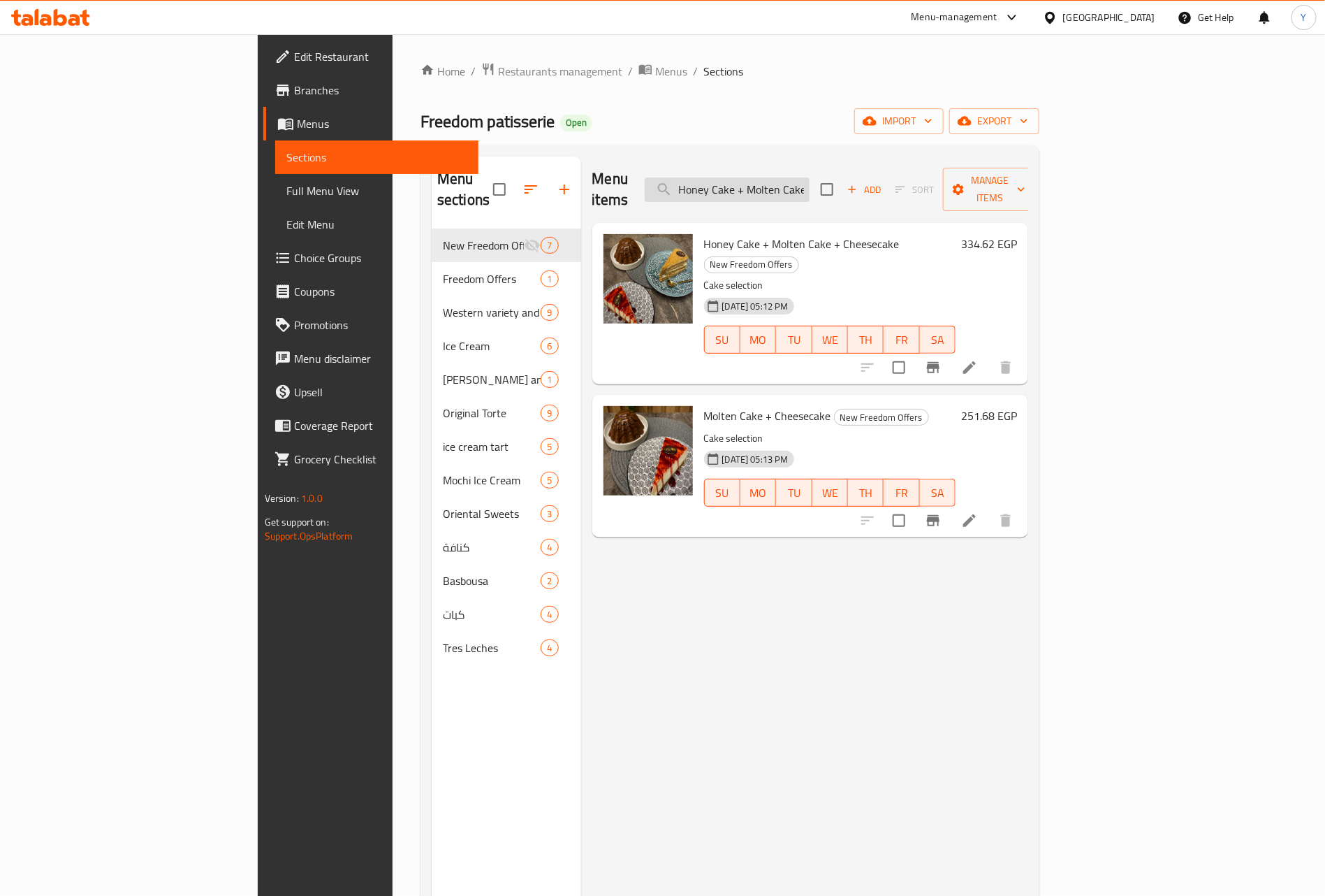
scroll to position [0, 66]
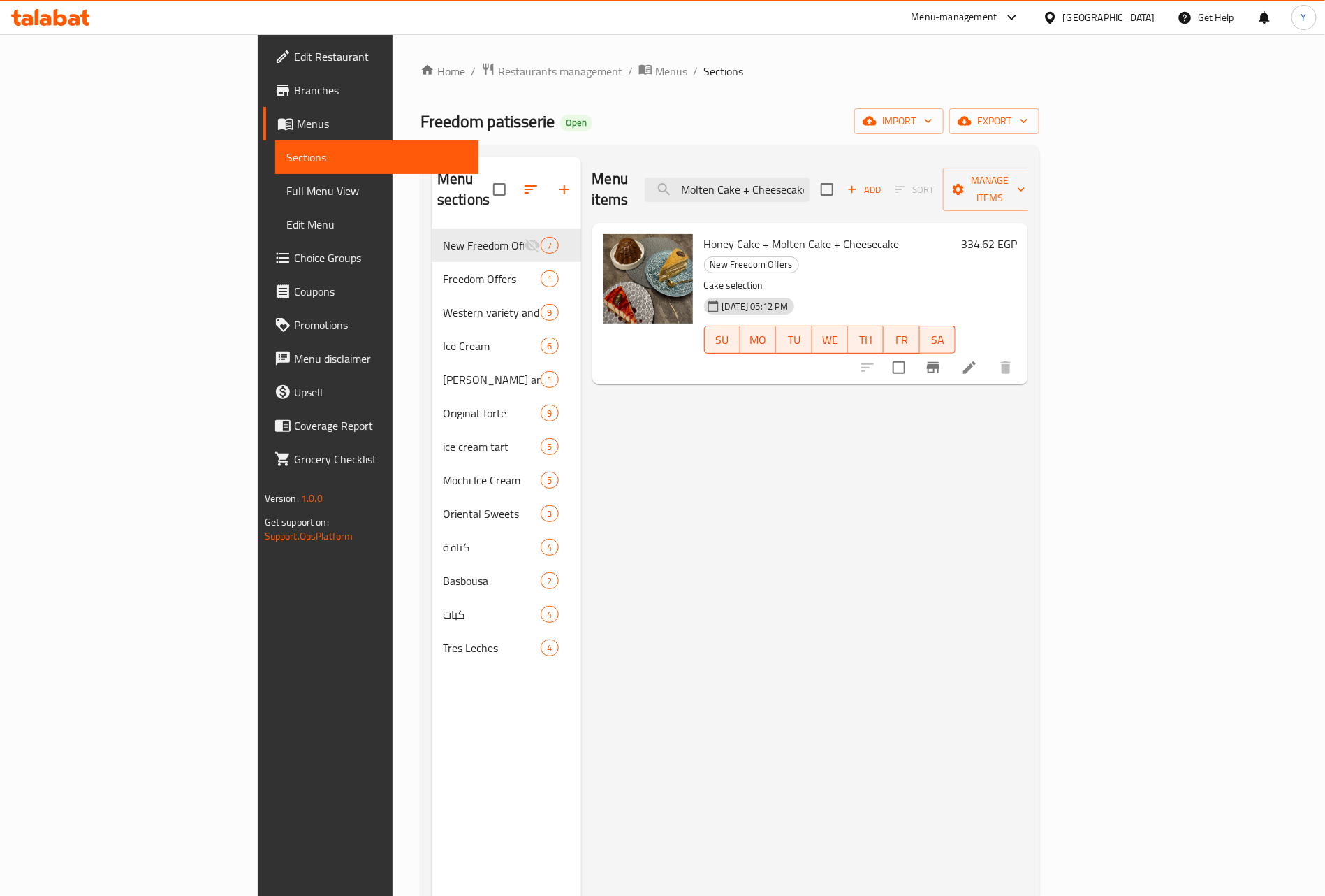
type input "Honey Cake + Molten Cake + Cheesecake"
